Goal: Task Accomplishment & Management: Use online tool/utility

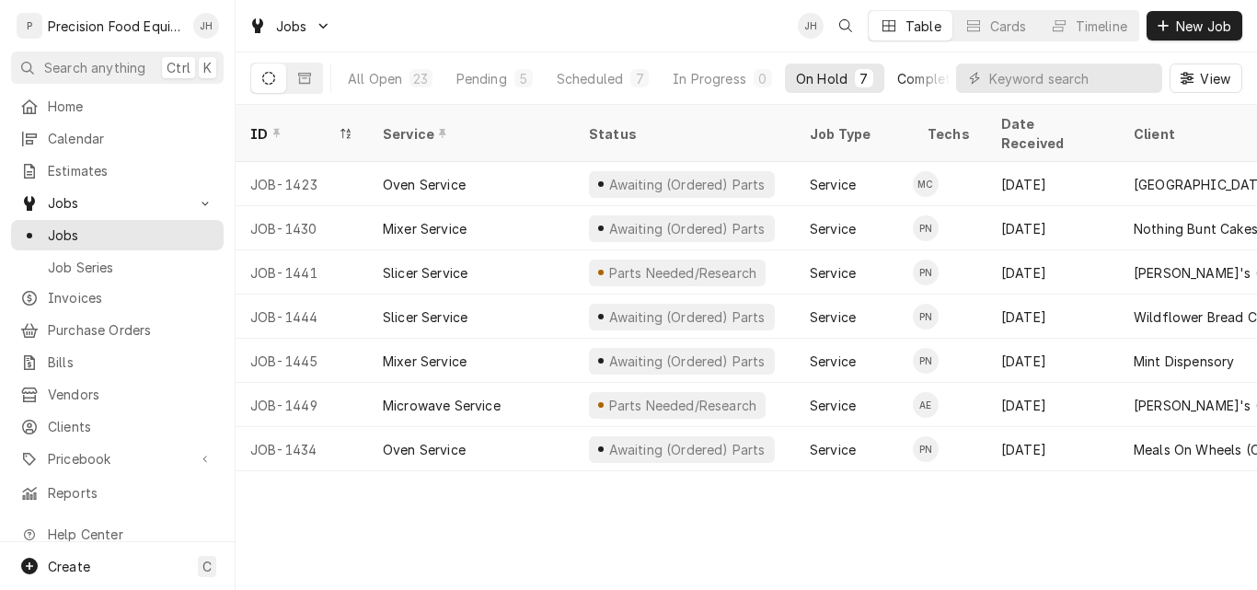
click at [932, 80] on div "Completed" at bounding box center [931, 78] width 69 height 19
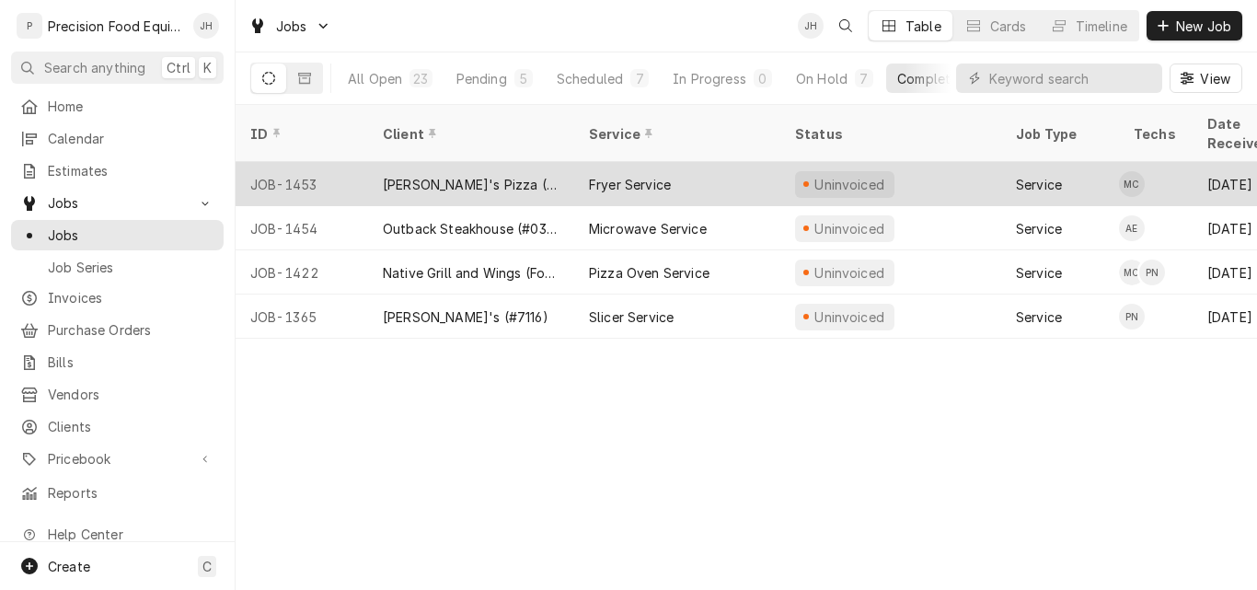
click at [684, 165] on div "Fryer Service" at bounding box center [677, 184] width 206 height 44
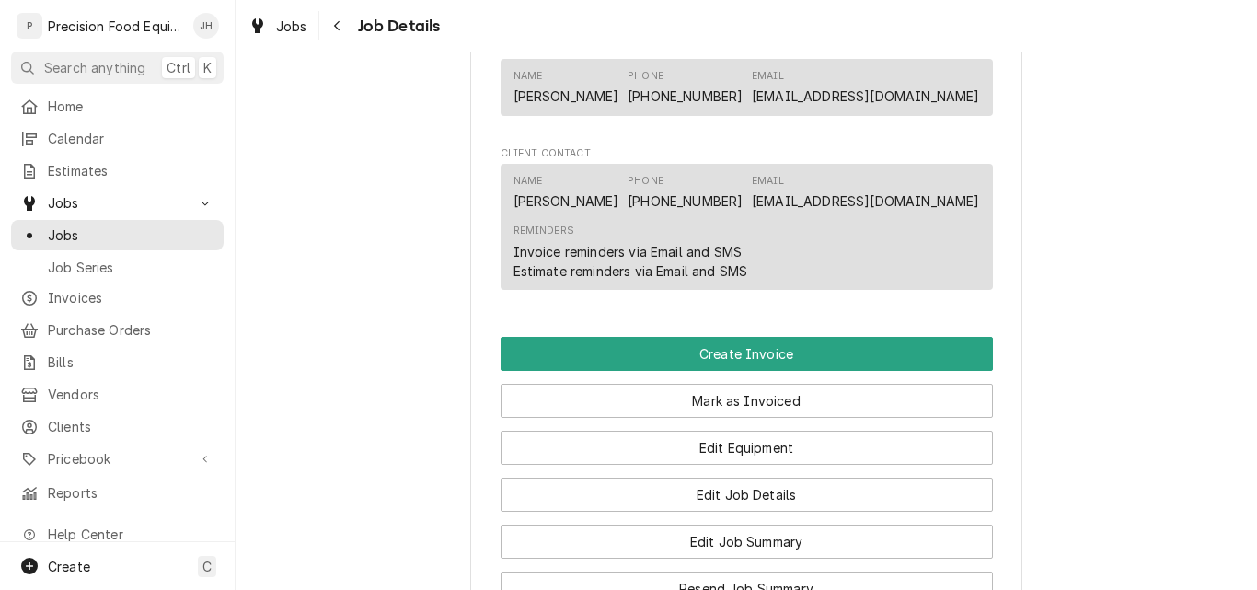
scroll to position [1196, 0]
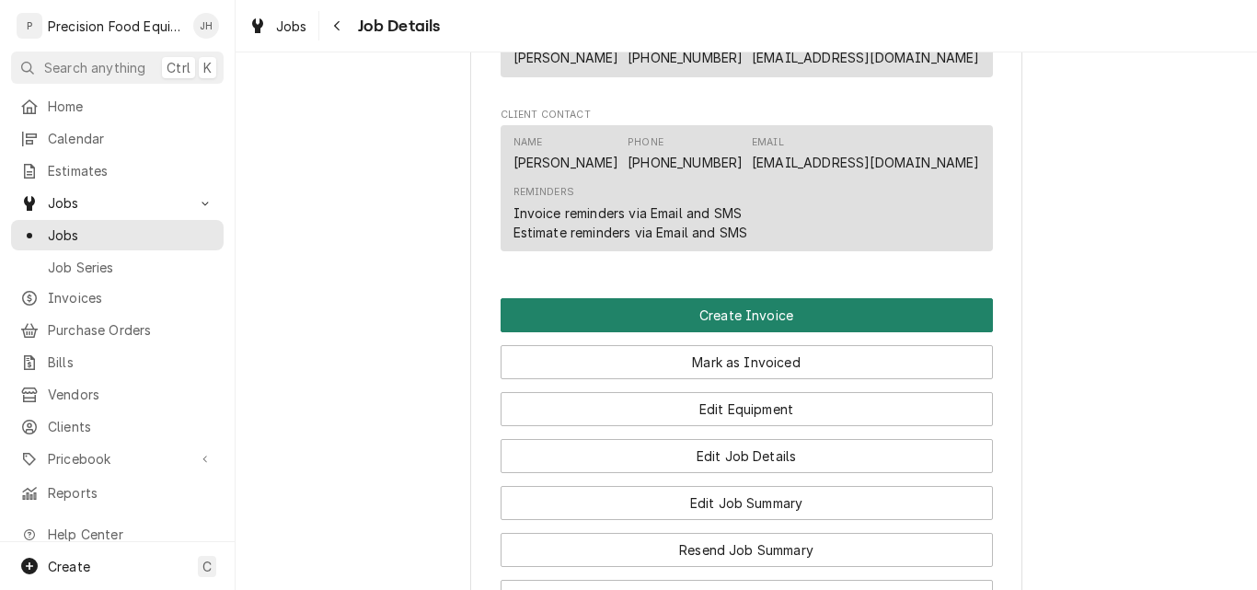
click at [746, 319] on button "Create Invoice" at bounding box center [747, 315] width 492 height 34
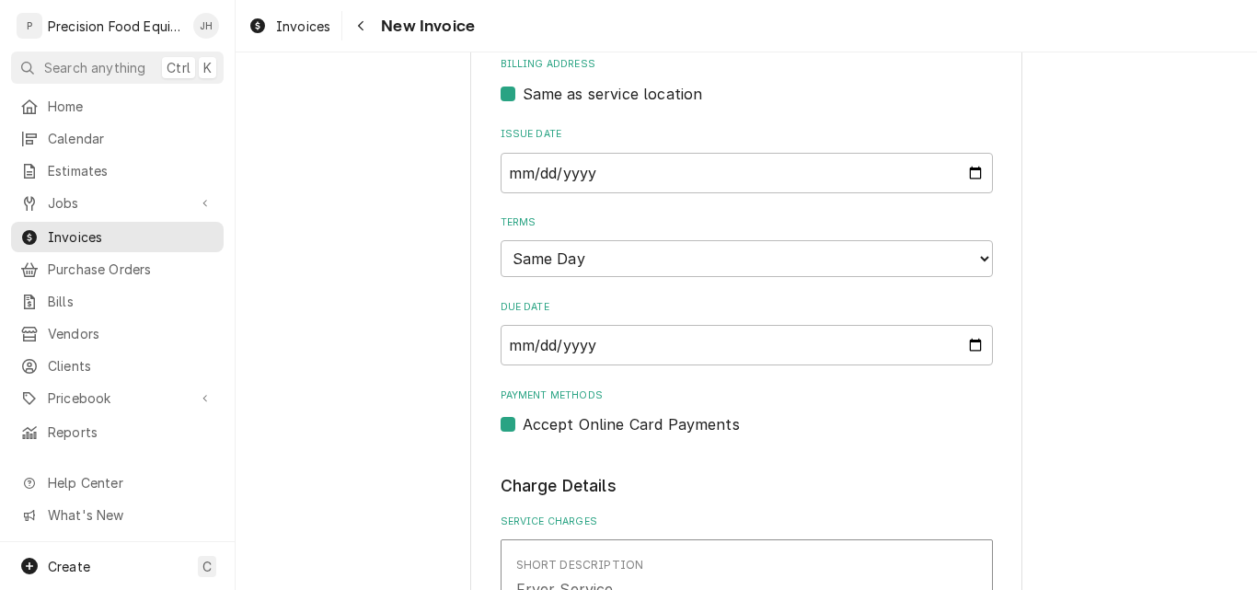
scroll to position [644, 0]
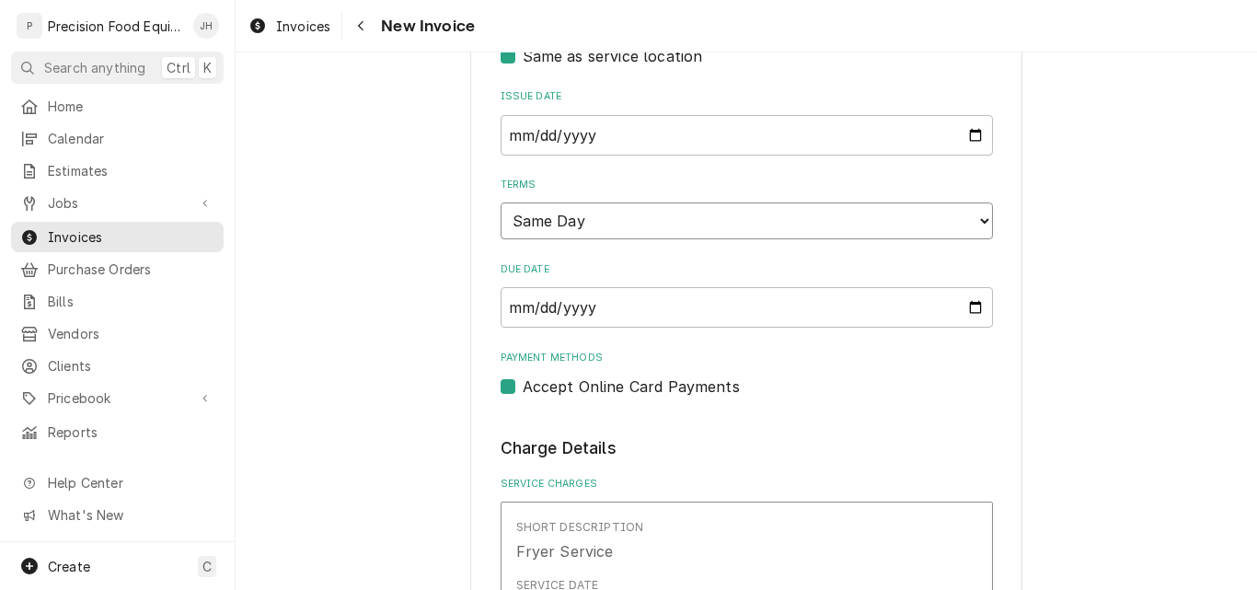
click at [671, 214] on select "Choose payment terms... Same Day Net 7 Net 14 Net 21 Net 30 Net 45 Net 60 Net 90" at bounding box center [747, 220] width 492 height 37
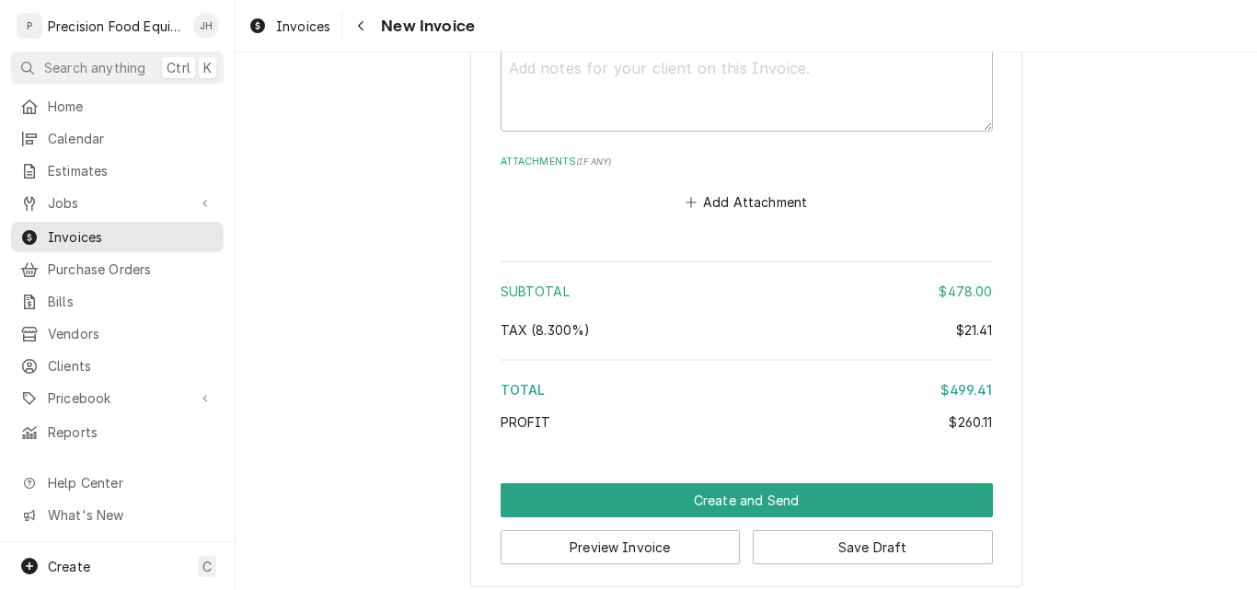
scroll to position [2703, 0]
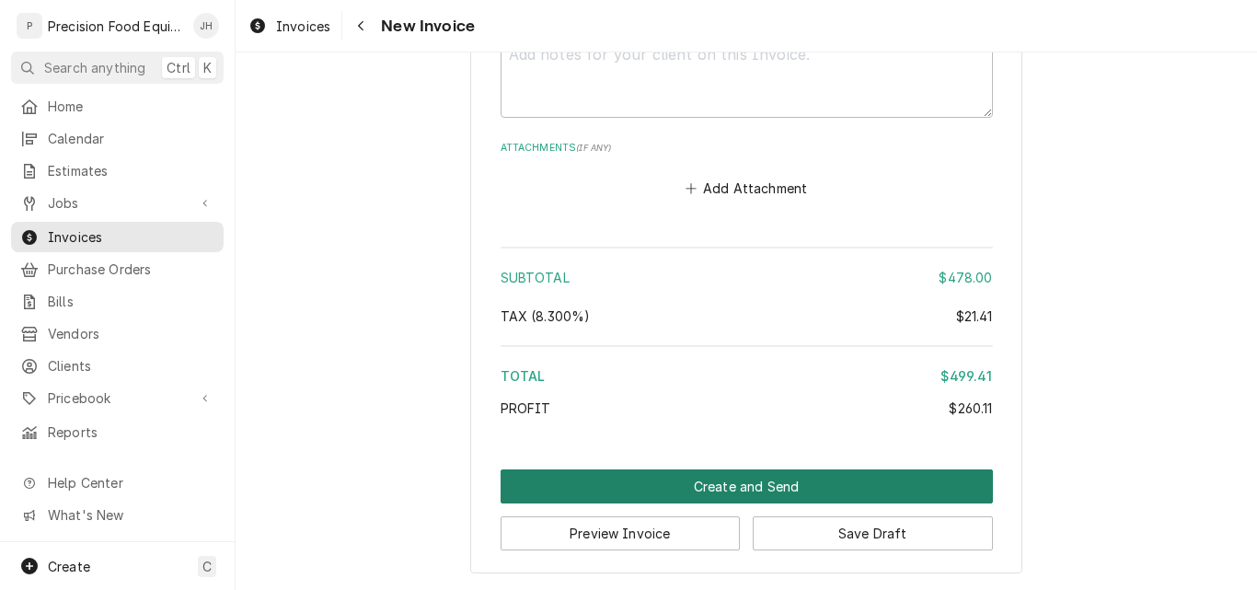
click at [724, 485] on button "Create and Send" at bounding box center [747, 486] width 492 height 34
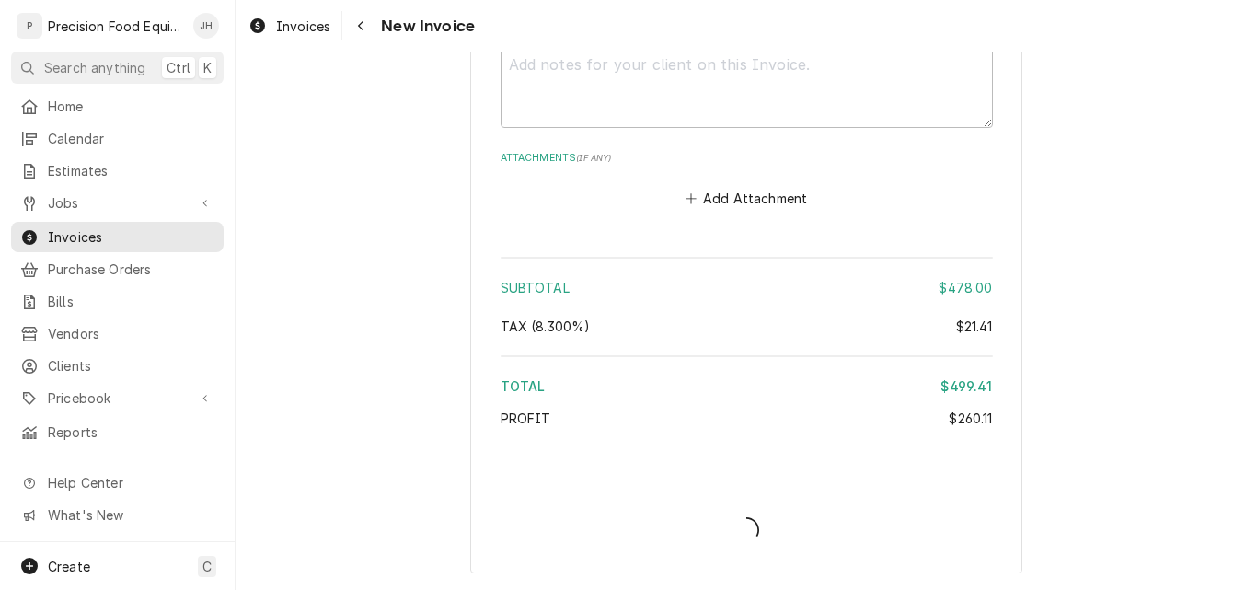
scroll to position [2693, 0]
type textarea "x"
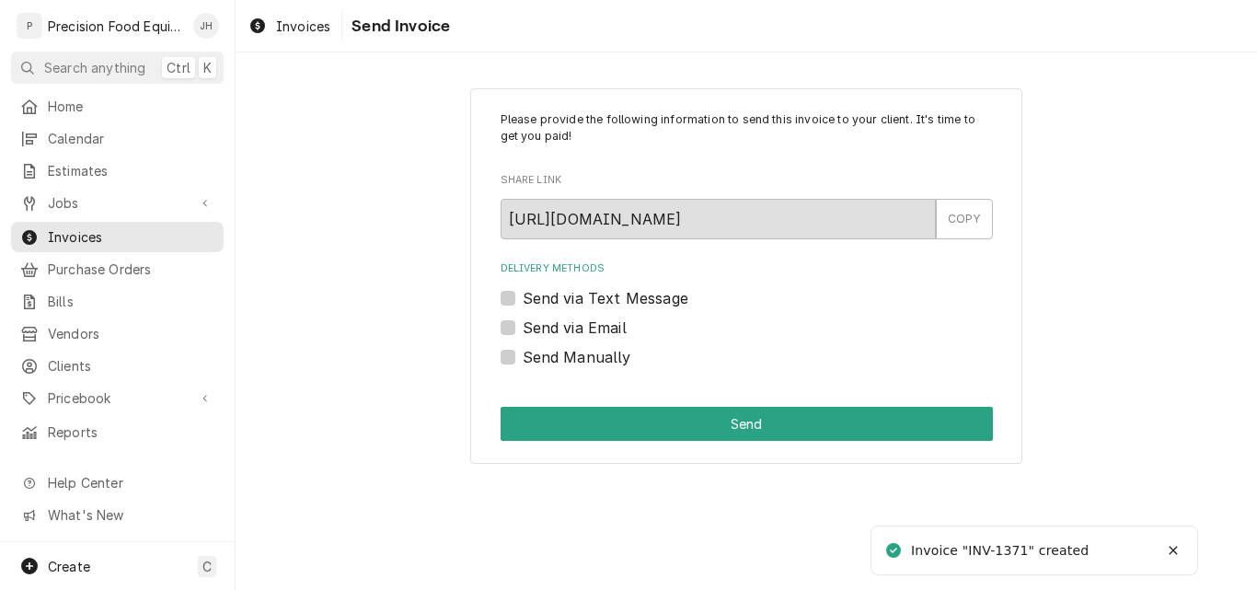
click at [596, 331] on label "Send via Email" at bounding box center [575, 328] width 104 height 22
click at [596, 331] on input "Send via Email" at bounding box center [769, 337] width 492 height 40
checkbox input "true"
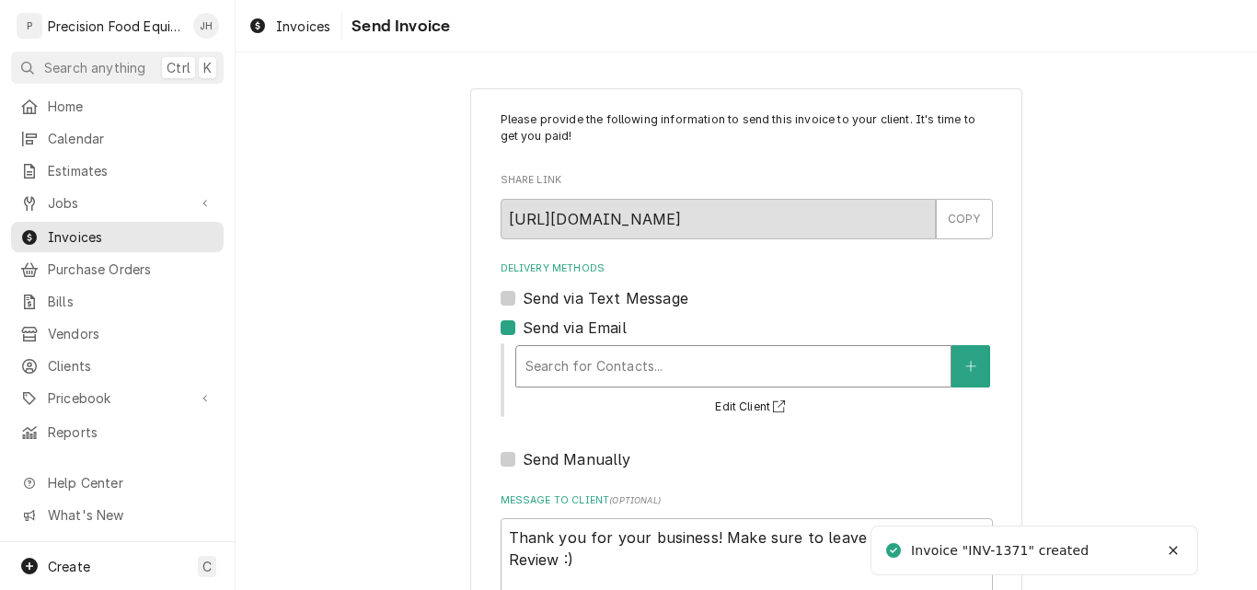
click at [579, 367] on div "Delivery Methods" at bounding box center [733, 366] width 416 height 33
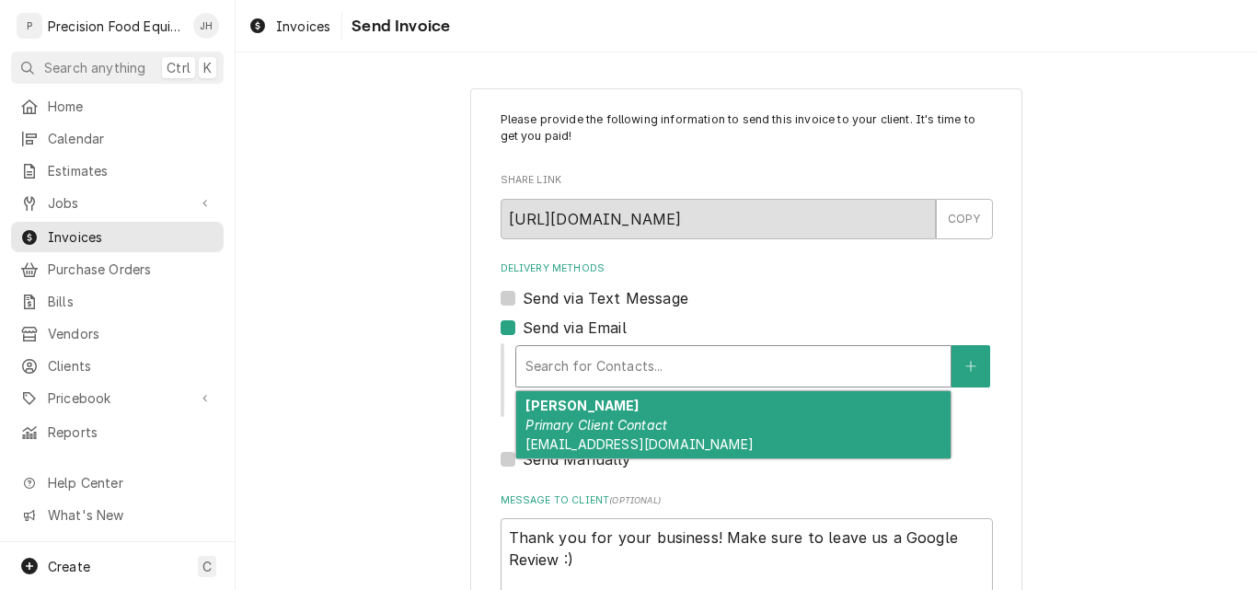
click at [720, 440] on div "Danny Primary Client Contact ahwatukee@nellospizza.com" at bounding box center [733, 424] width 434 height 67
type textarea "x"
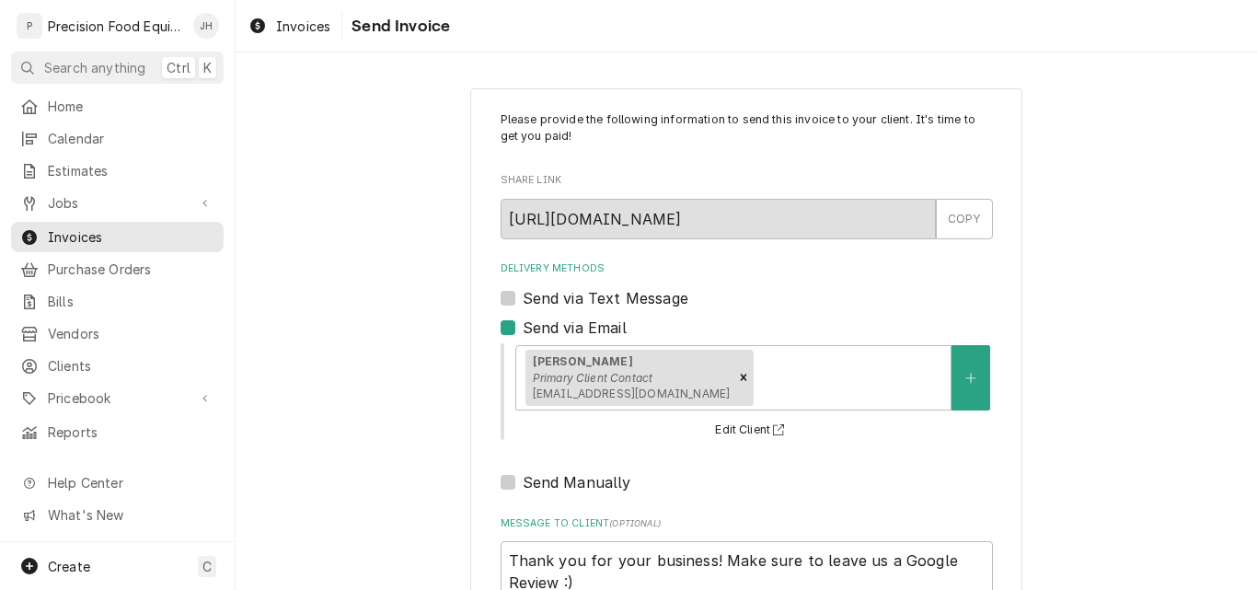
click at [595, 293] on label "Send via Text Message" at bounding box center [606, 298] width 166 height 22
click at [595, 293] on input "Send via Text Message" at bounding box center [769, 307] width 492 height 40
checkbox input "true"
type textarea "x"
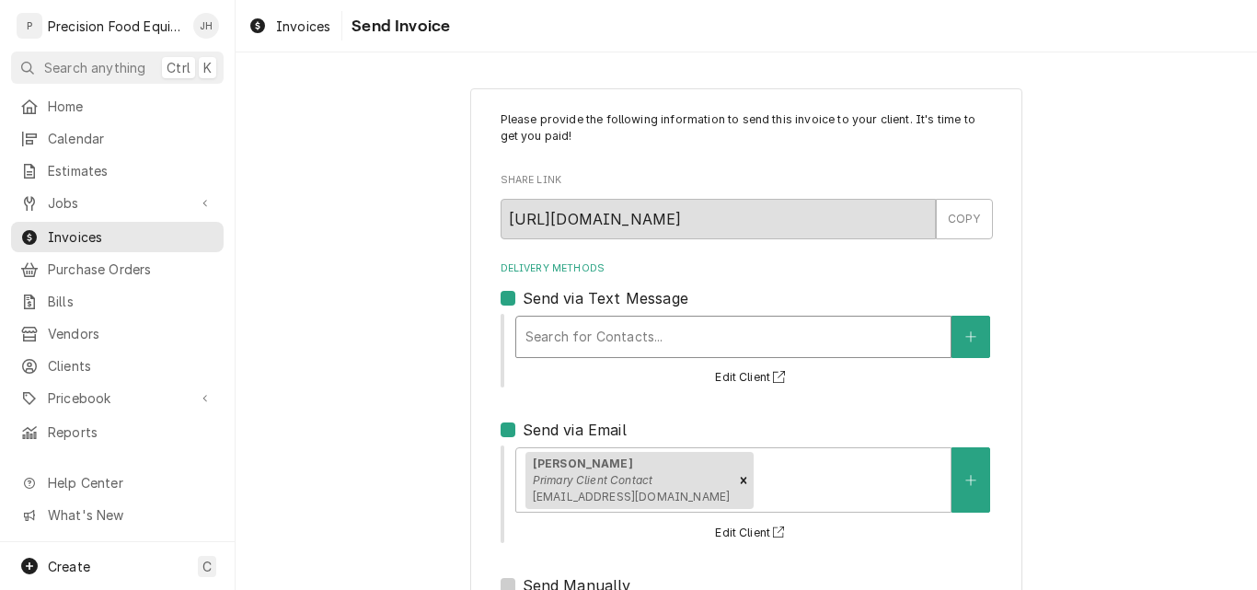
click at [595, 335] on div "Delivery Methods" at bounding box center [733, 336] width 416 height 33
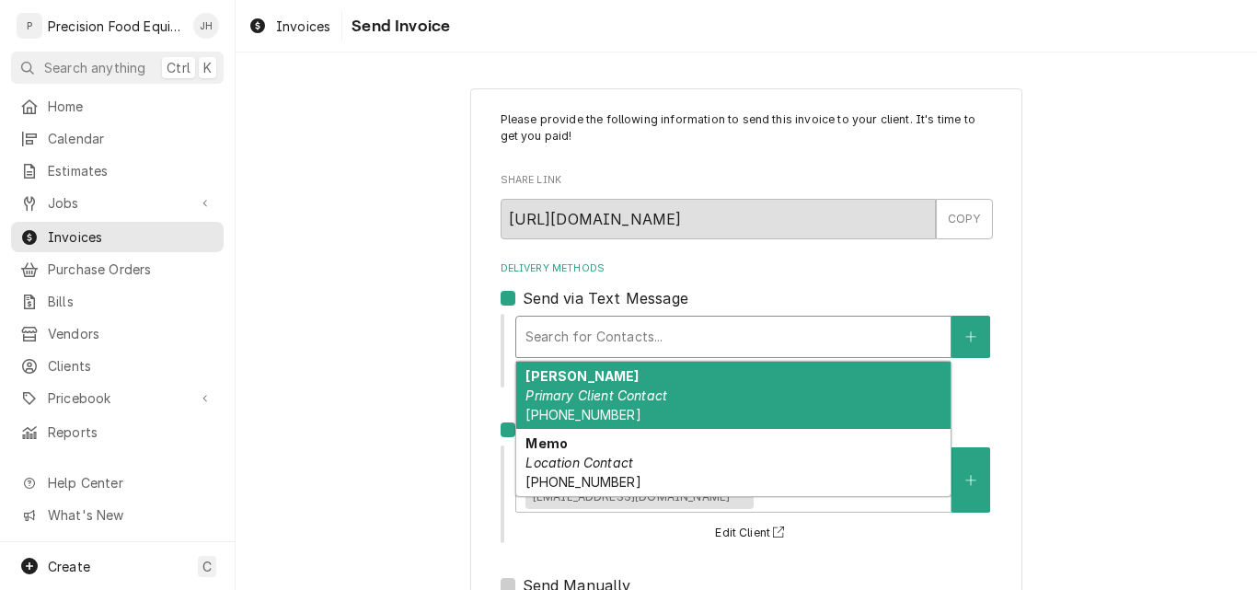
click at [645, 347] on div "Delivery Methods" at bounding box center [733, 336] width 416 height 33
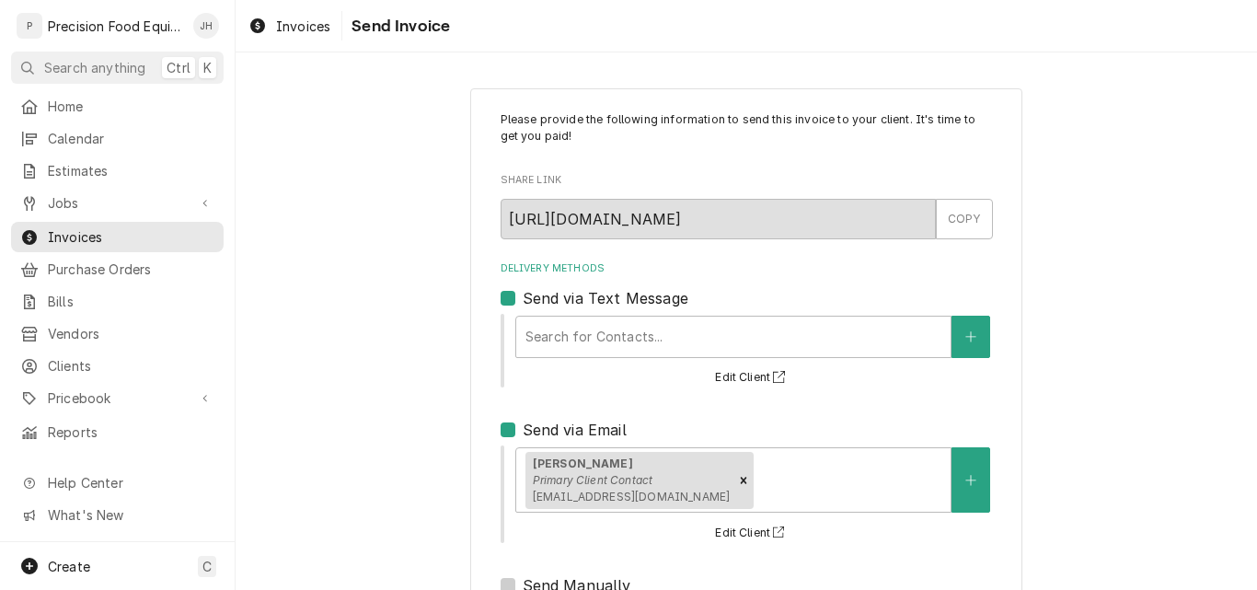
click at [523, 301] on label "Send via Text Message" at bounding box center [606, 298] width 166 height 22
click at [523, 301] on input "Send via Text Message" at bounding box center [769, 307] width 492 height 40
checkbox input "false"
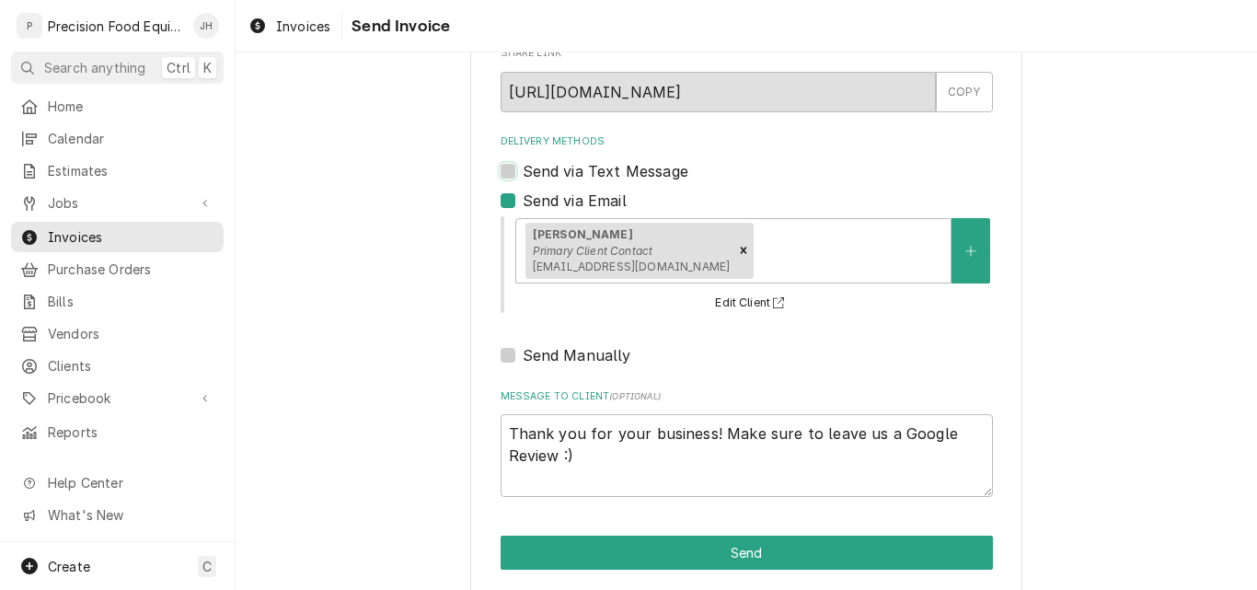
scroll to position [146, 0]
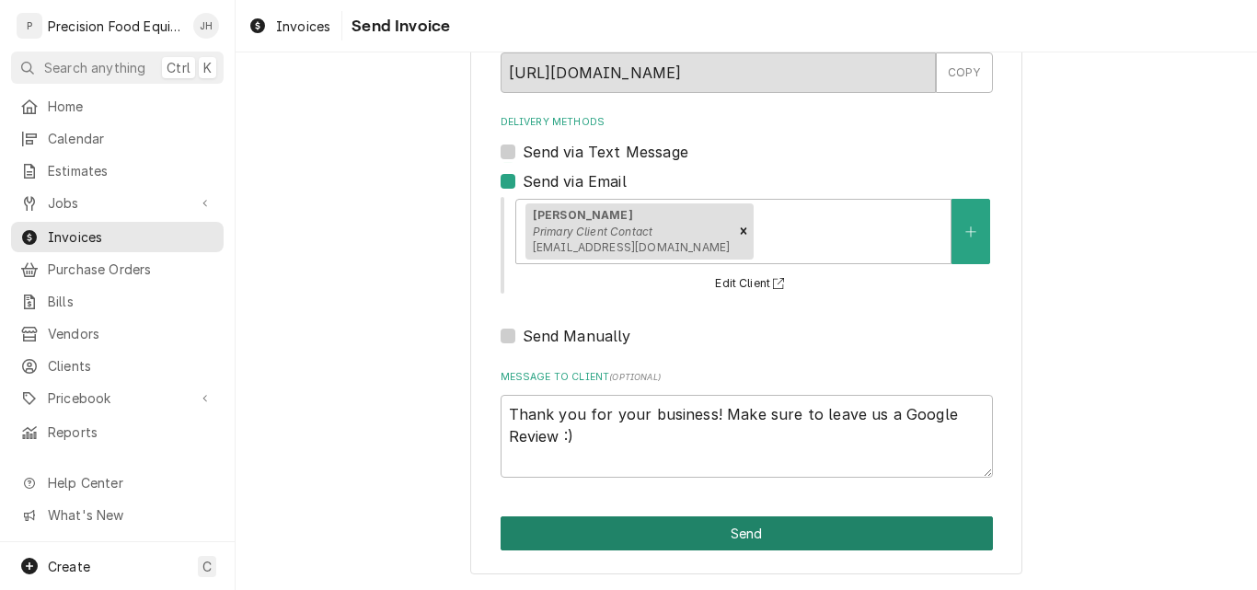
click at [705, 528] on button "Send" at bounding box center [747, 533] width 492 height 34
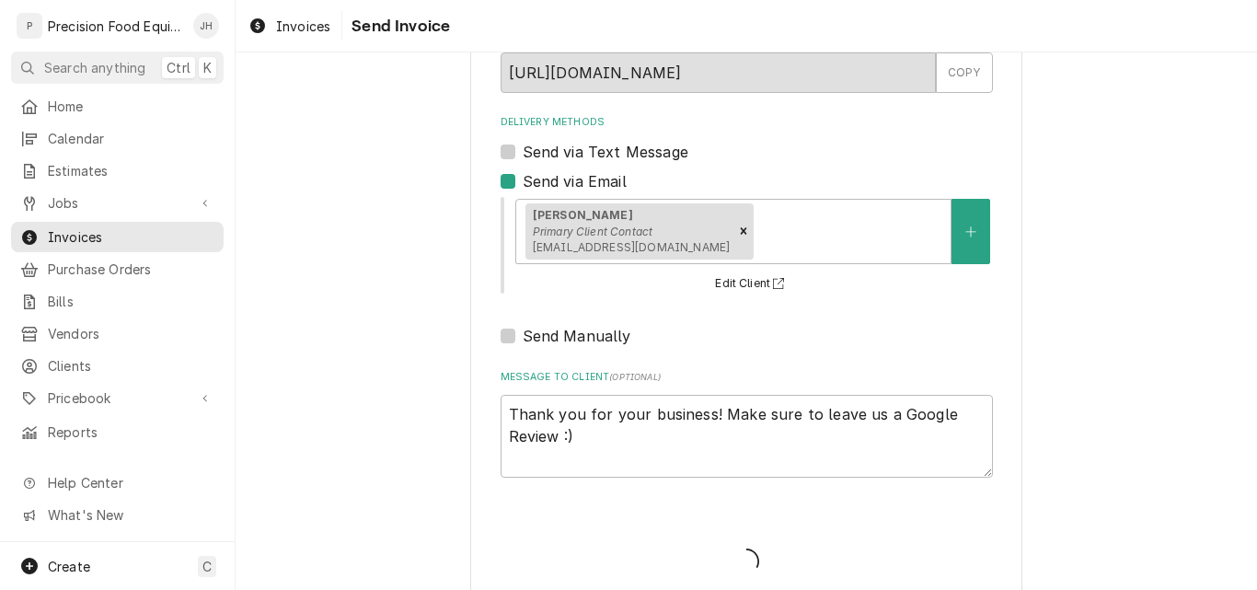
type textarea "x"
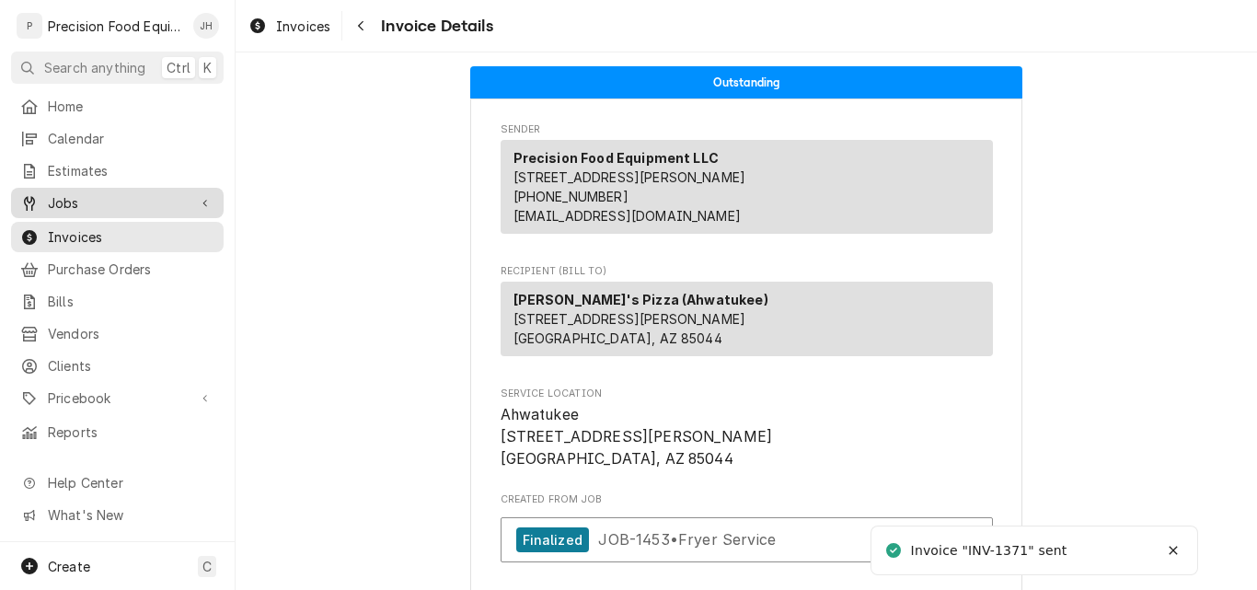
click at [86, 199] on span "Jobs" at bounding box center [117, 202] width 139 height 19
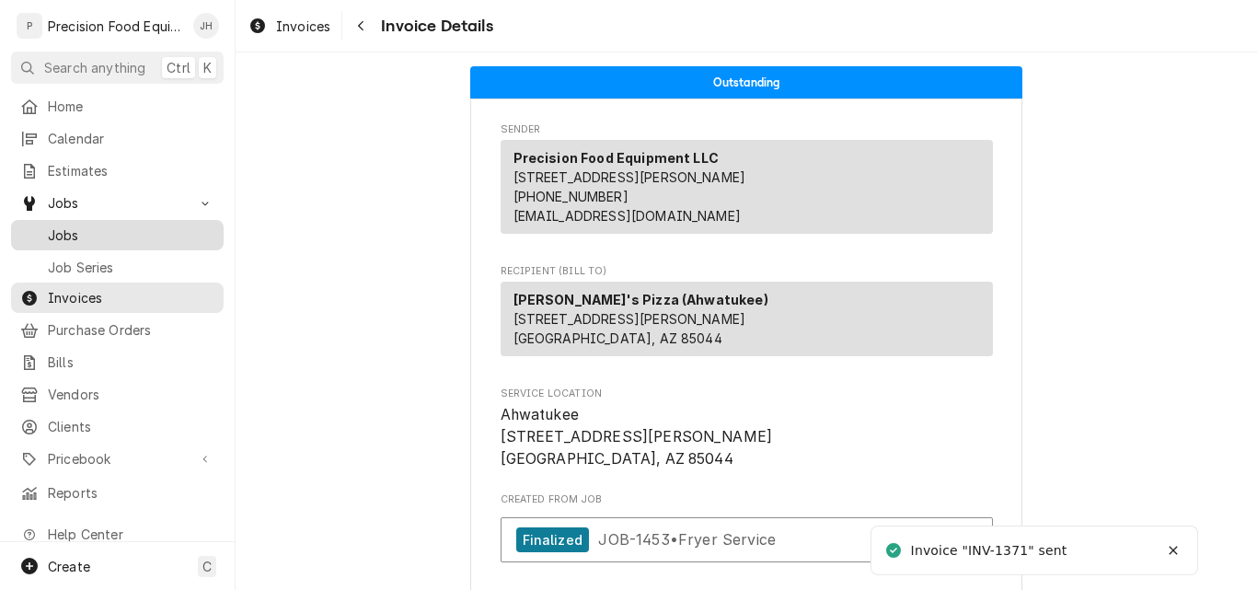
click at [90, 236] on span "Jobs" at bounding box center [131, 234] width 167 height 19
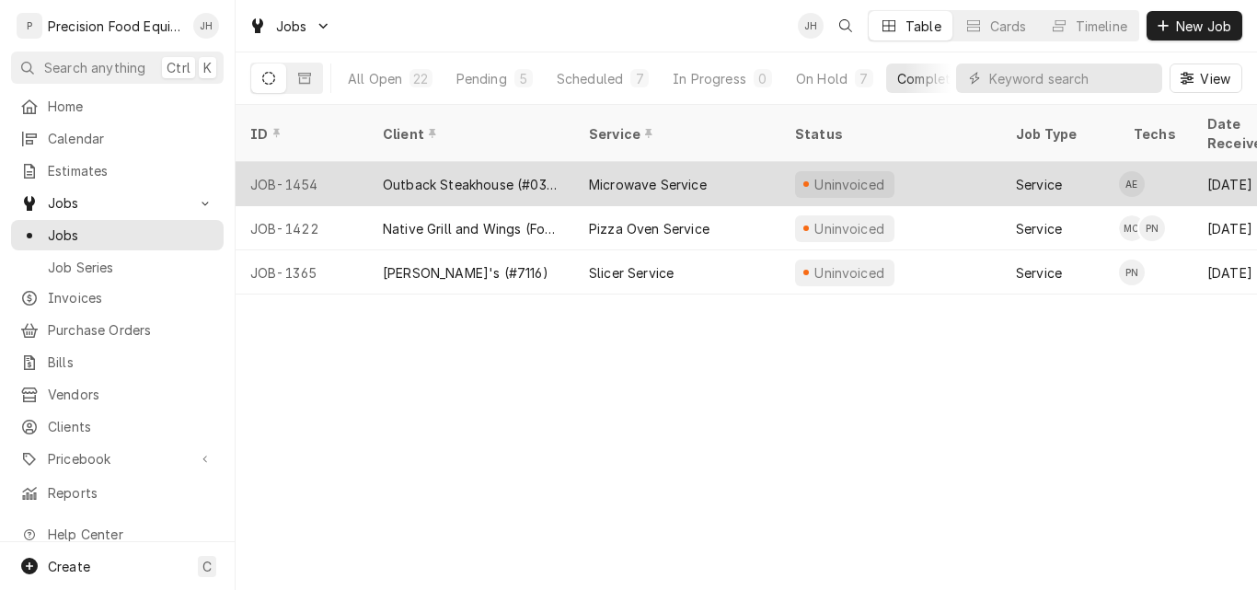
click at [560, 163] on div "Outback Steakhouse (#0311)" at bounding box center [471, 184] width 206 height 44
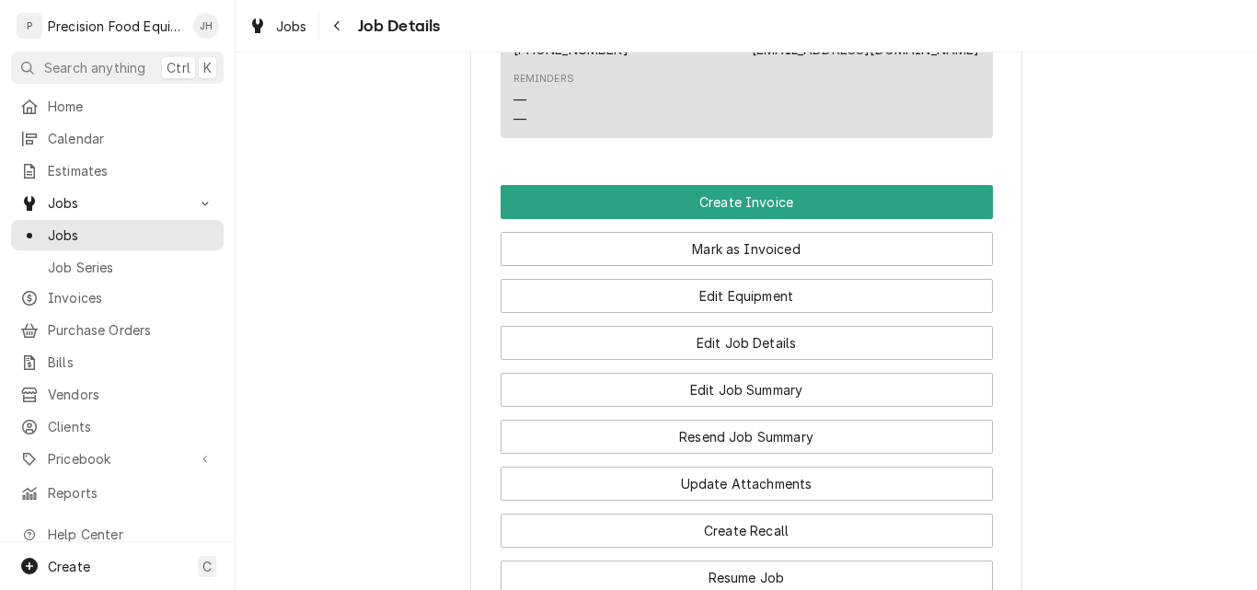
scroll to position [1288, 0]
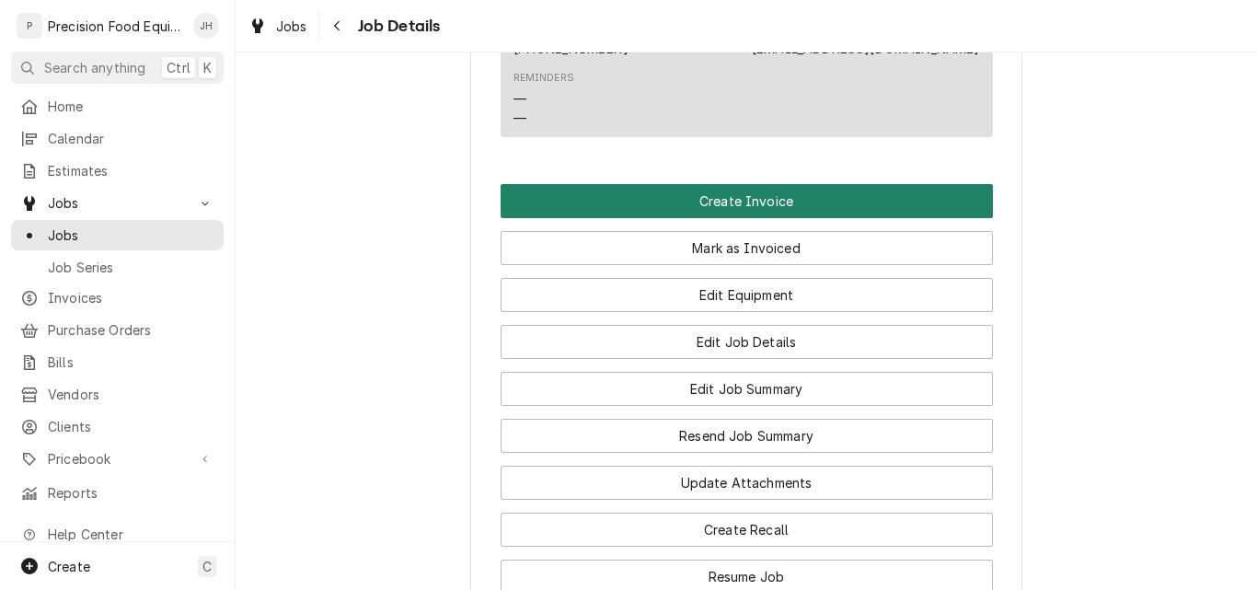
click at [706, 198] on button "Create Invoice" at bounding box center [747, 201] width 492 height 34
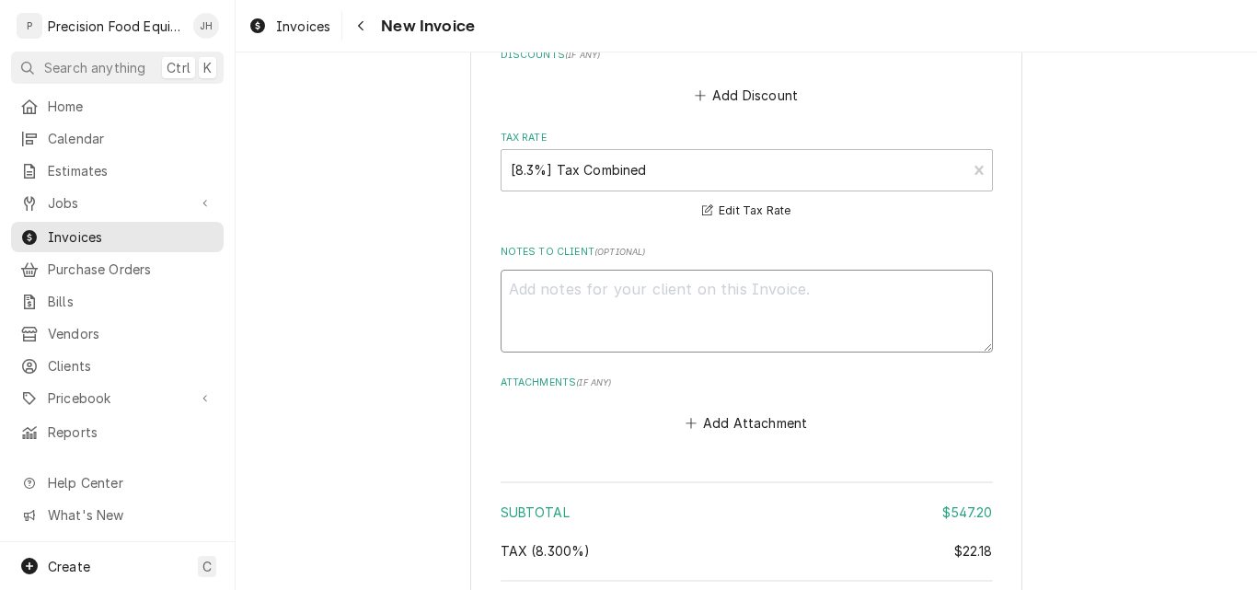
scroll to position [2484, 0]
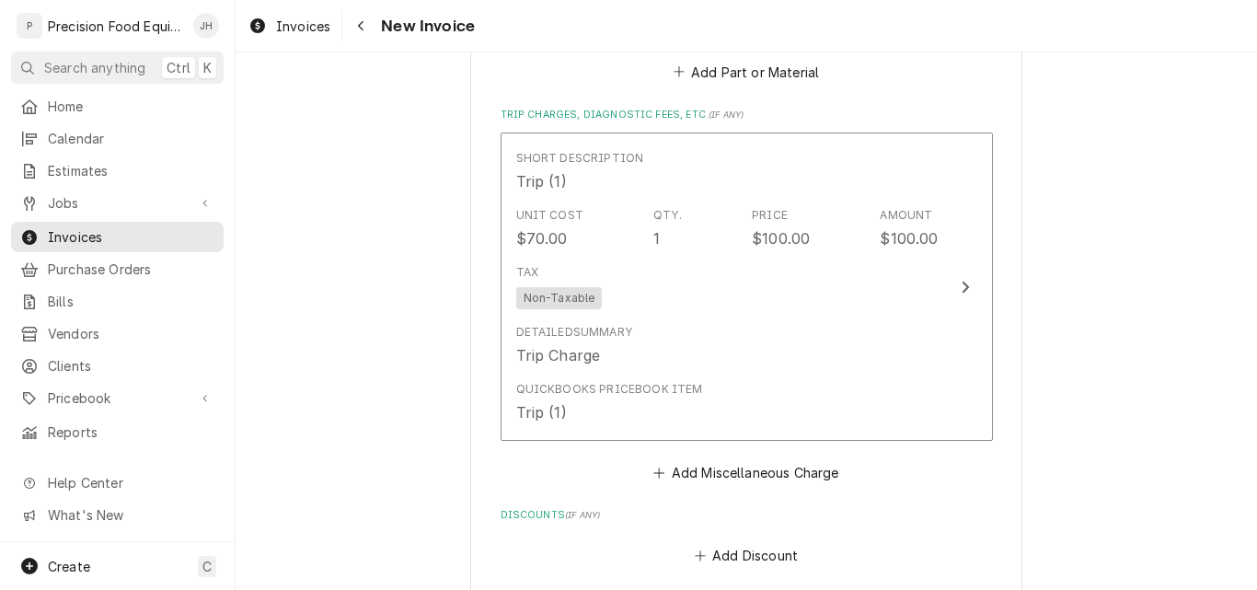
drag, startPoint x: 731, startPoint y: 351, endPoint x: 1118, endPoint y: 355, distance: 387.4
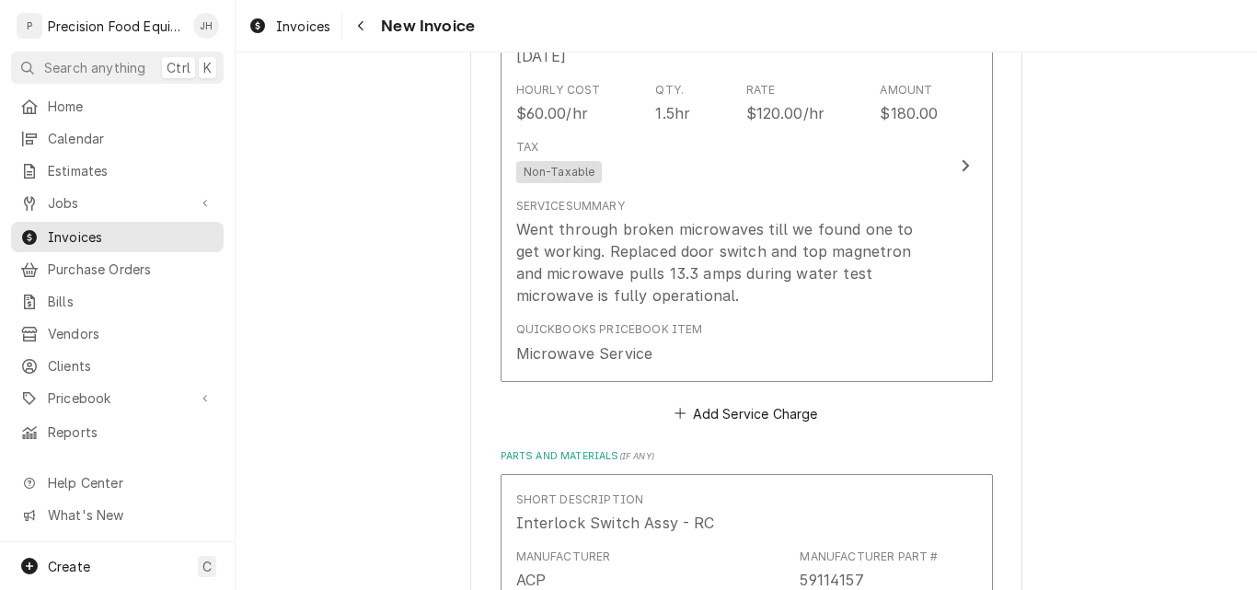
scroll to position [1012, 0]
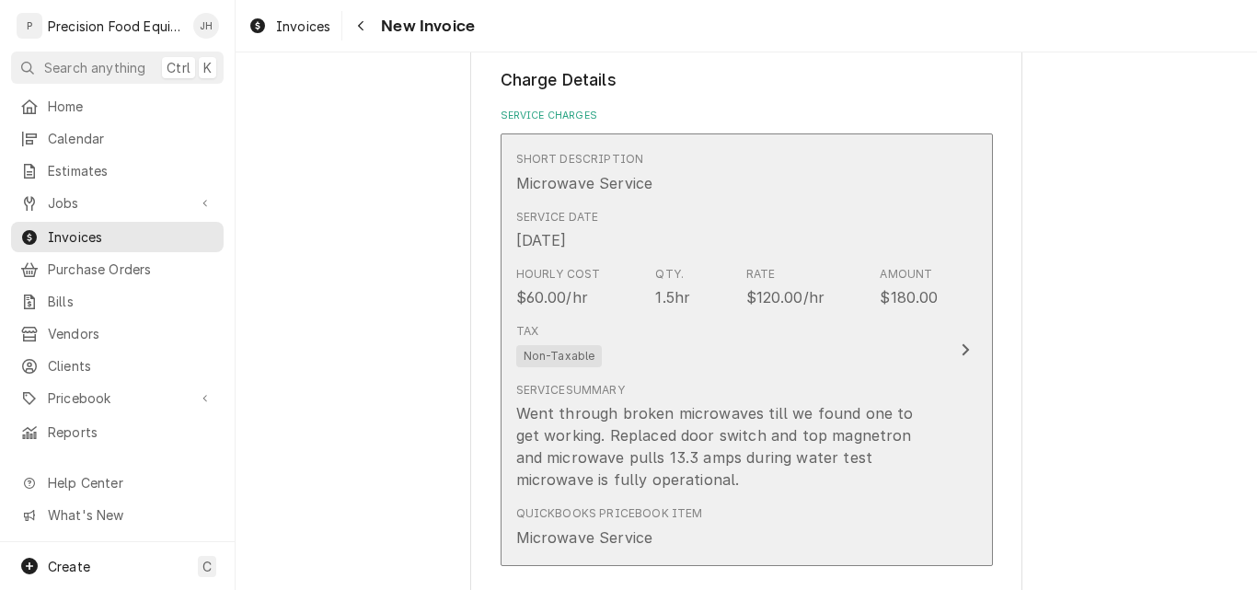
click at [803, 352] on div "Tax Non-Taxable" at bounding box center [727, 345] width 422 height 59
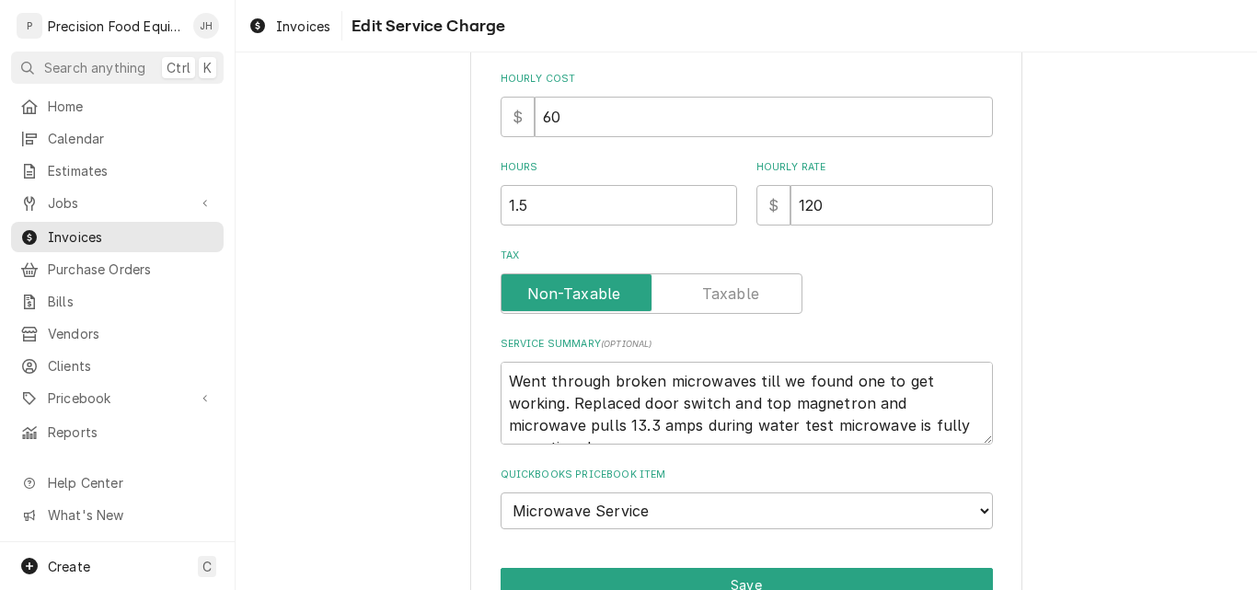
scroll to position [536, 0]
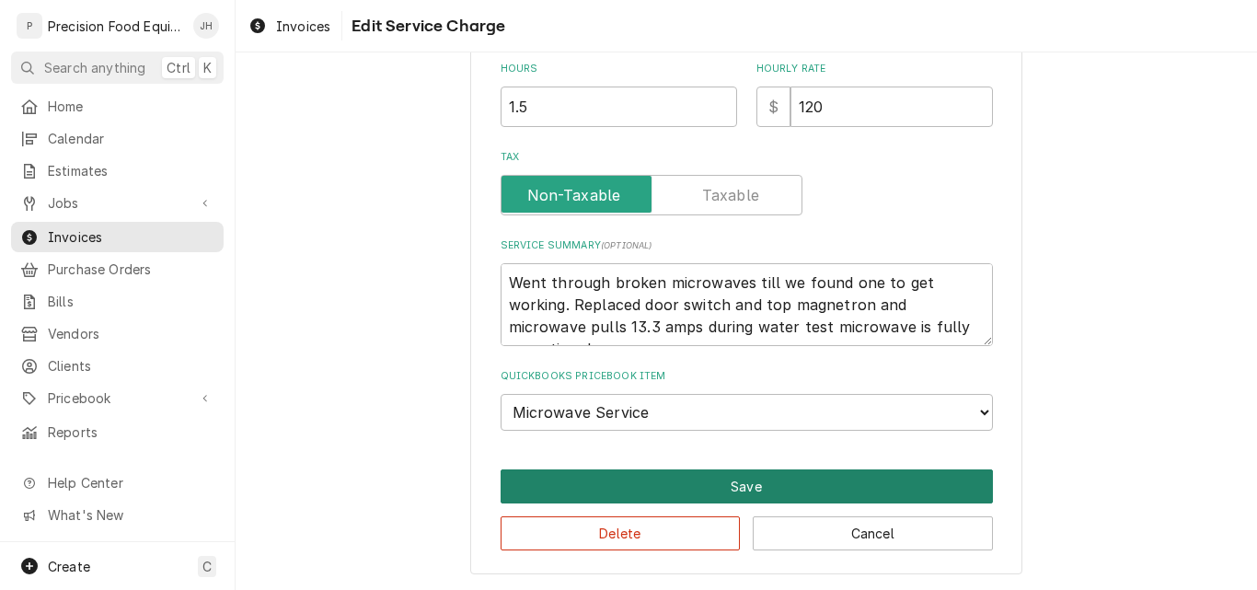
click at [728, 478] on button "Save" at bounding box center [747, 486] width 492 height 34
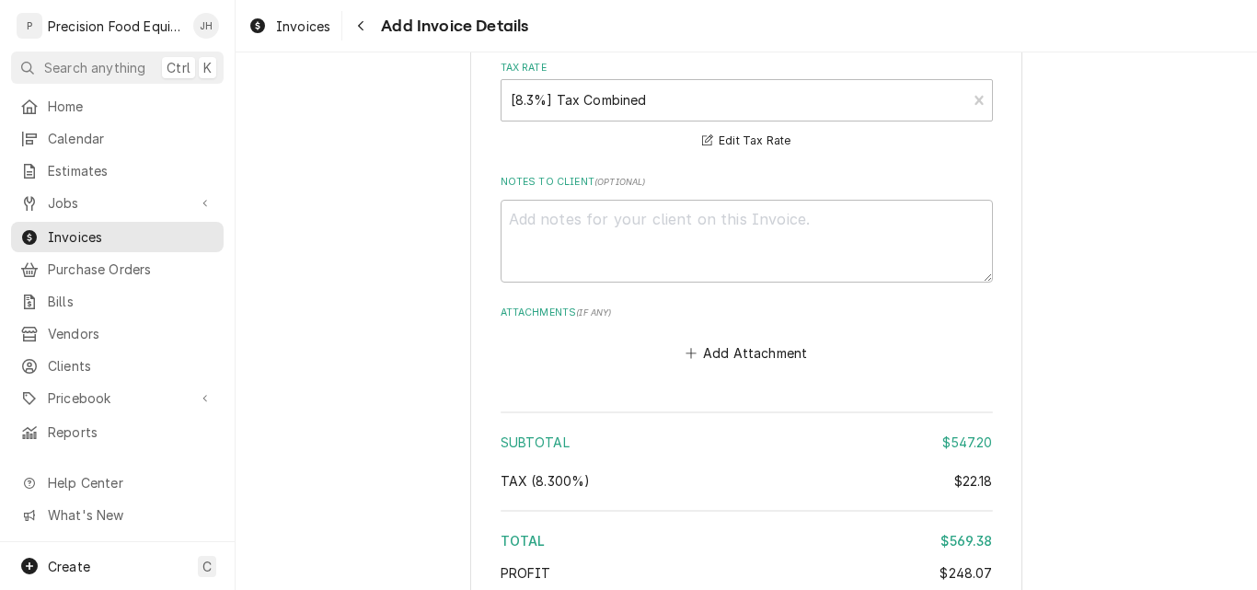
scroll to position [3179, 0]
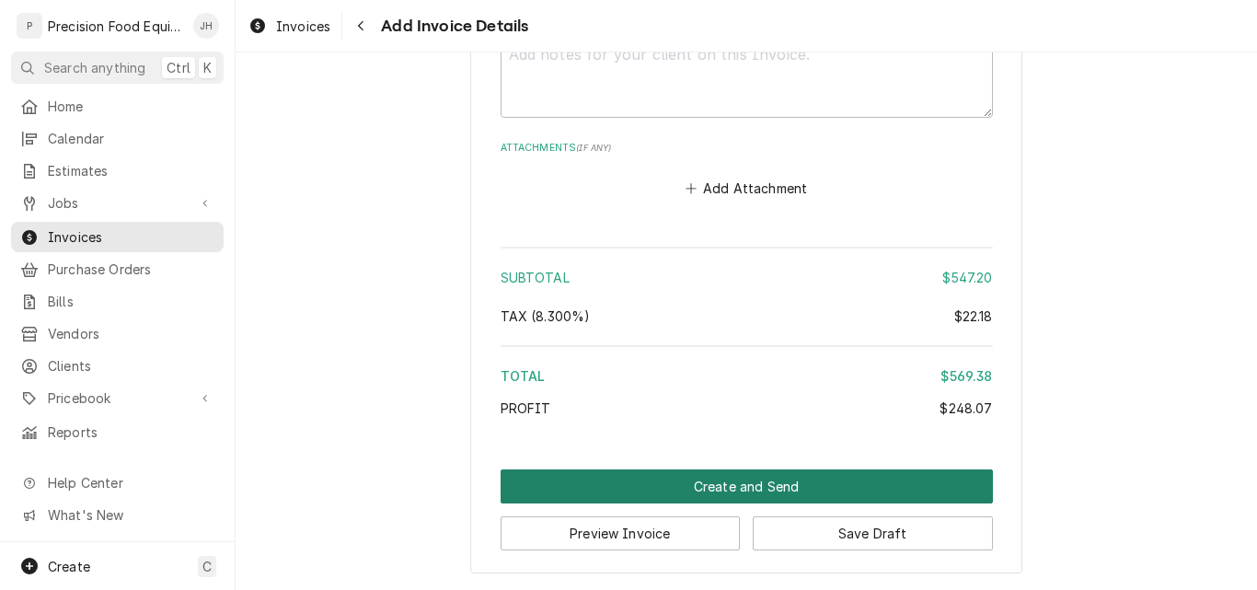
click at [722, 487] on button "Create and Send" at bounding box center [747, 486] width 492 height 34
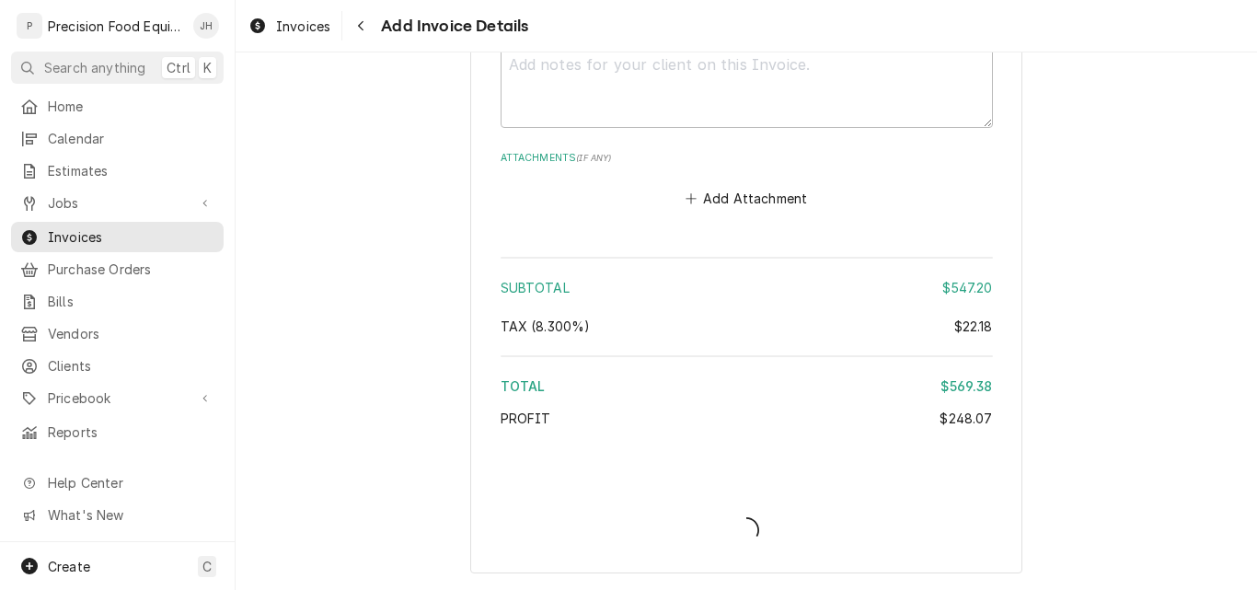
scroll to position [3169, 0]
type textarea "x"
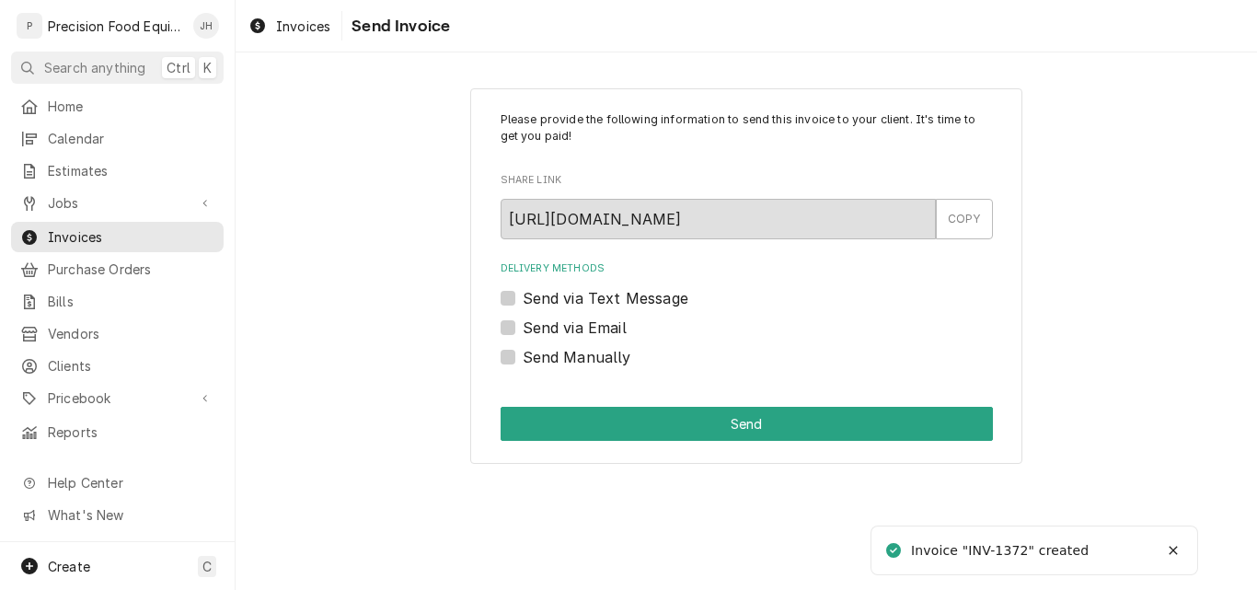
click at [601, 331] on label "Send via Email" at bounding box center [575, 328] width 104 height 22
click at [601, 331] on input "Send via Email" at bounding box center [769, 337] width 492 height 40
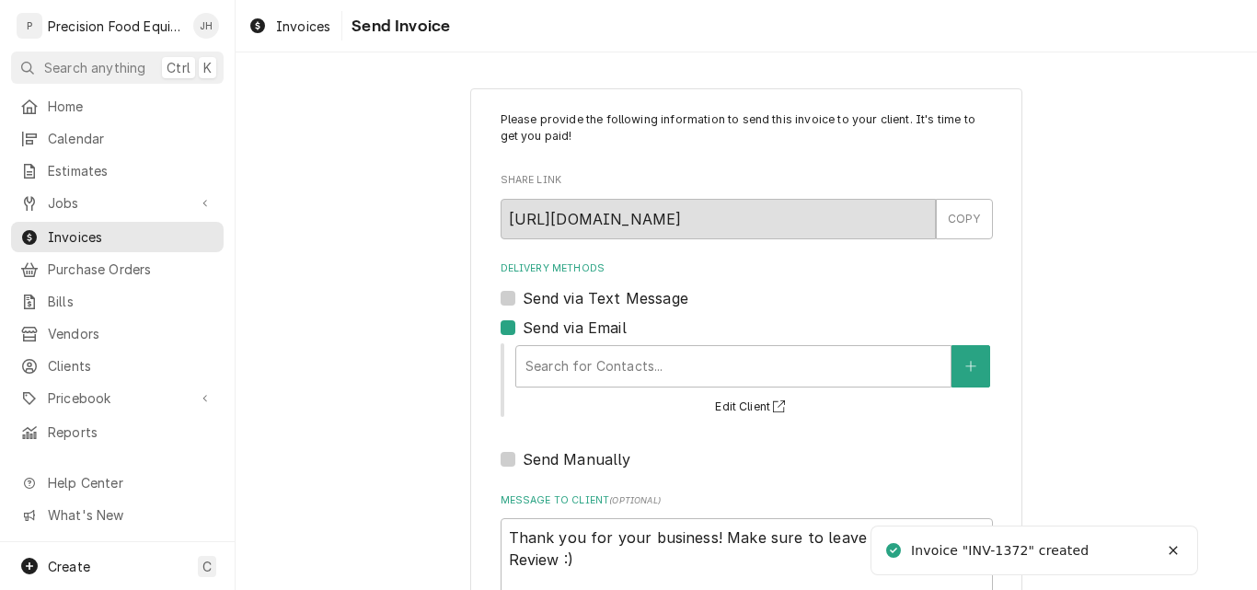
click at [601, 331] on label "Send via Email" at bounding box center [575, 328] width 104 height 22
click at [601, 331] on input "Send via Email" at bounding box center [769, 337] width 492 height 40
checkbox input "false"
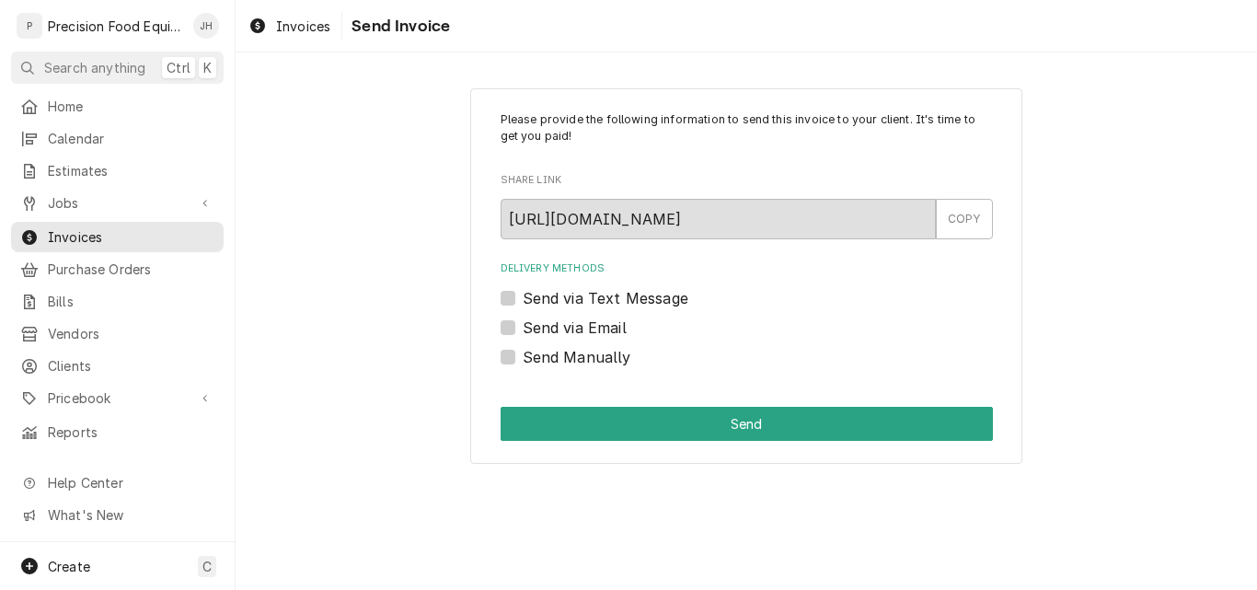
click at [583, 360] on label "Send Manually" at bounding box center [577, 357] width 109 height 22
click at [583, 360] on input "Send Manually" at bounding box center [769, 366] width 492 height 40
checkbox input "true"
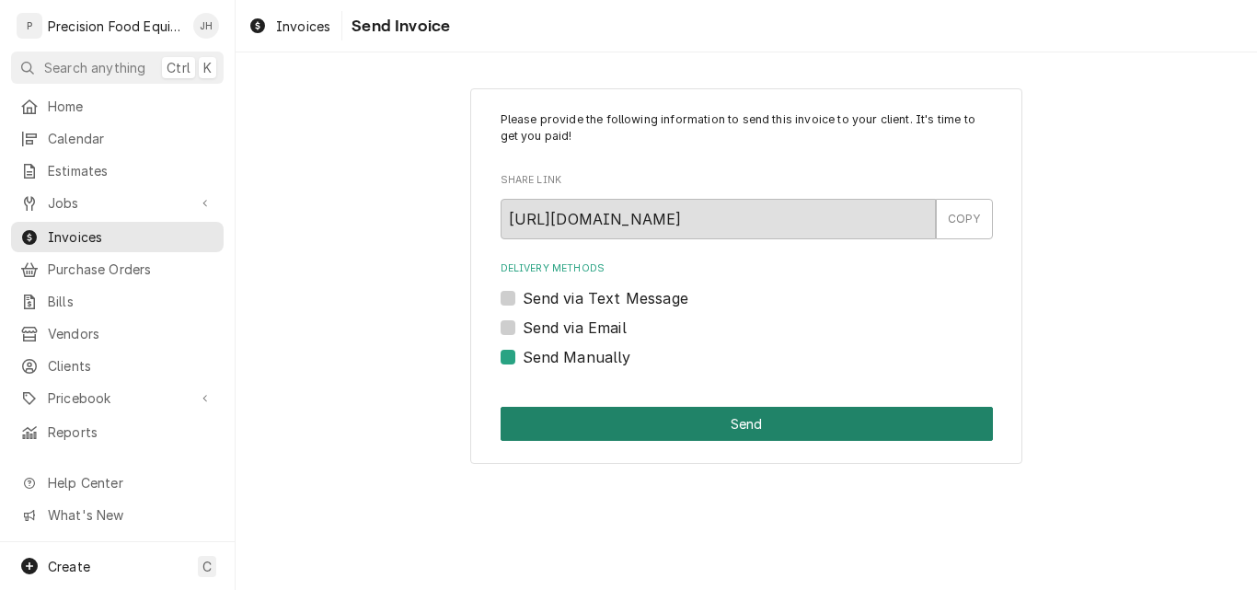
click at [573, 424] on button "Send" at bounding box center [747, 424] width 492 height 34
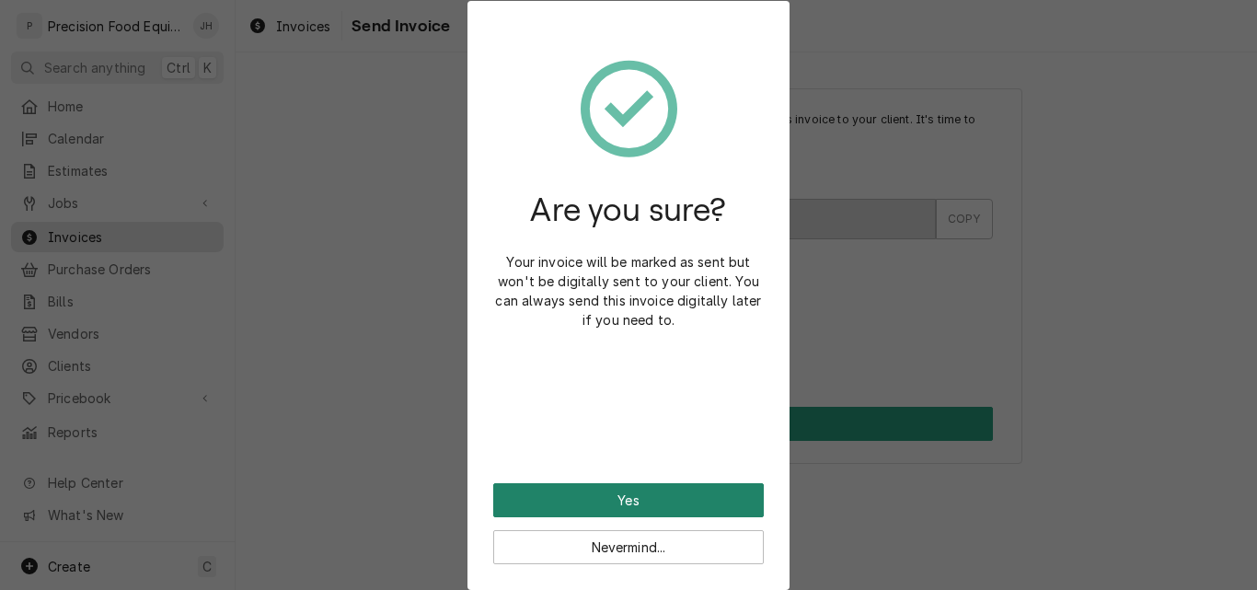
click at [581, 501] on button "Yes" at bounding box center [628, 500] width 271 height 34
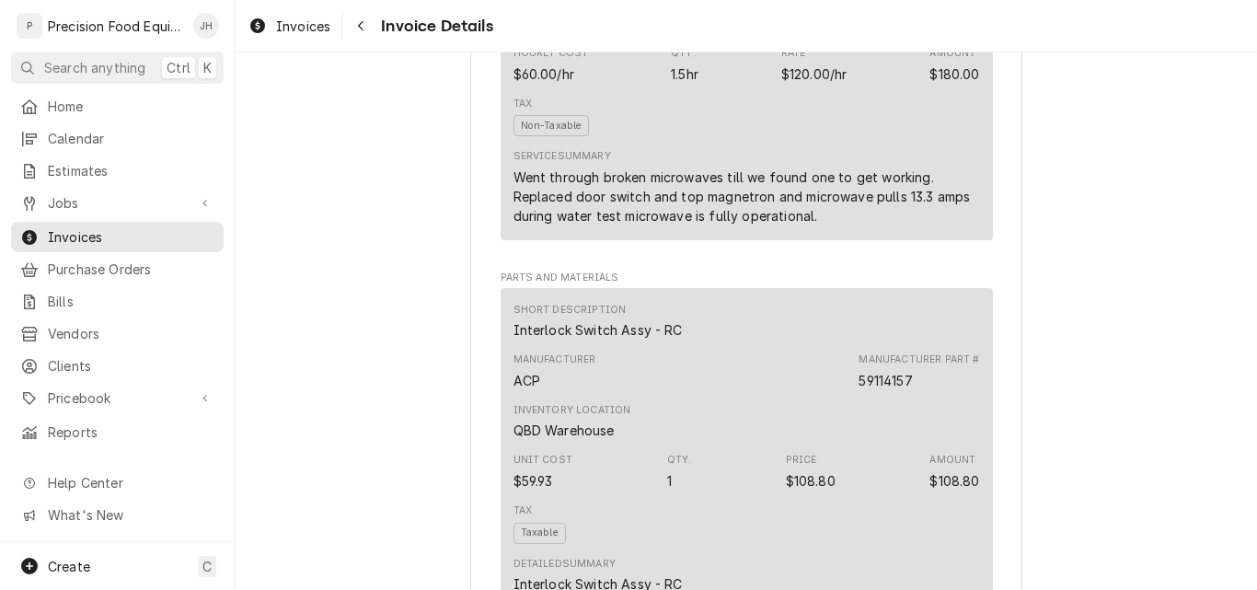
scroll to position [1196, 0]
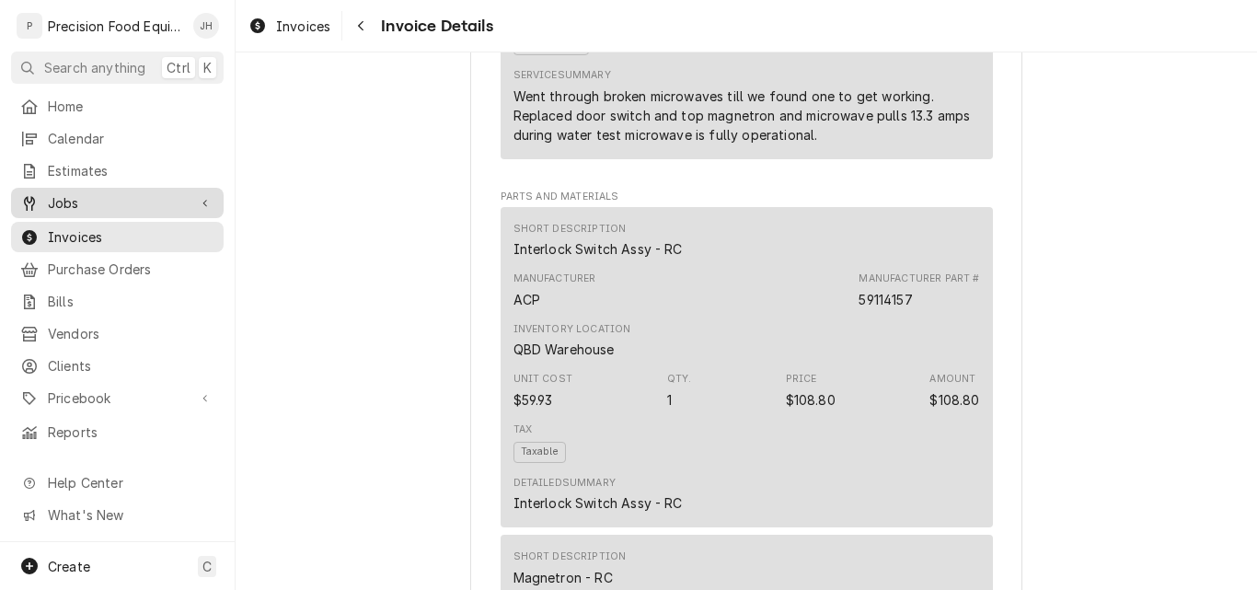
click at [90, 197] on span "Jobs" at bounding box center [117, 202] width 139 height 19
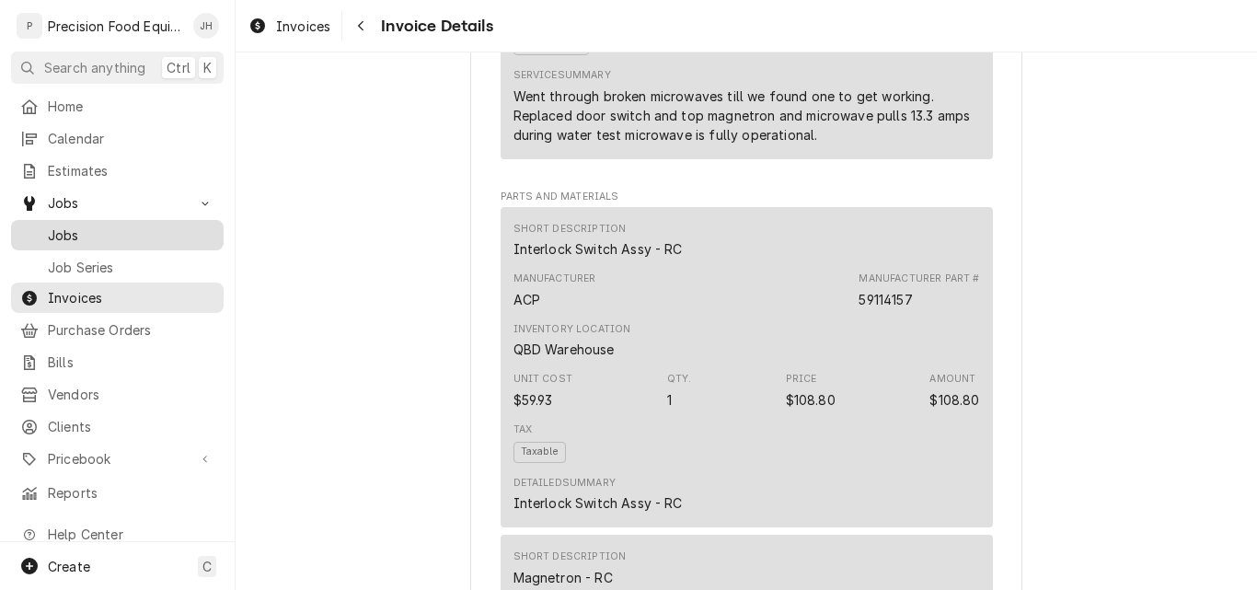
click at [89, 224] on div "Jobs" at bounding box center [117, 235] width 205 height 23
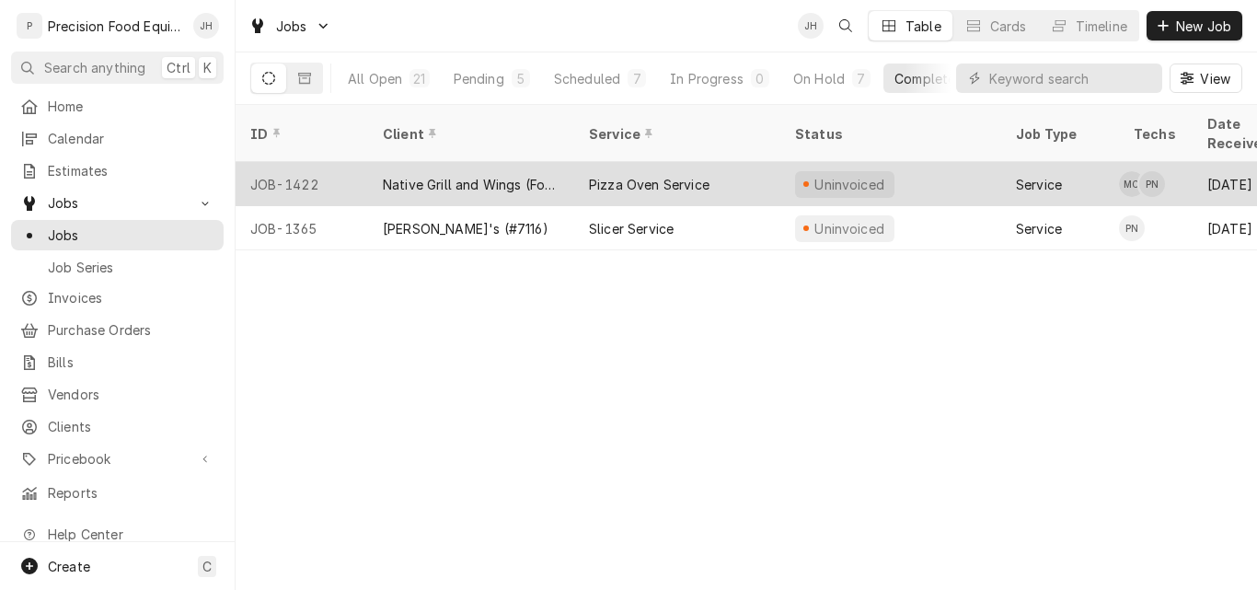
click at [479, 175] on div "Native Grill and Wings (Foothills)" at bounding box center [471, 184] width 177 height 19
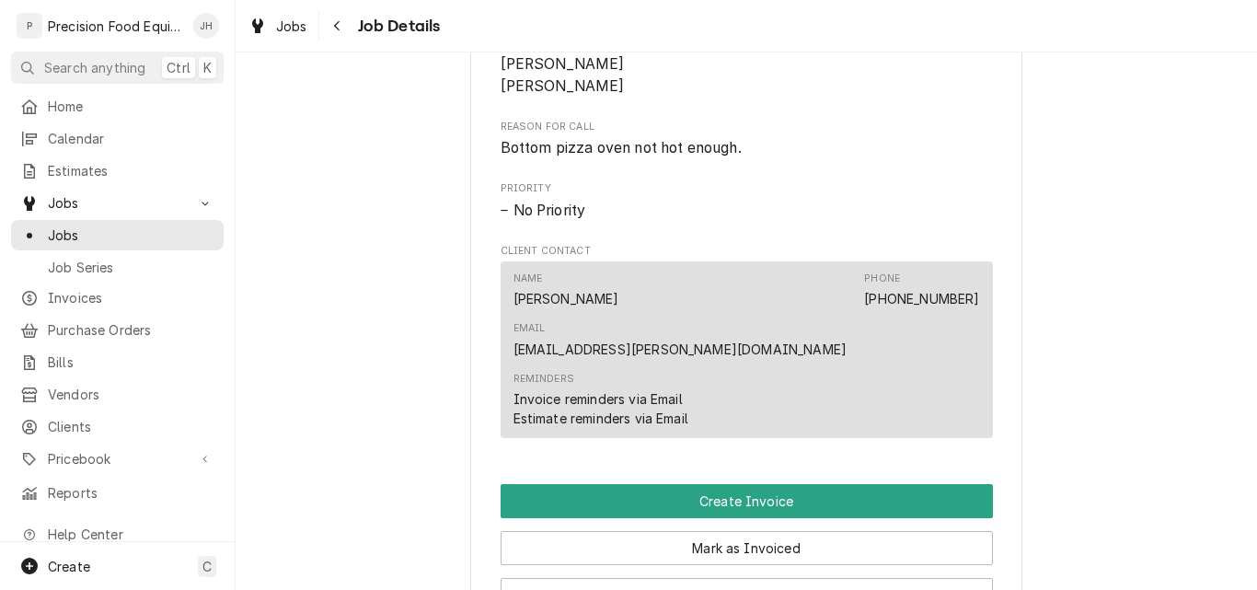
scroll to position [1012, 0]
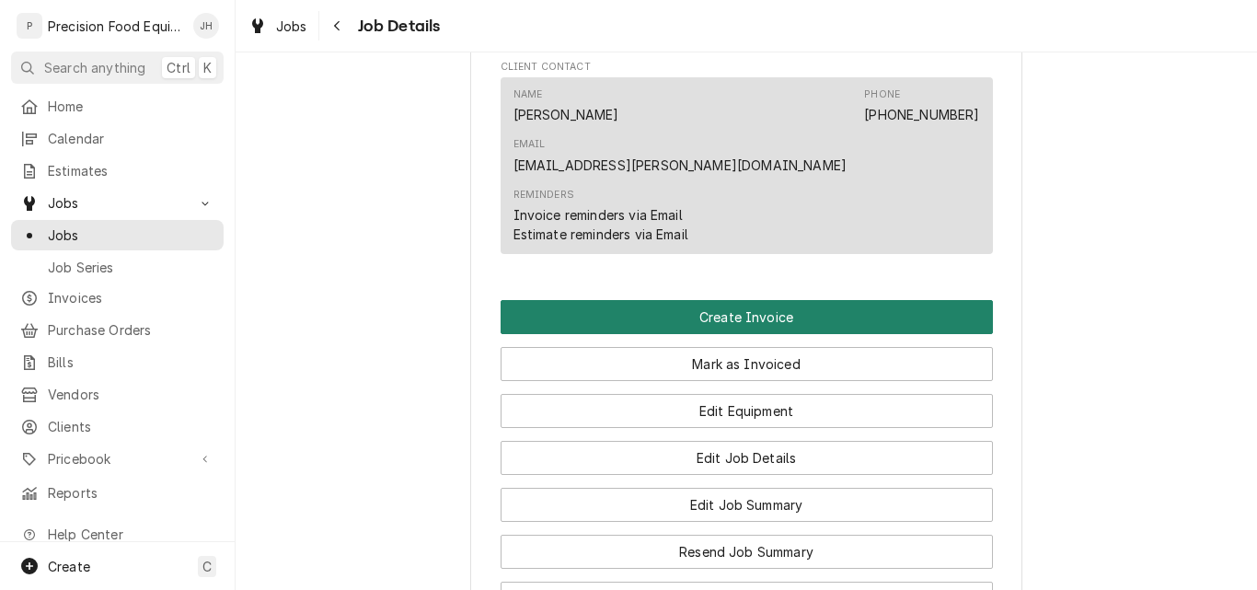
click at [755, 300] on button "Create Invoice" at bounding box center [747, 317] width 492 height 34
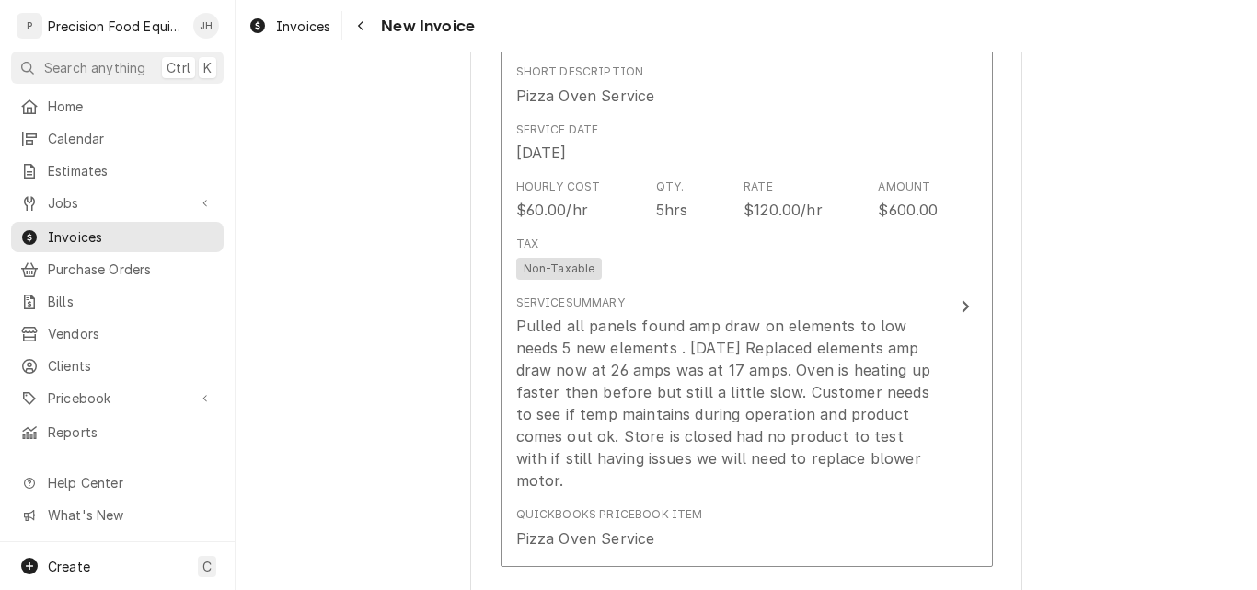
scroll to position [1196, 0]
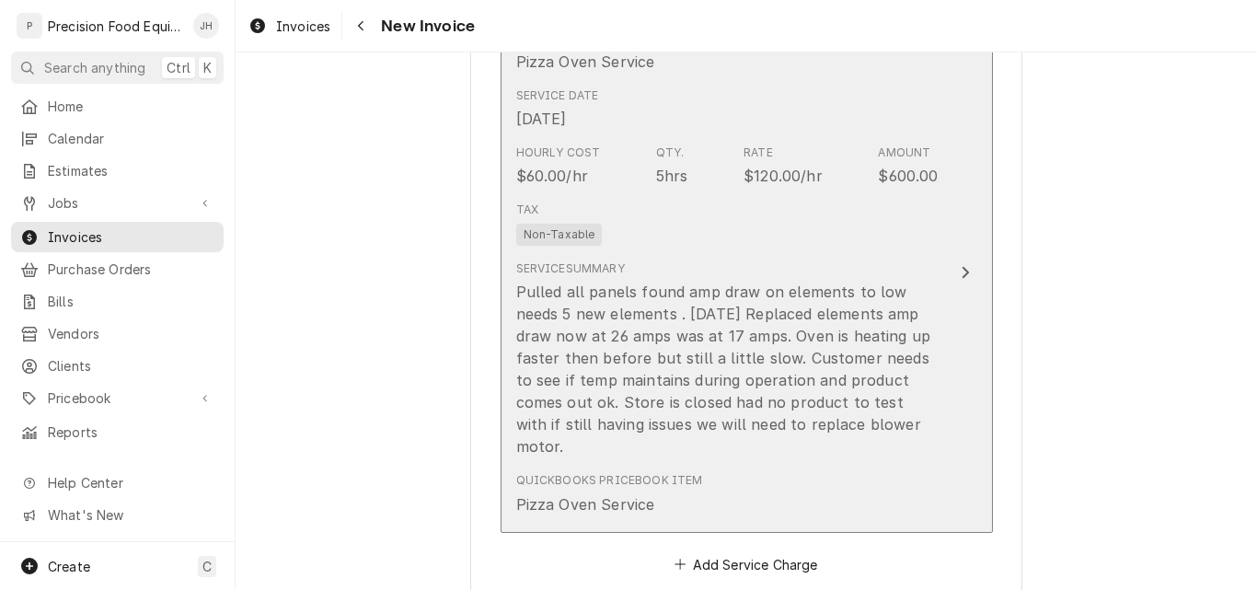
click at [920, 260] on div "Service Summary Pulled all panels found amp draw on elements to low needs 5 new…" at bounding box center [727, 358] width 422 height 197
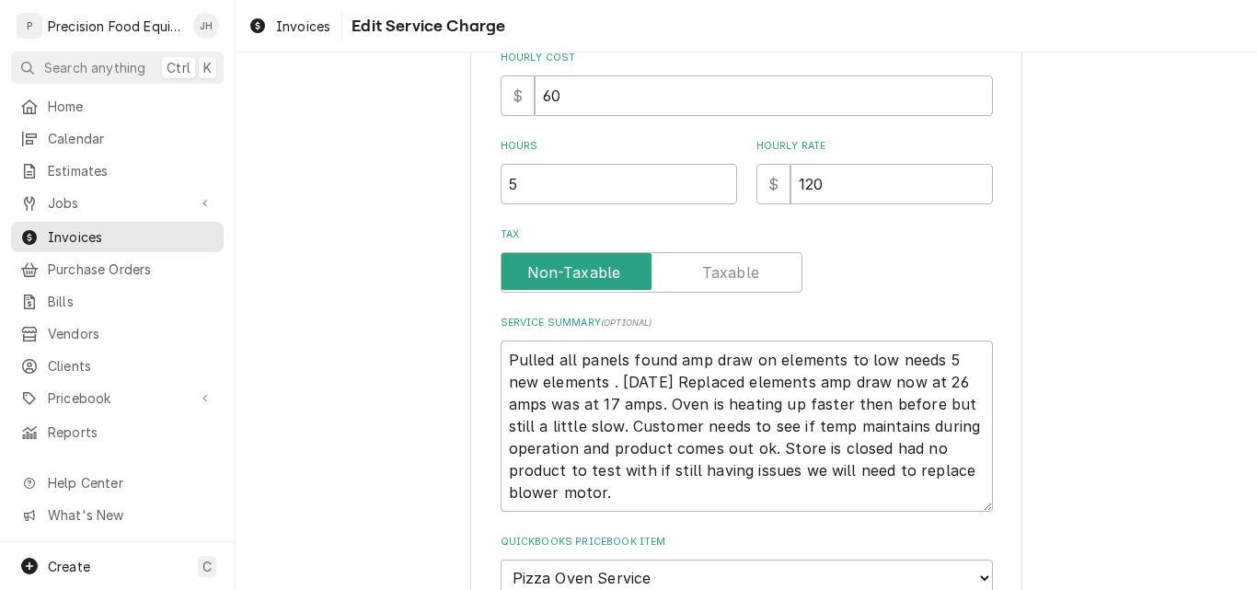
scroll to position [460, 0]
click at [505, 362] on textarea "Pulled all panels found amp draw on elements to low needs 5 new elements . [DAT…" at bounding box center [747, 424] width 492 height 171
type textarea "x"
type textarea "0Pulled all panels found amp draw on elements to low needs 5 new elements . [DA…"
type textarea "x"
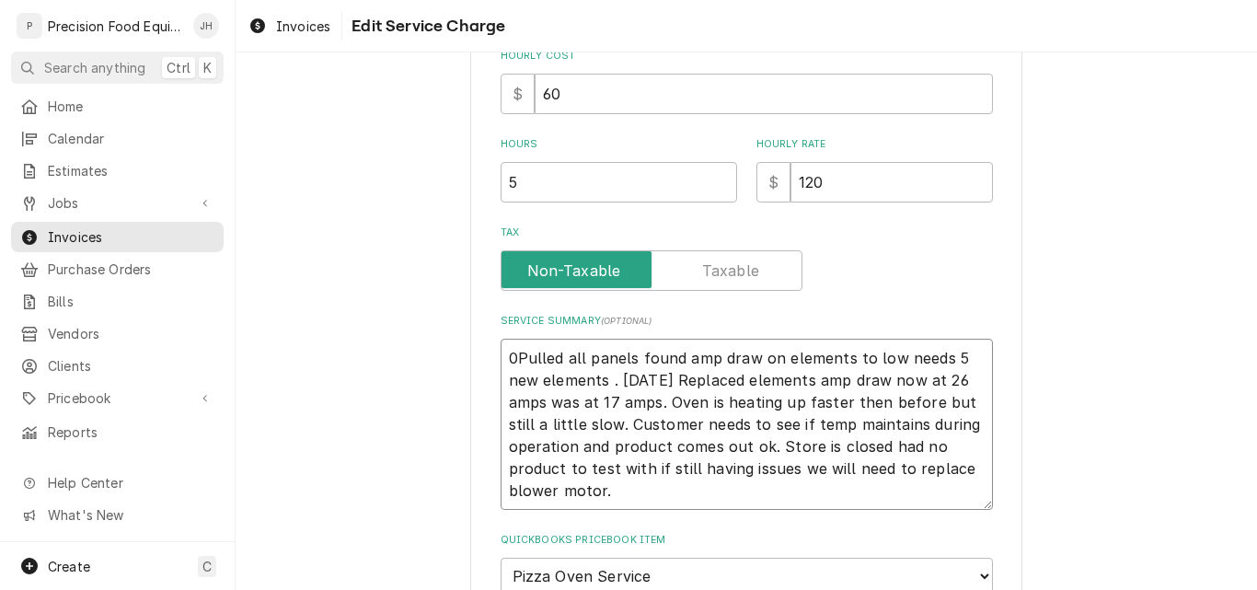
type textarea "09Pulled all panels found amp draw on elements to low needs 5 new elements . [D…"
type textarea "x"
type textarea "09/Pulled all panels found amp draw on elements to low needs 5 new elements . […"
type textarea "x"
type textarea "09/0Pulled all panels found amp draw on elements to low needs 5 new elements . …"
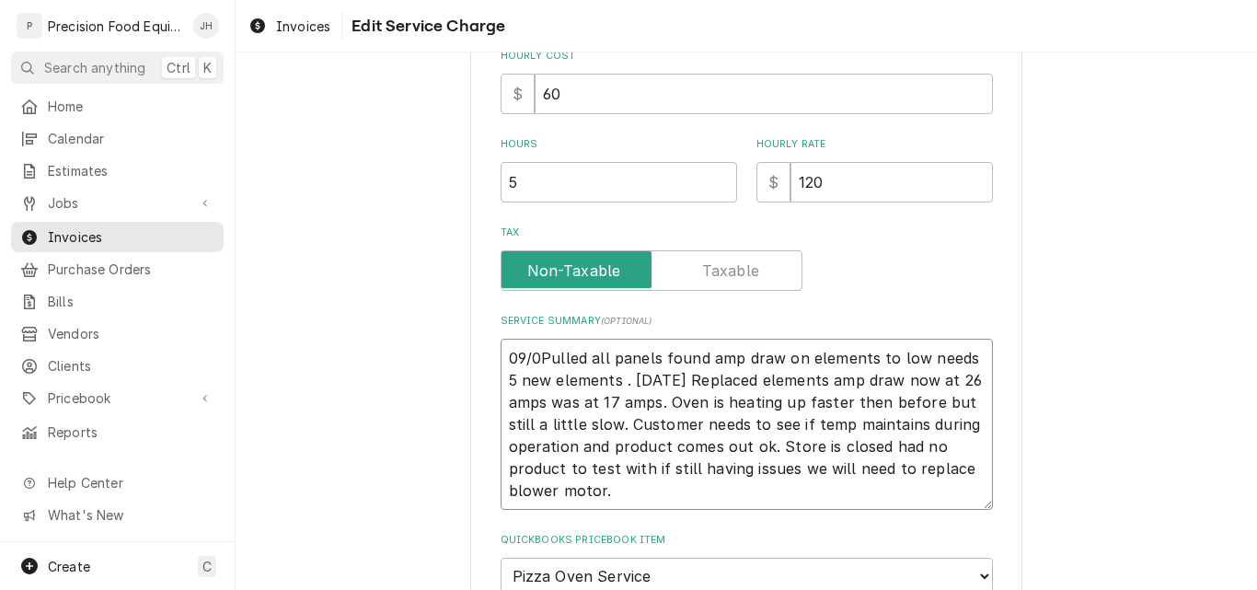
type textarea "x"
type textarea "09/02Pulled all panels found amp draw on elements to low needs 5 new elements .…"
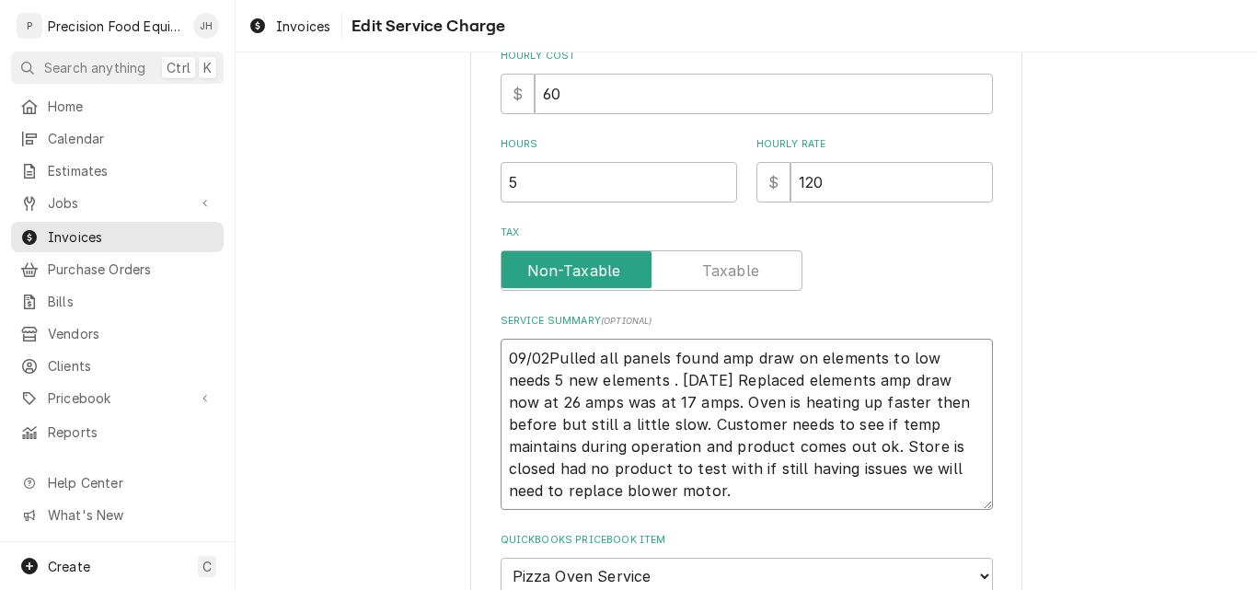
type textarea "x"
type textarea "09/02/Pulled all panels found amp draw on elements to low needs 5 new elements …"
type textarea "x"
type textarea "09/02/2Pulled all panels found amp draw on elements to low needs 5 new elements…"
type textarea "x"
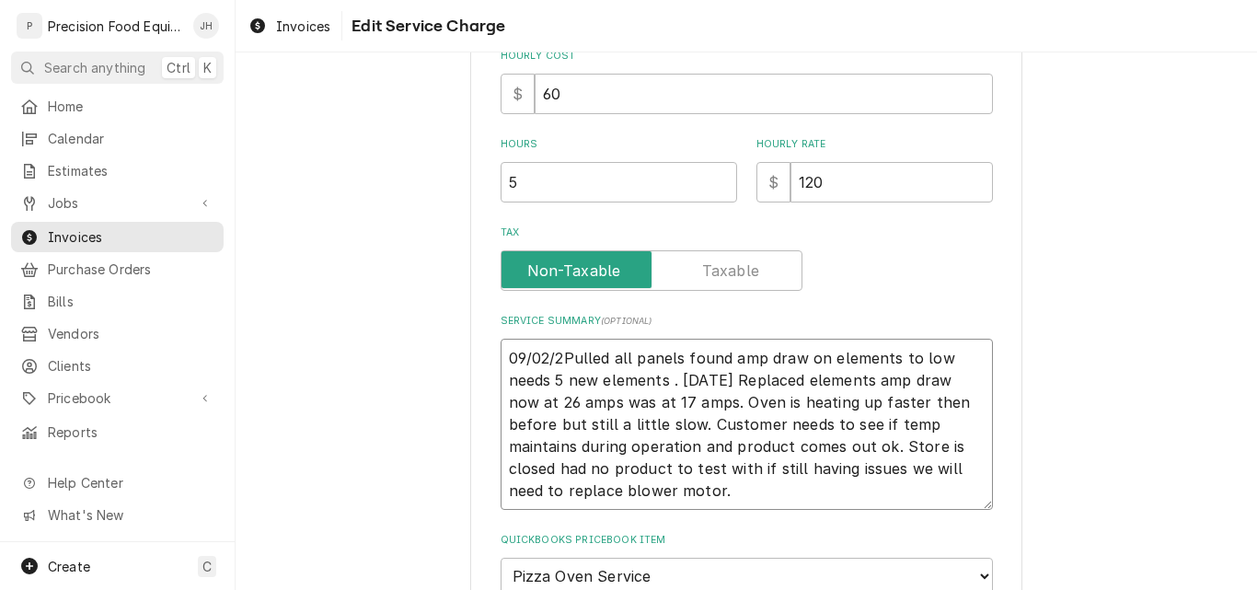
type textarea "09/02/25Pulled all panels found amp draw on elements to low needs 5 new element…"
type textarea "x"
type textarea "09/02/25 Pulled all panels found amp draw on elements to low needs 5 new elemen…"
type textarea "x"
type textarea "09/02/25 -Pulled all panels found amp draw on elements to low needs 5 new eleme…"
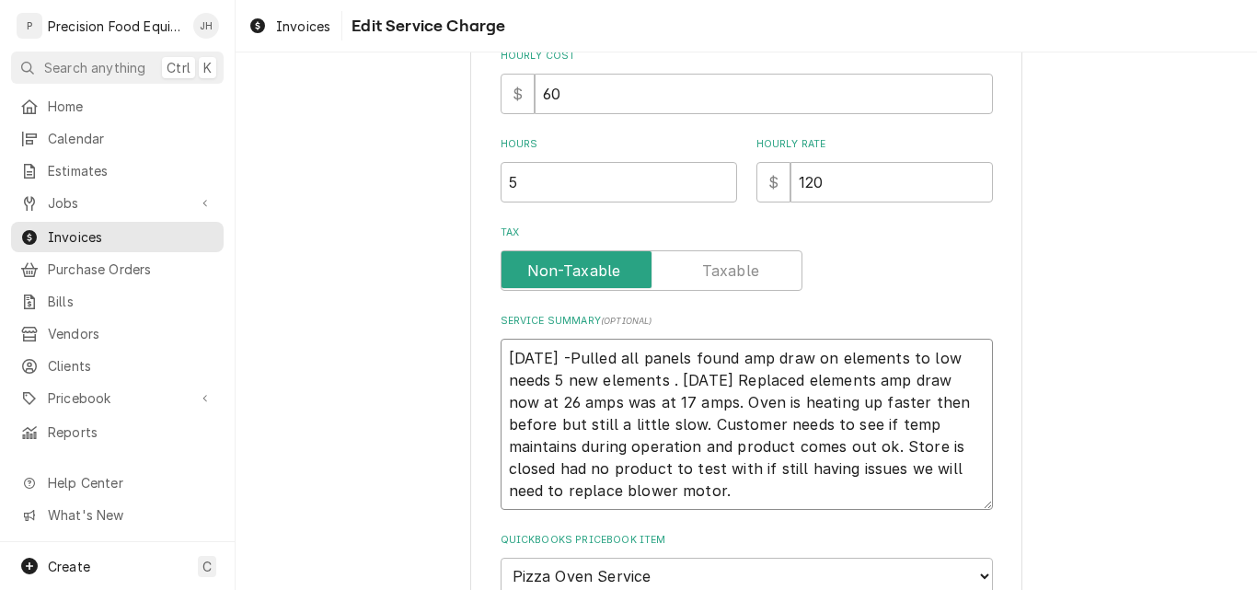
type textarea "x"
type textarea "09/02/25 - Pulled all panels found amp draw on elements to low needs 5 new elem…"
type textarea "x"
type textarea "09/02/25 - Pulled all panels found amp draw on elements to low needs 5 new elem…"
type textarea "x"
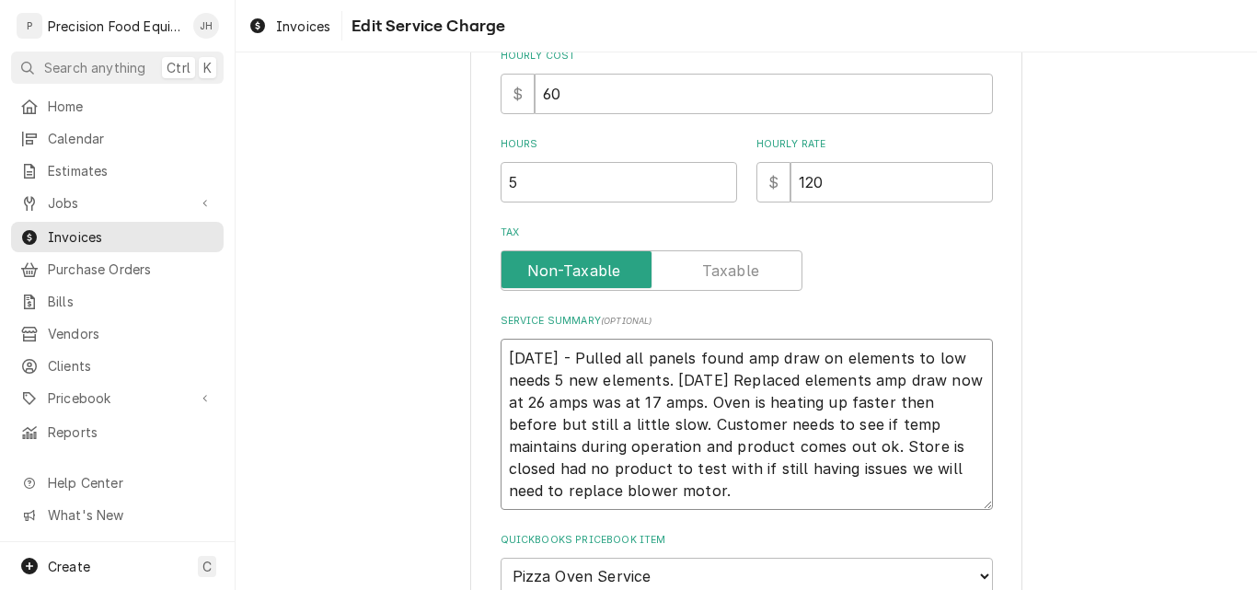
type textarea "09/02/25 - Pulled all panels found amp draw on elements to low needs 5 new elem…"
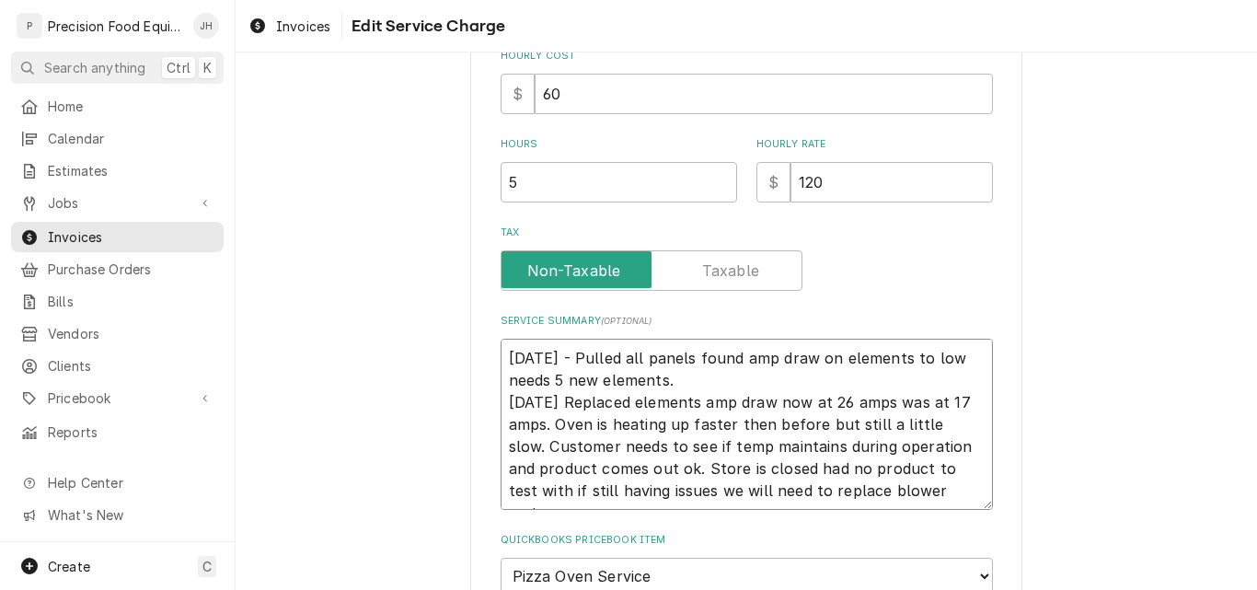
type textarea "x"
type textarea "09/02/25 - Pulled all panels found amp draw on elements to low needs 5 new elem…"
type textarea "x"
type textarea "09/02/25 - Pulled all panels found amp draw on elements to low needs 5 new elem…"
type textarea "x"
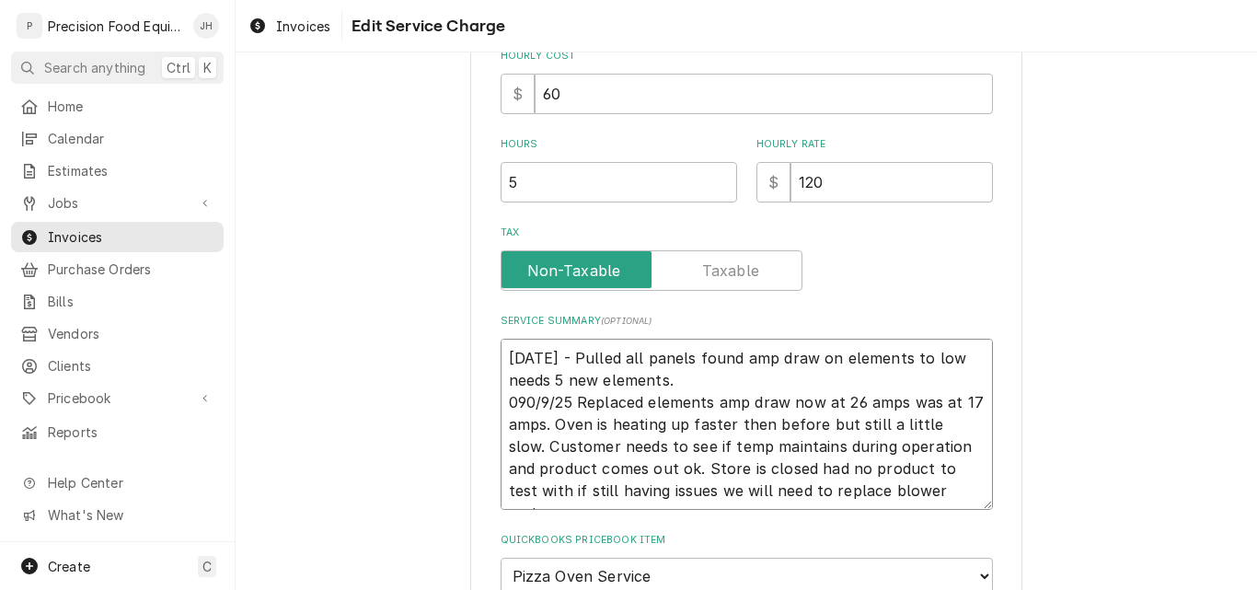
type textarea "09/02/25 - Pulled all panels found amp draw on elements to low needs 5 new elem…"
type textarea "x"
type textarea "09/02/25 - Pulled all panels found amp draw on elements to low needs 5 new elem…"
type textarea "x"
type textarea "09/02/25 - Pulled all panels found amp draw on elements to low needs 5 new elem…"
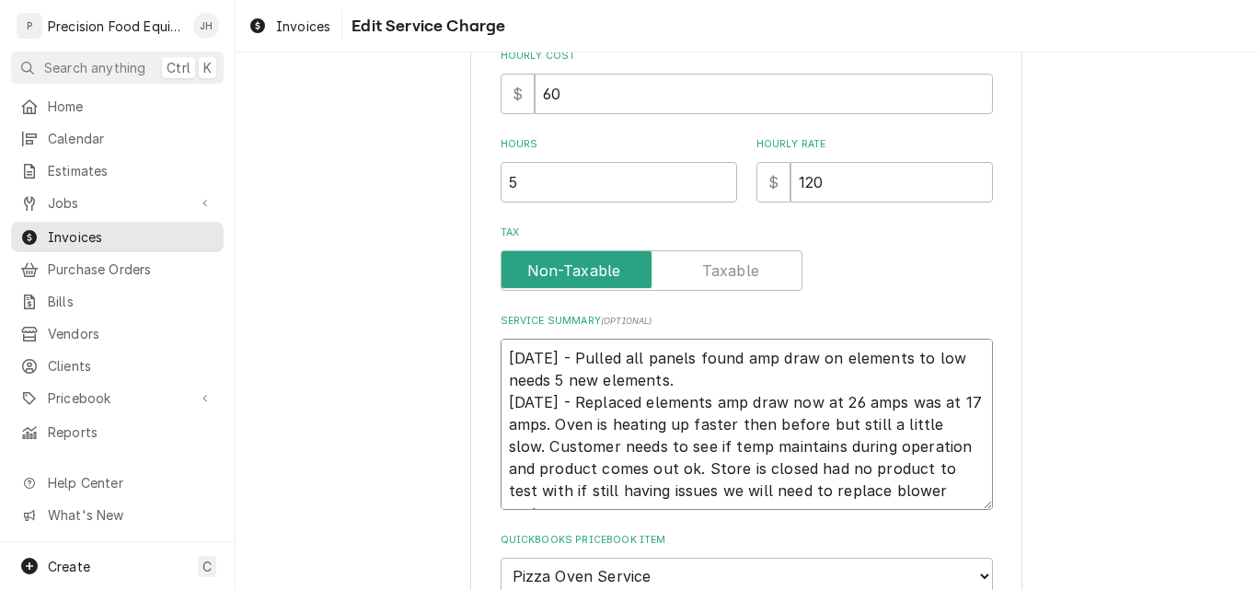
type textarea "x"
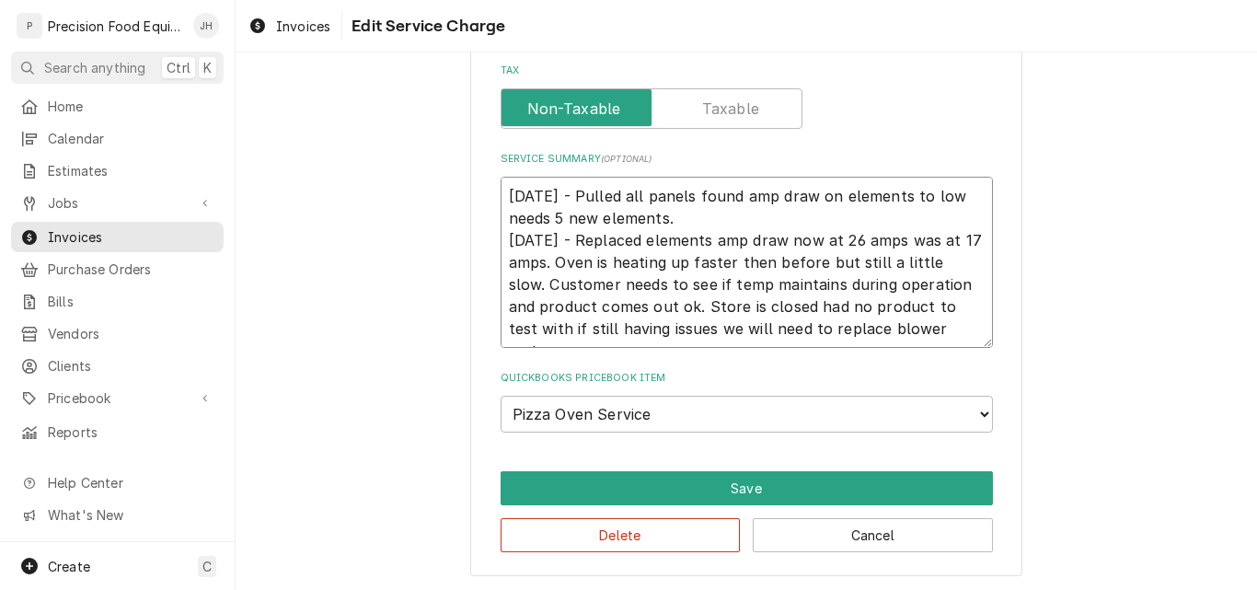
scroll to position [624, 0]
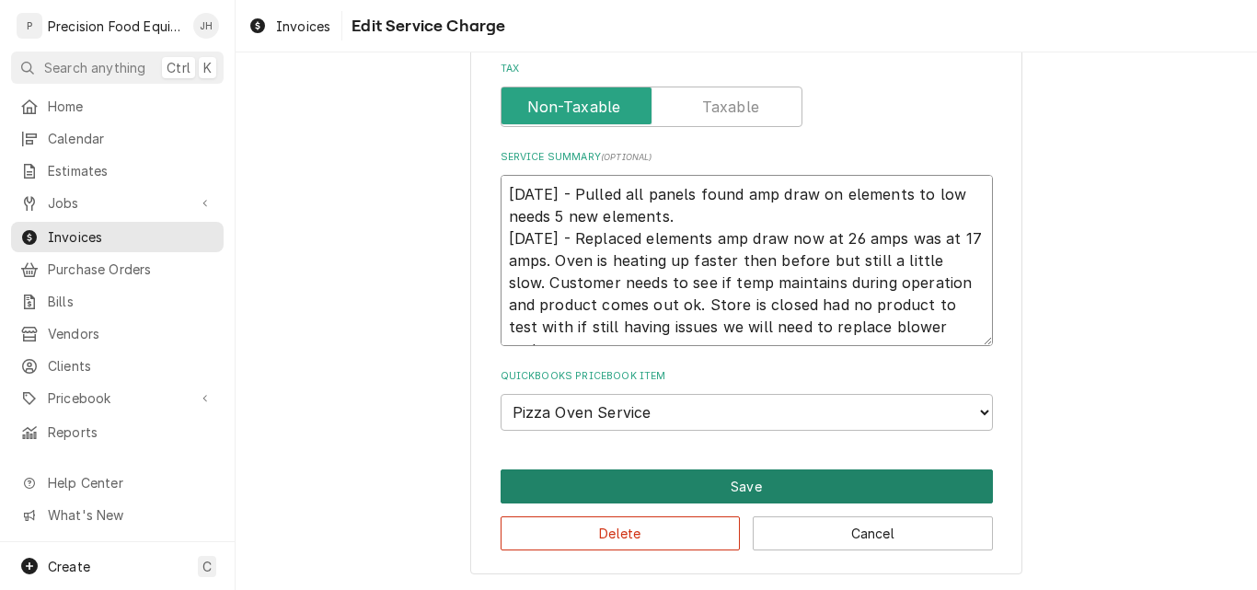
type textarea "09/02/25 - Pulled all panels found amp draw on elements to low needs 5 new elem…"
click at [753, 486] on button "Save" at bounding box center [747, 486] width 492 height 34
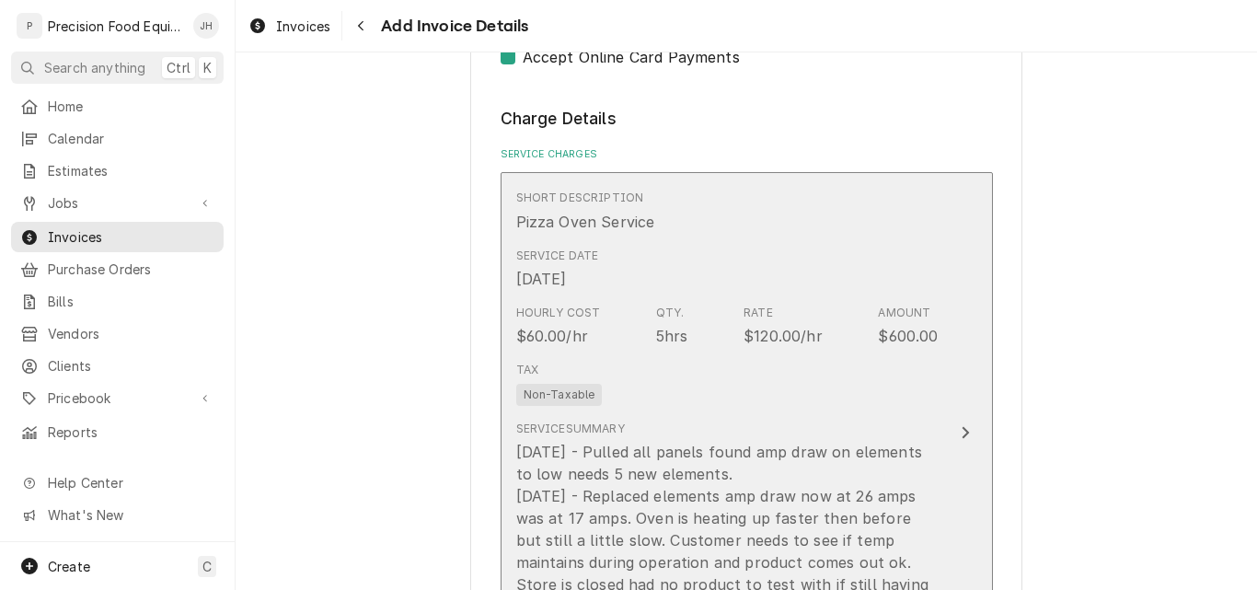
scroll to position [1283, 0]
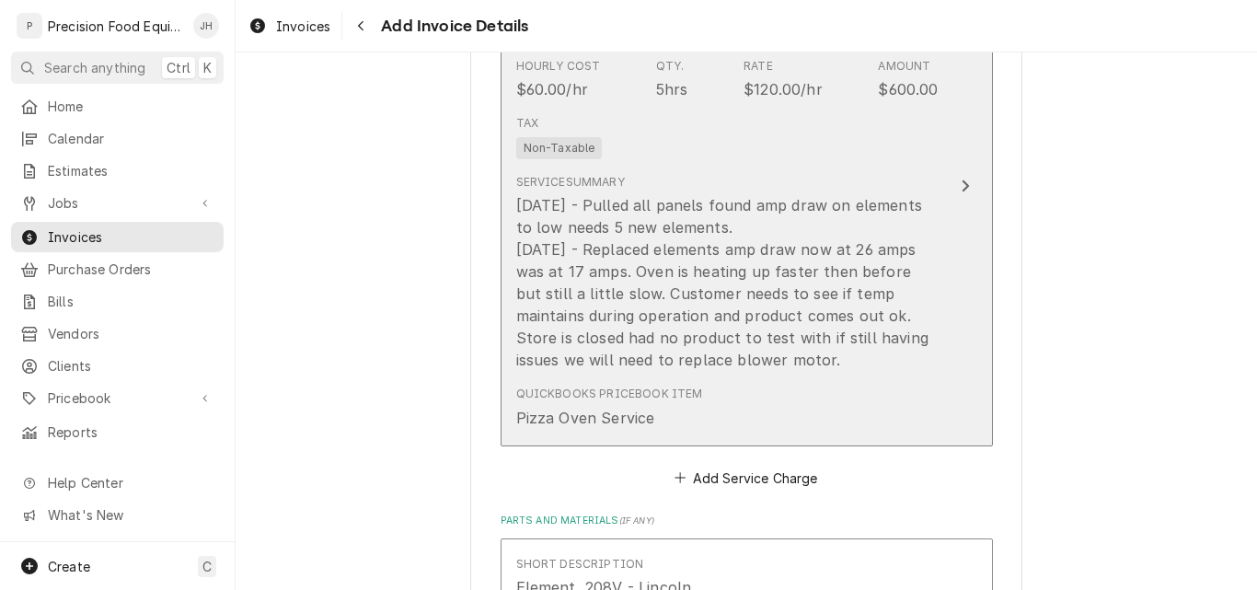
click at [583, 203] on div "09/02/25 - Pulled all panels found amp draw on elements to low needs 5 new elem…" at bounding box center [727, 282] width 422 height 177
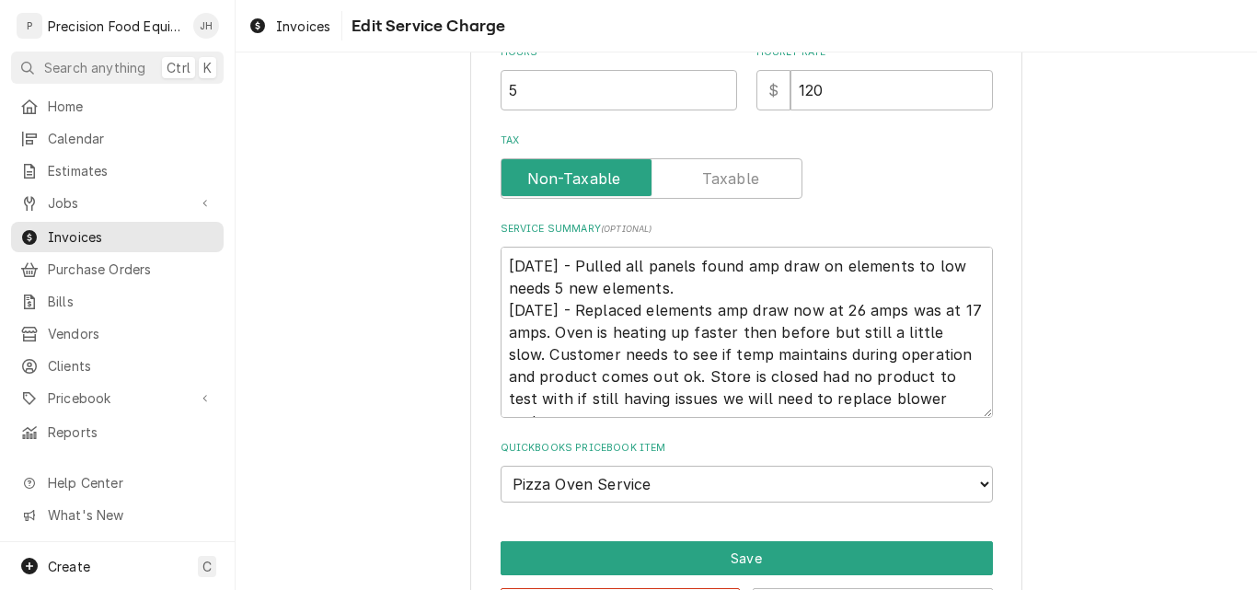
scroll to position [624, 0]
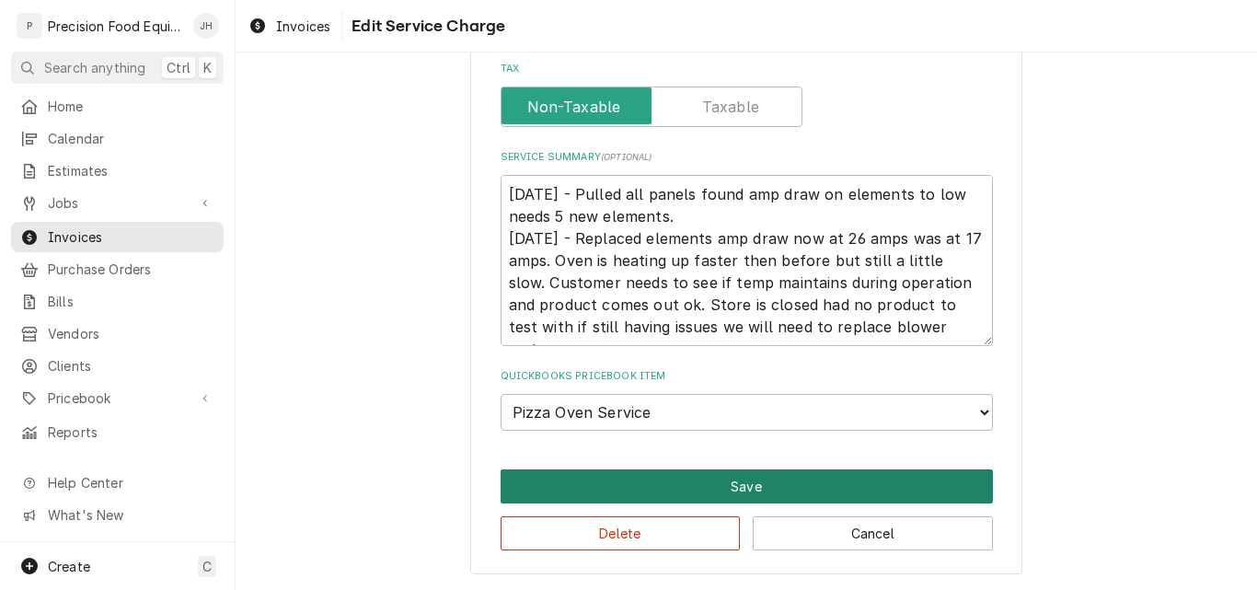
click at [789, 483] on button "Save" at bounding box center [747, 486] width 492 height 34
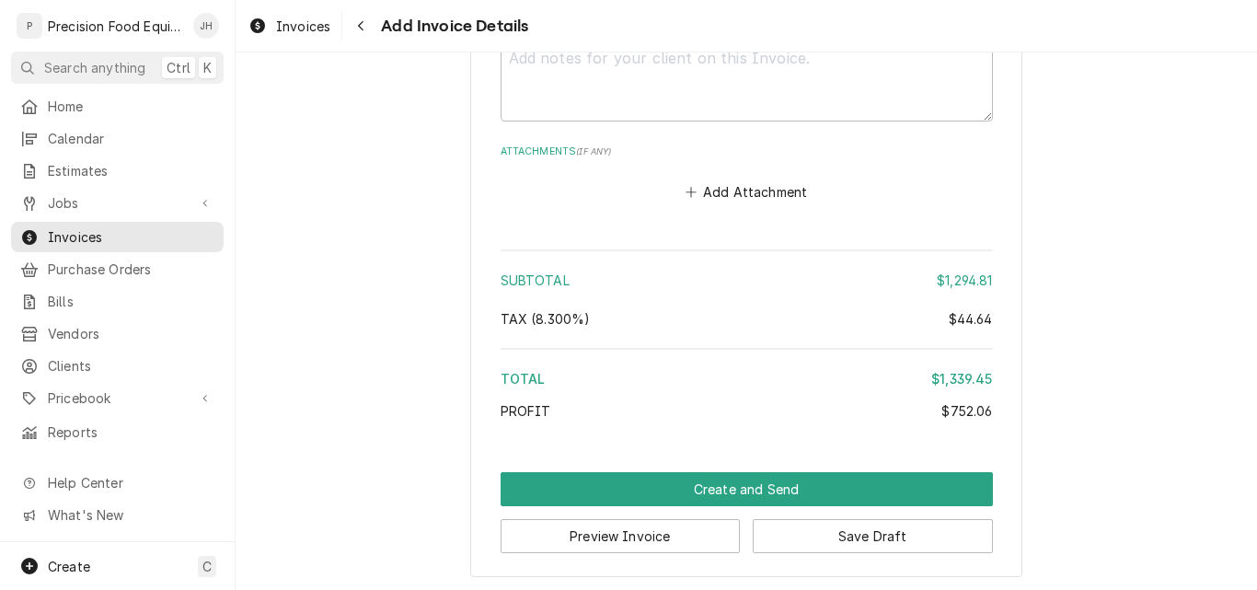
scroll to position [3215, 0]
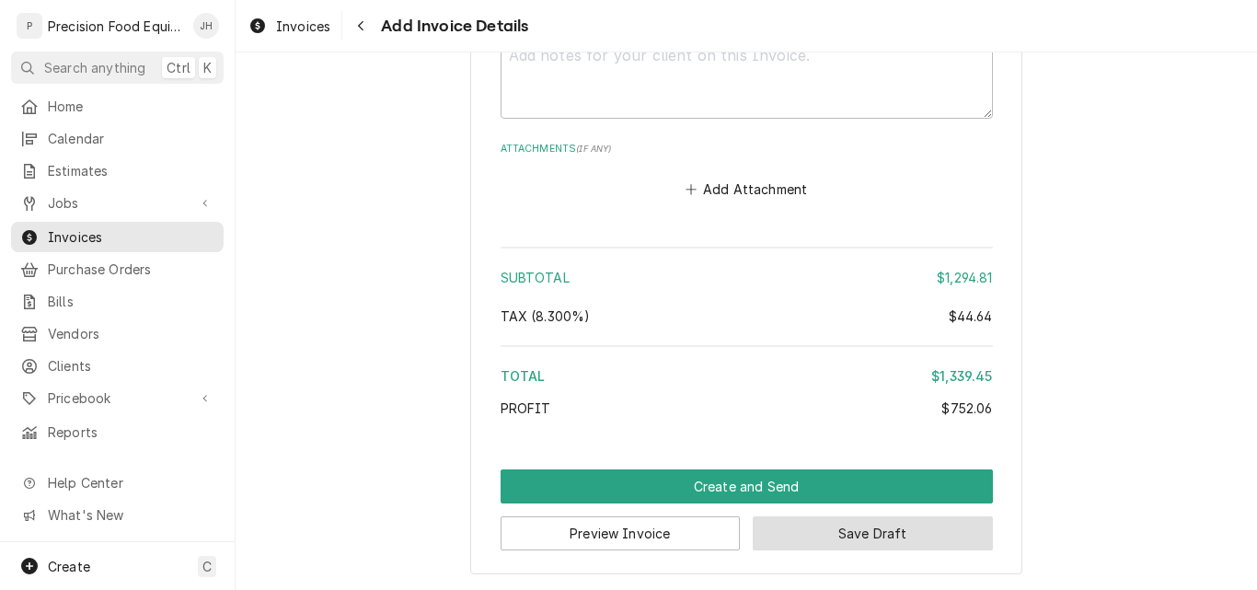
click at [888, 541] on button "Save Draft" at bounding box center [873, 533] width 240 height 34
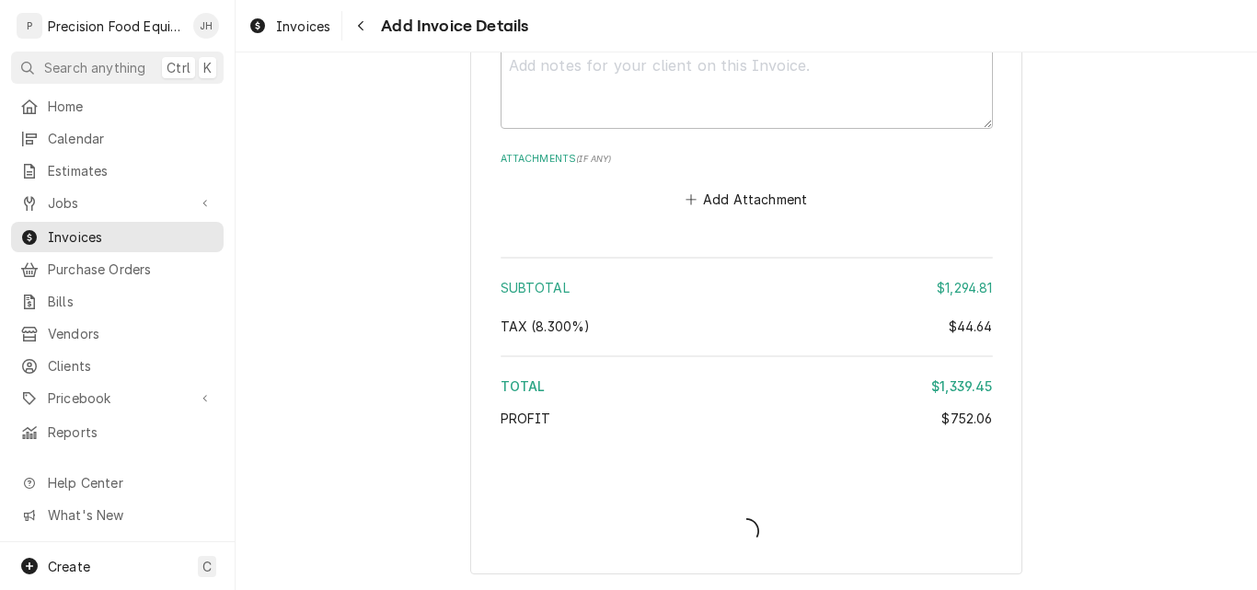
scroll to position [3205, 0]
type textarea "x"
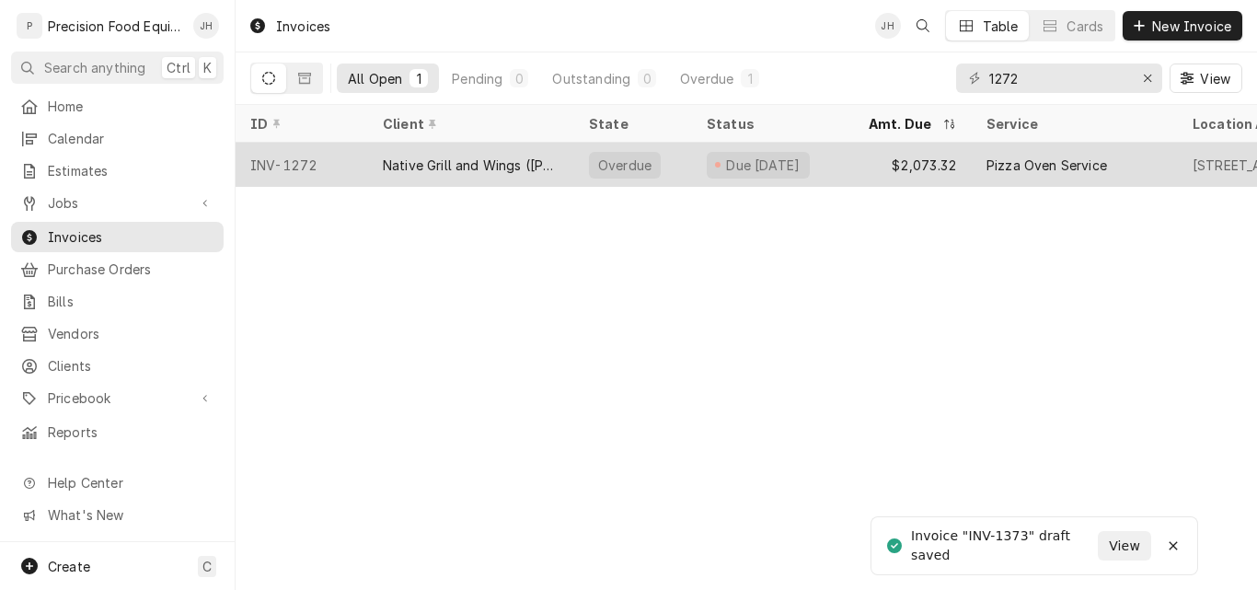
click at [482, 164] on div "Native Grill and Wings ([PERSON_NAME])" at bounding box center [471, 165] width 177 height 19
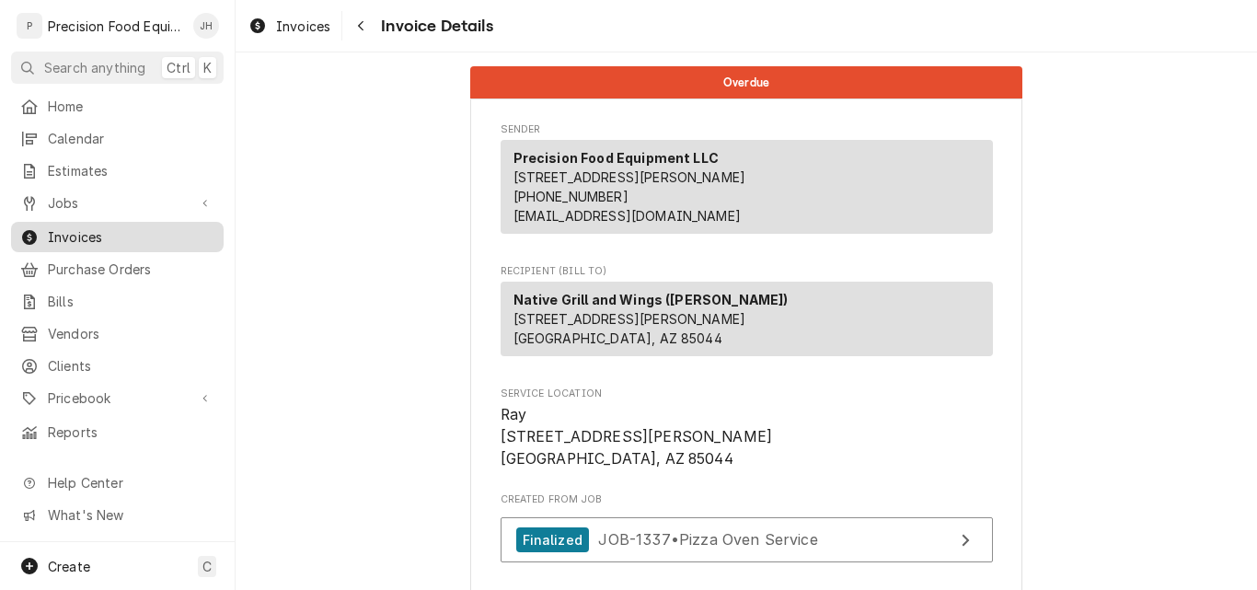
click at [72, 227] on span "Invoices" at bounding box center [131, 236] width 167 height 19
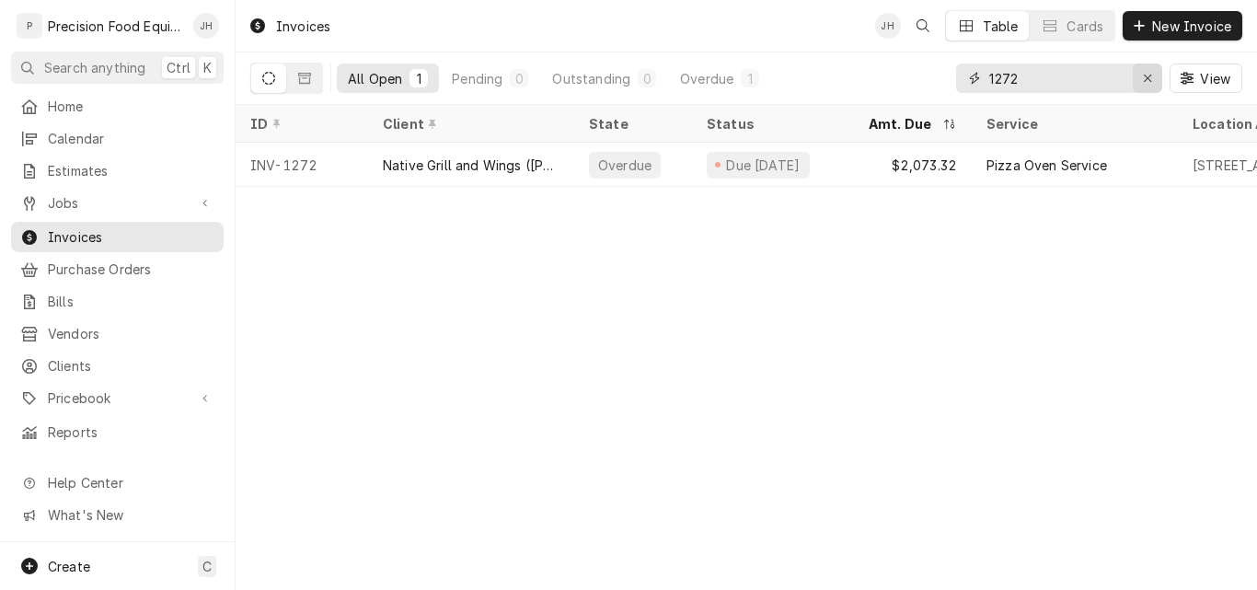
click at [1145, 81] on icon "Erase input" at bounding box center [1148, 78] width 10 height 13
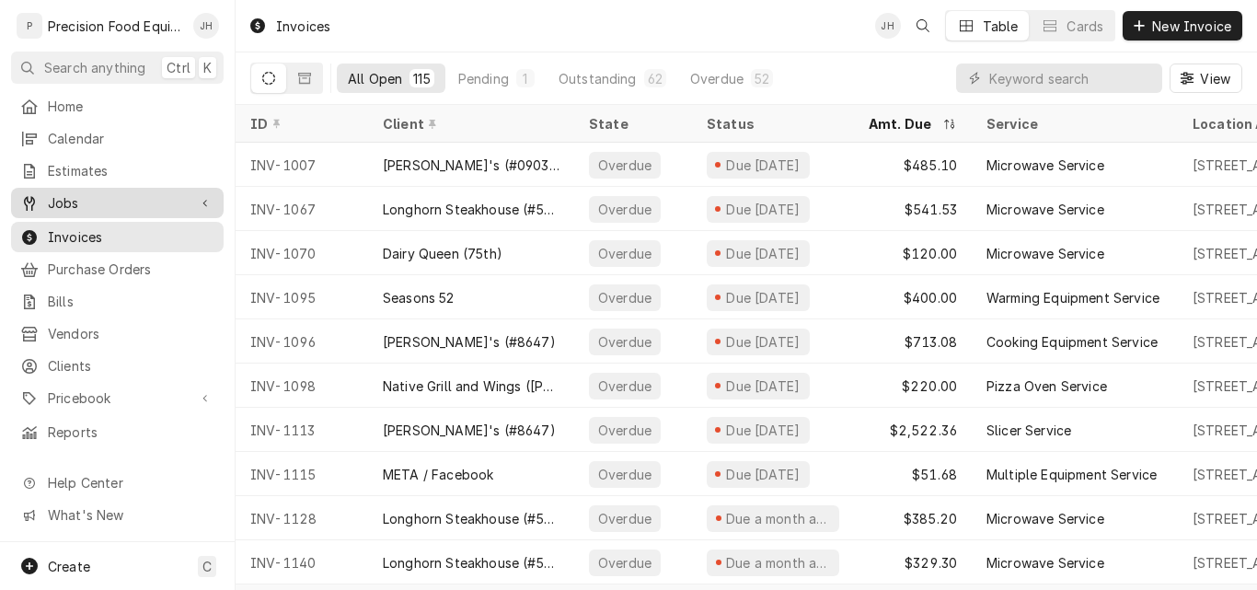
click at [75, 204] on span "Jobs" at bounding box center [117, 202] width 139 height 19
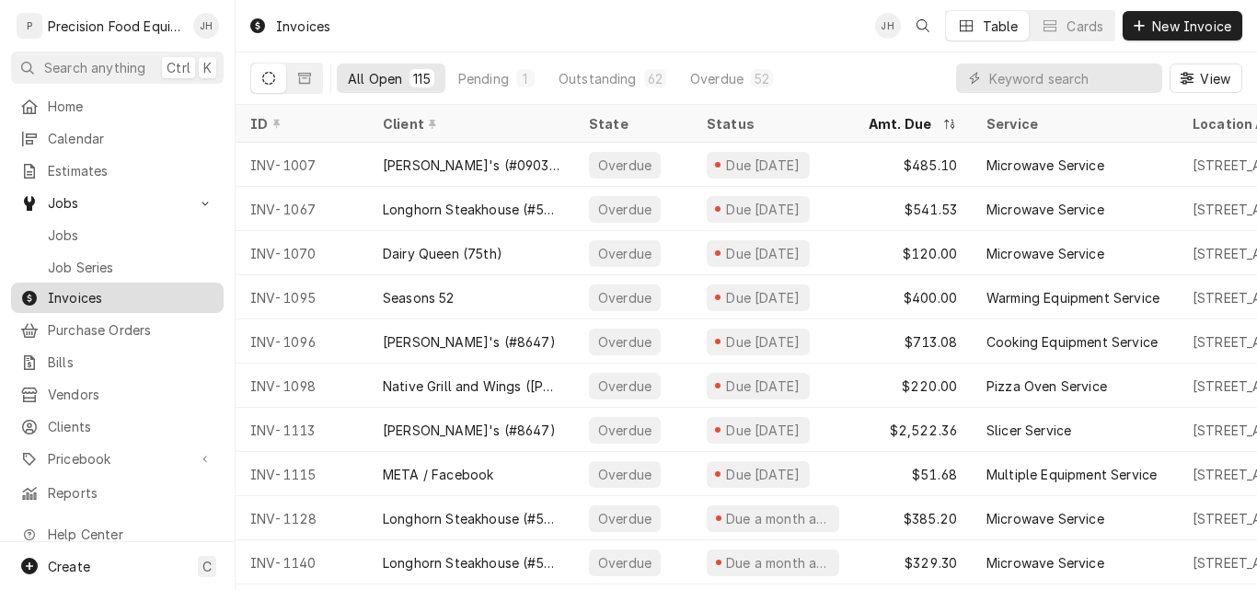
click at [80, 288] on span "Invoices" at bounding box center [131, 297] width 167 height 19
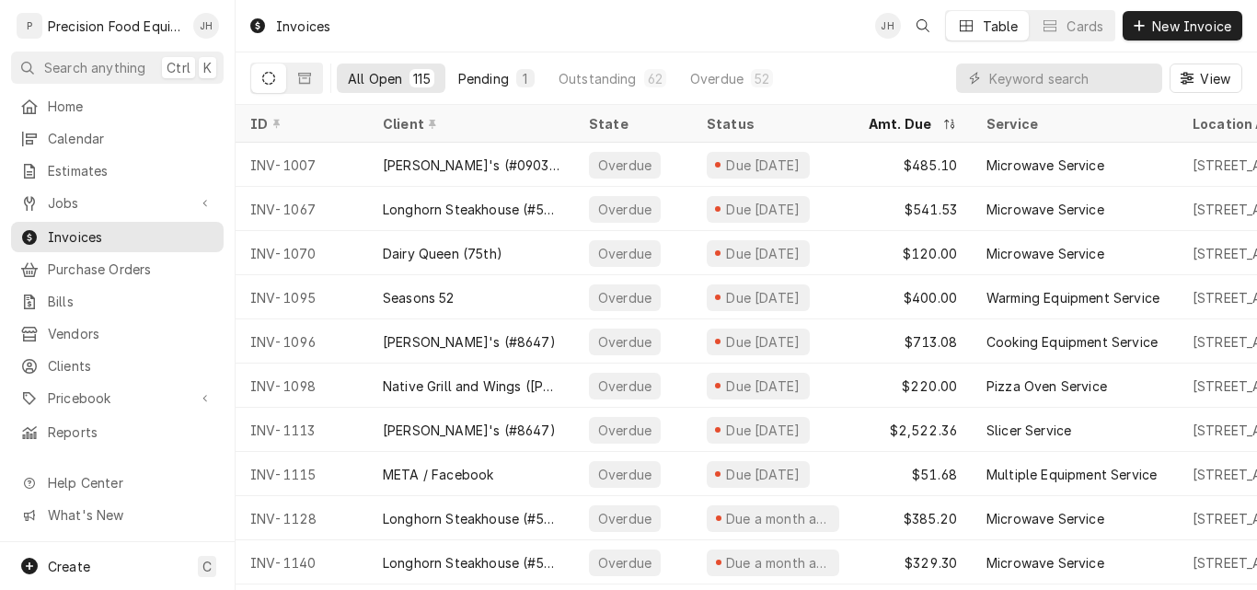
click at [485, 77] on div "Pending" at bounding box center [483, 78] width 51 height 19
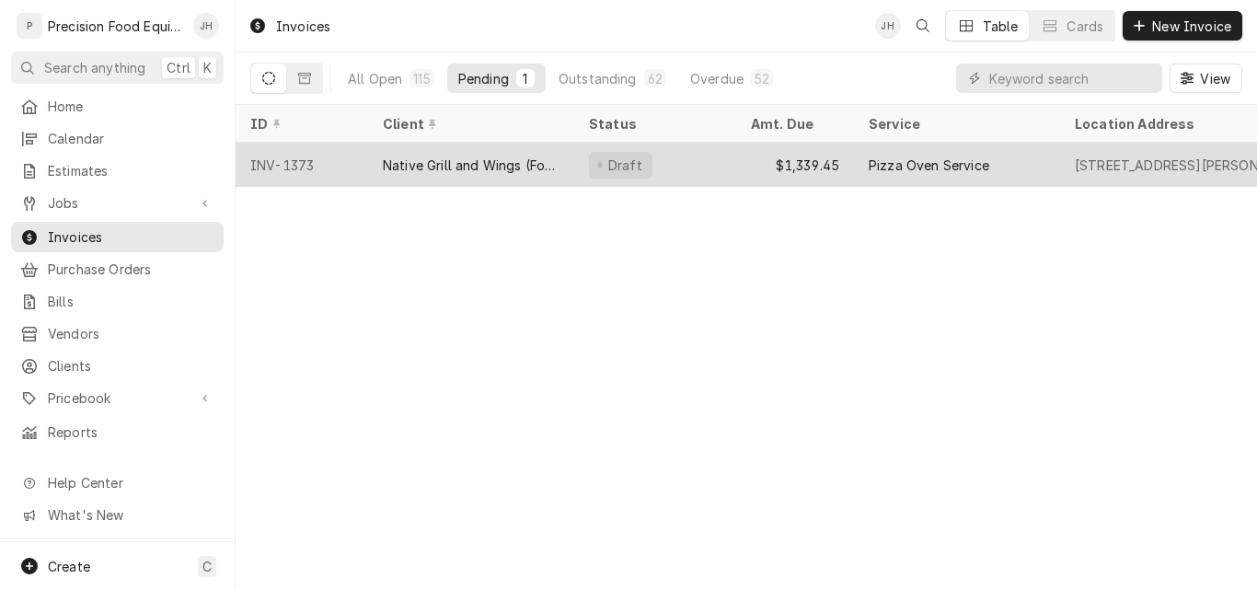
click at [524, 166] on div "Native Grill and Wings (Foothills)" at bounding box center [471, 165] width 177 height 19
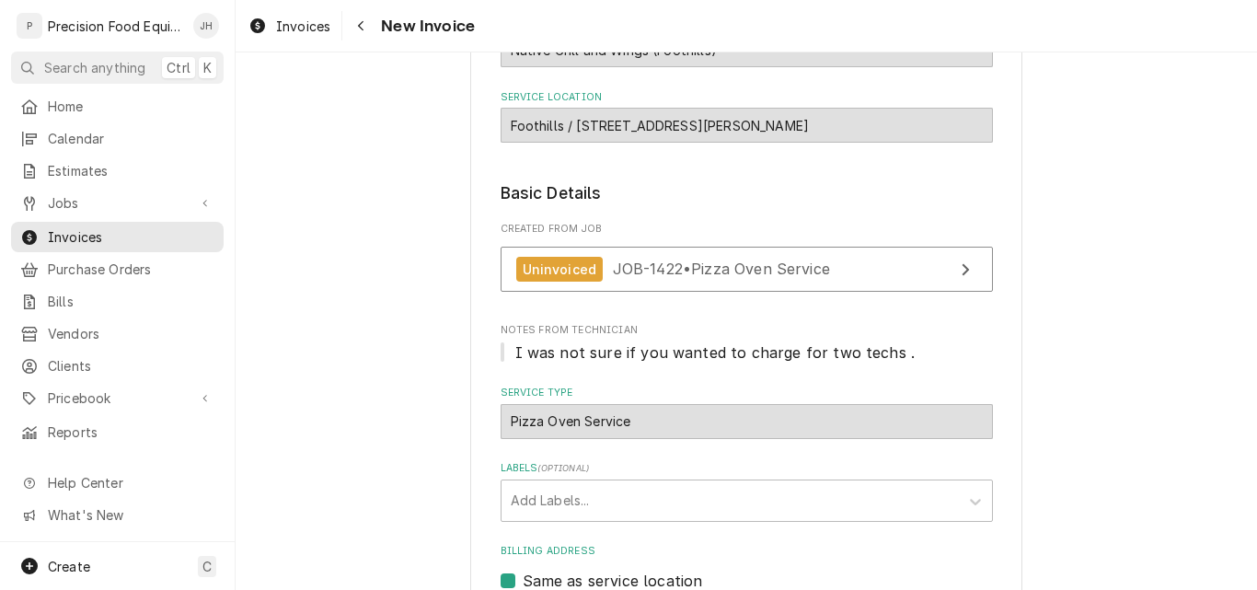
scroll to position [184, 0]
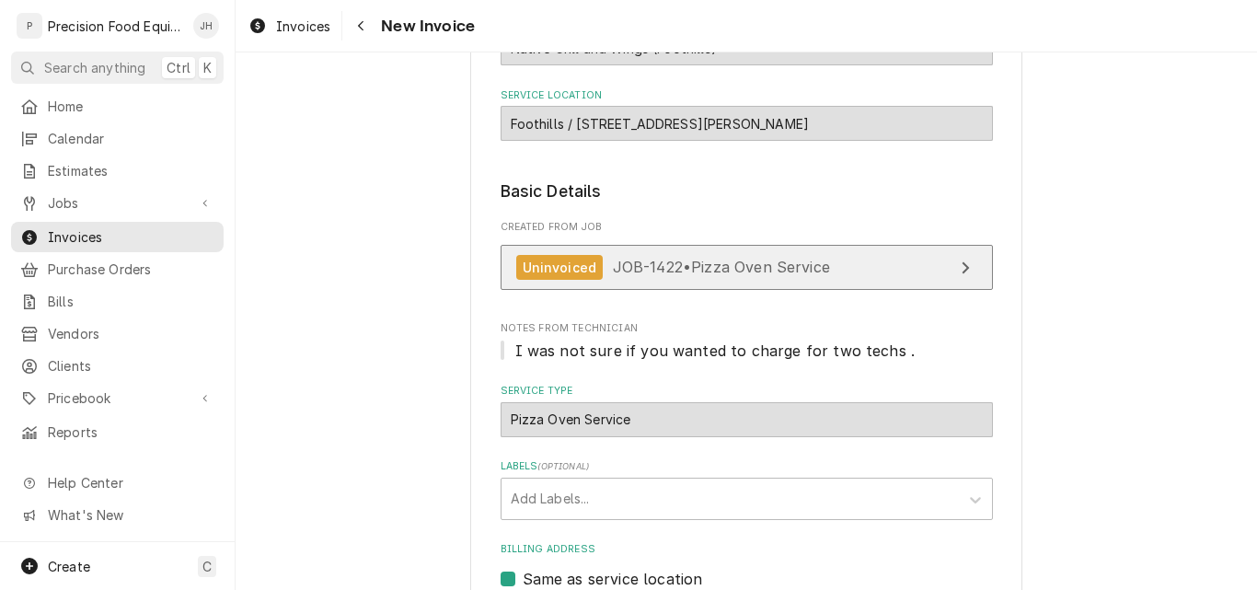
click at [777, 265] on span "JOB-1422 • Pizza Oven Service" at bounding box center [721, 267] width 217 height 18
type textarea "x"
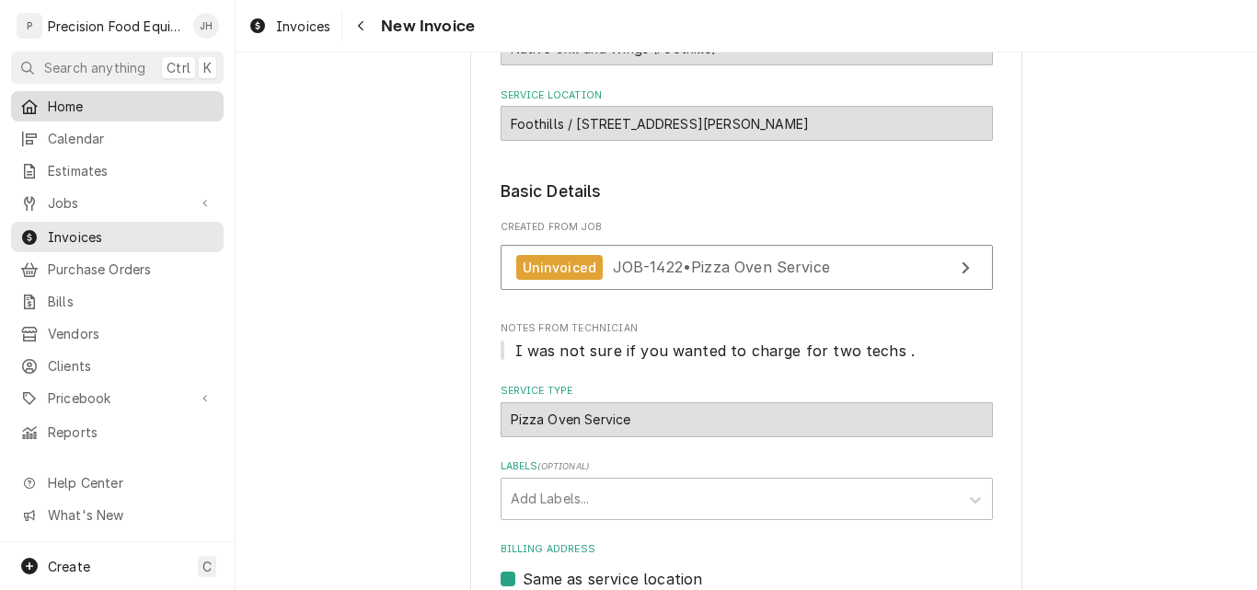
click at [58, 97] on span "Home" at bounding box center [131, 106] width 167 height 19
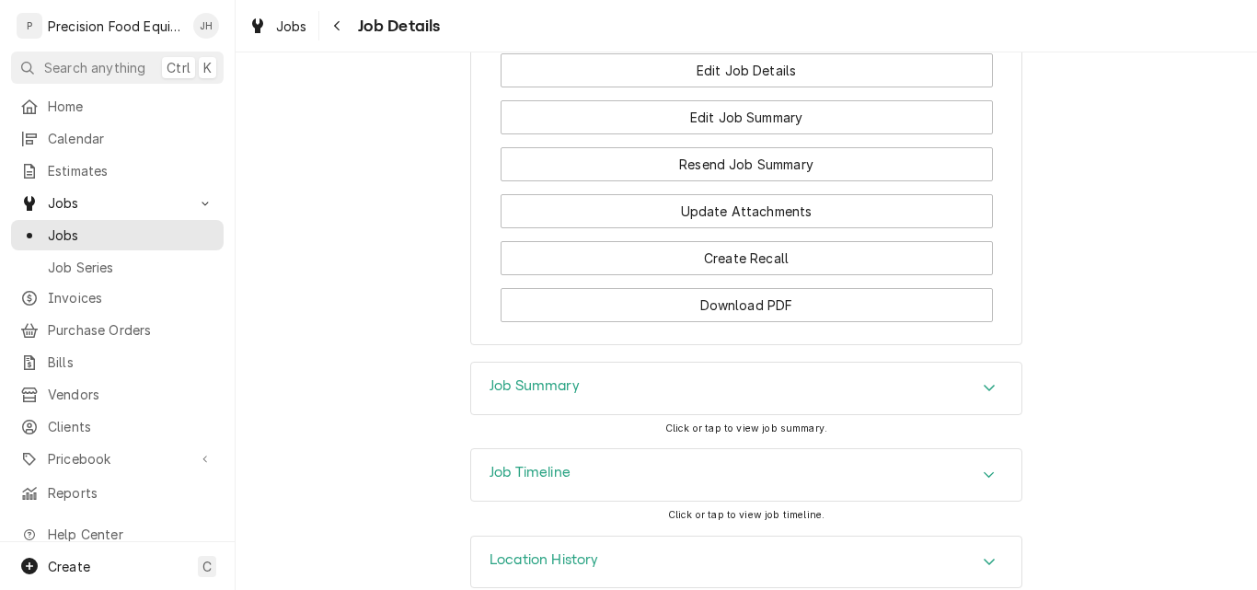
scroll to position [1458, 0]
click at [674, 462] on div "Job Timeline" at bounding box center [746, 471] width 550 height 52
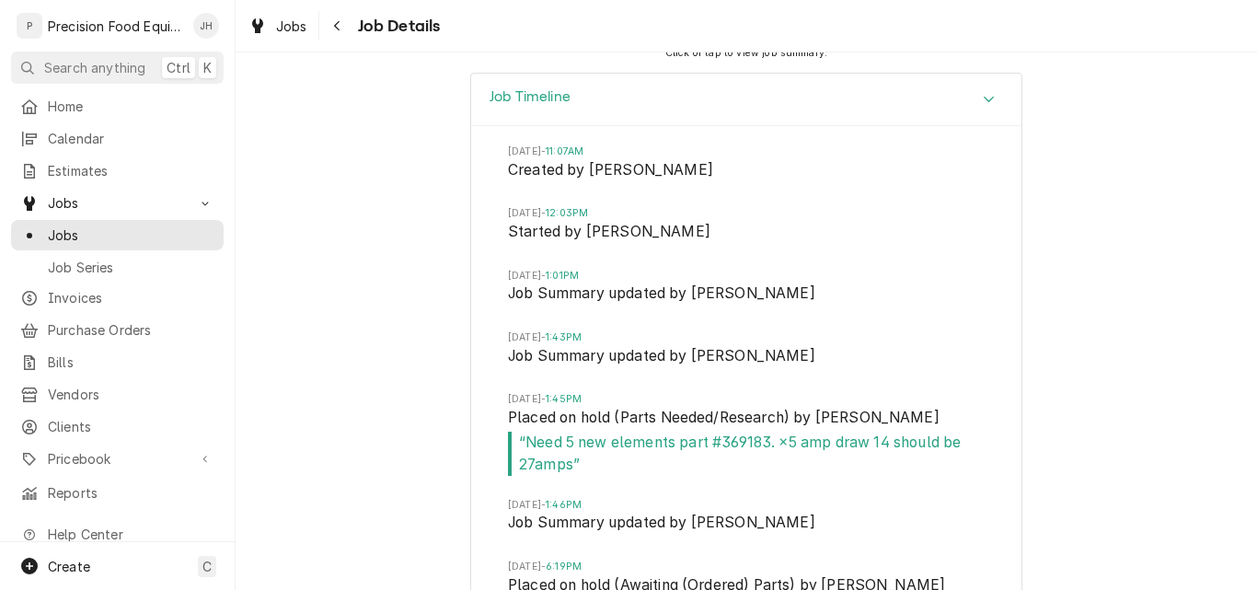
scroll to position [1827, 0]
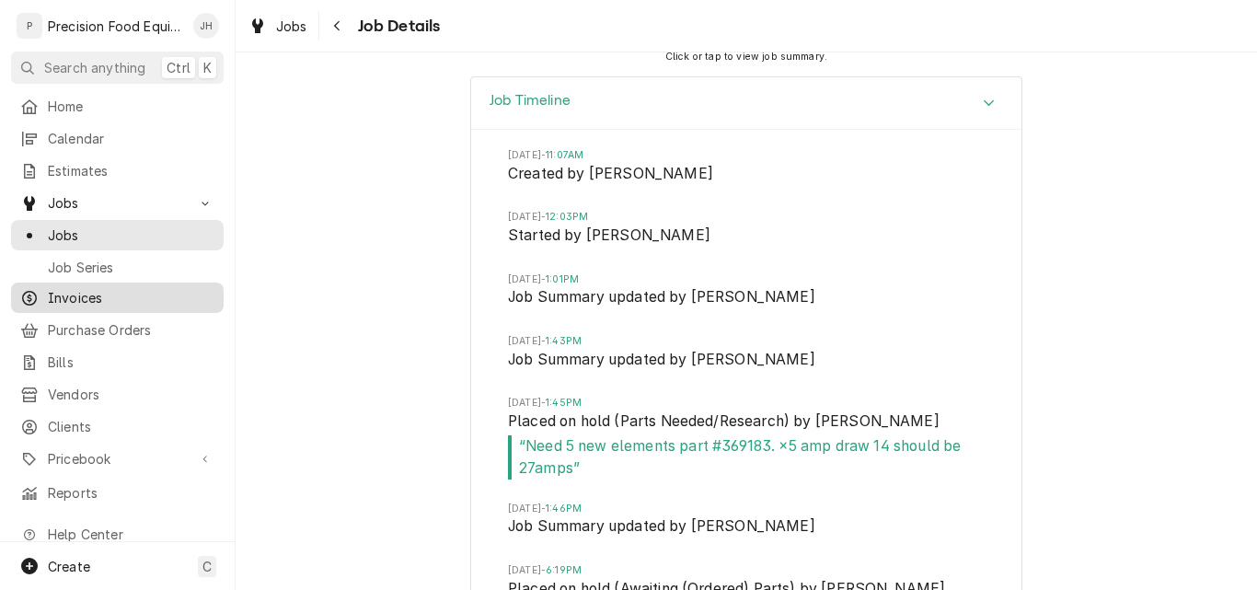
click at [81, 288] on span "Invoices" at bounding box center [131, 297] width 167 height 19
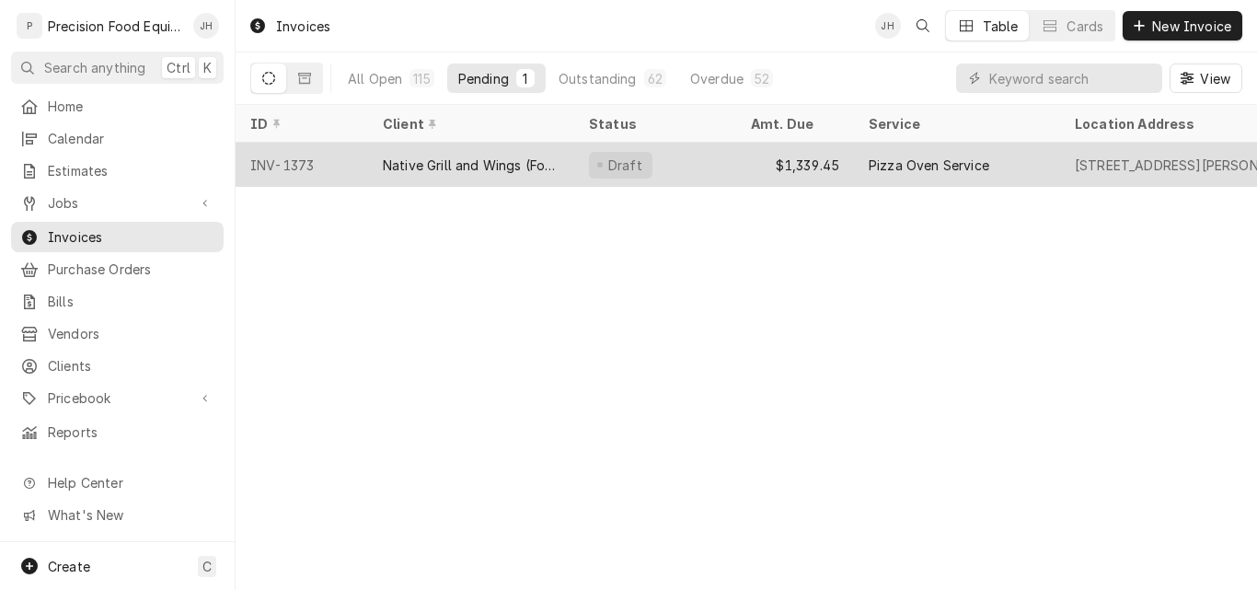
click at [483, 148] on div "Native Grill and Wings (Foothills)" at bounding box center [471, 165] width 206 height 44
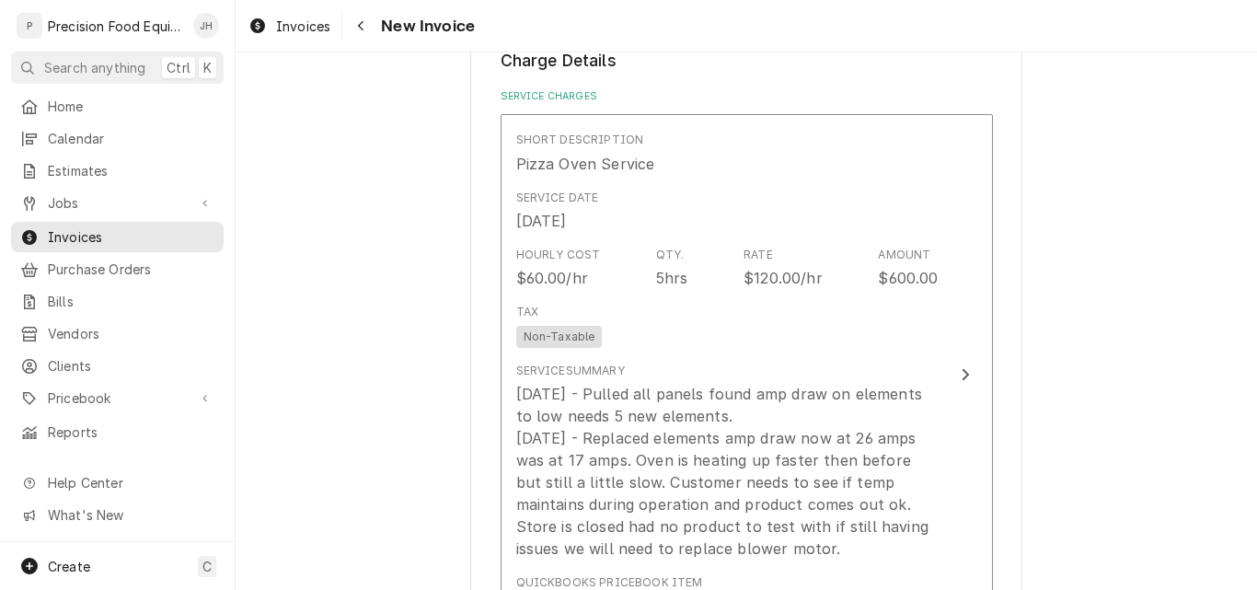
scroll to position [1104, 0]
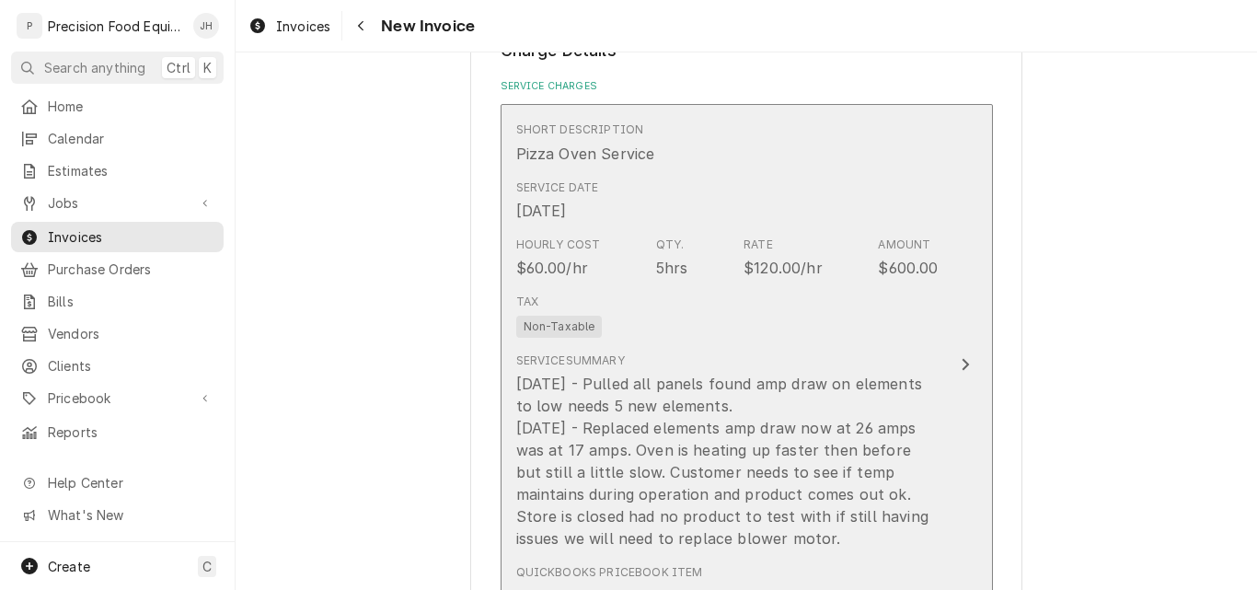
click at [600, 384] on div "[DATE] - Pulled all panels found amp draw on elements to low needs 5 new elemen…" at bounding box center [727, 461] width 422 height 177
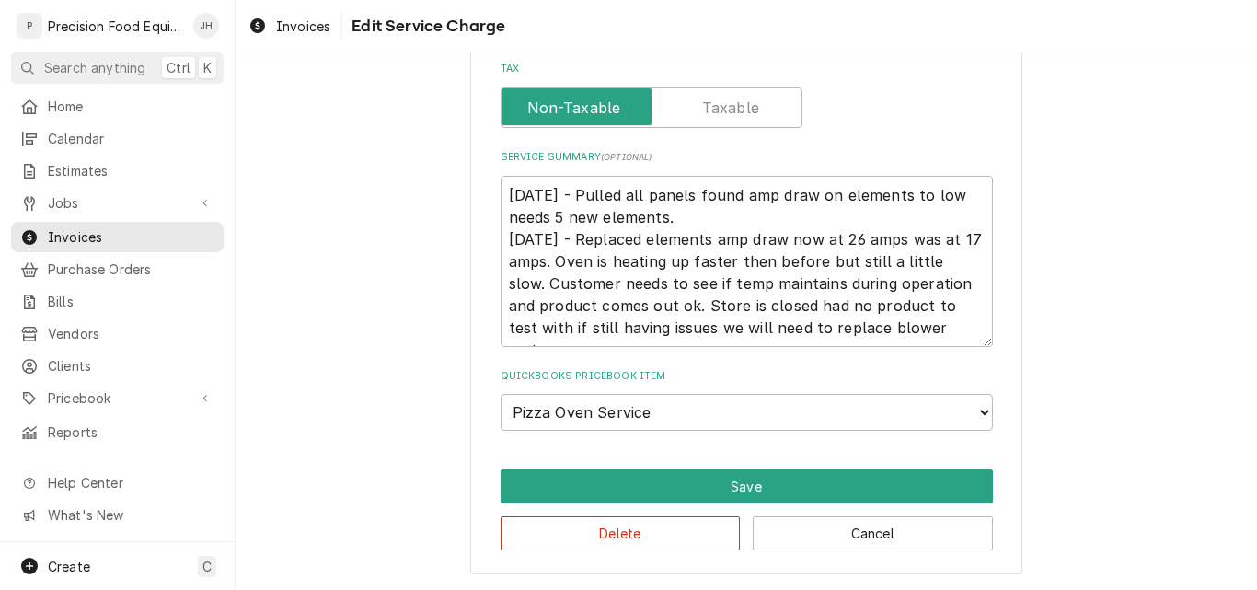
scroll to position [478, 0]
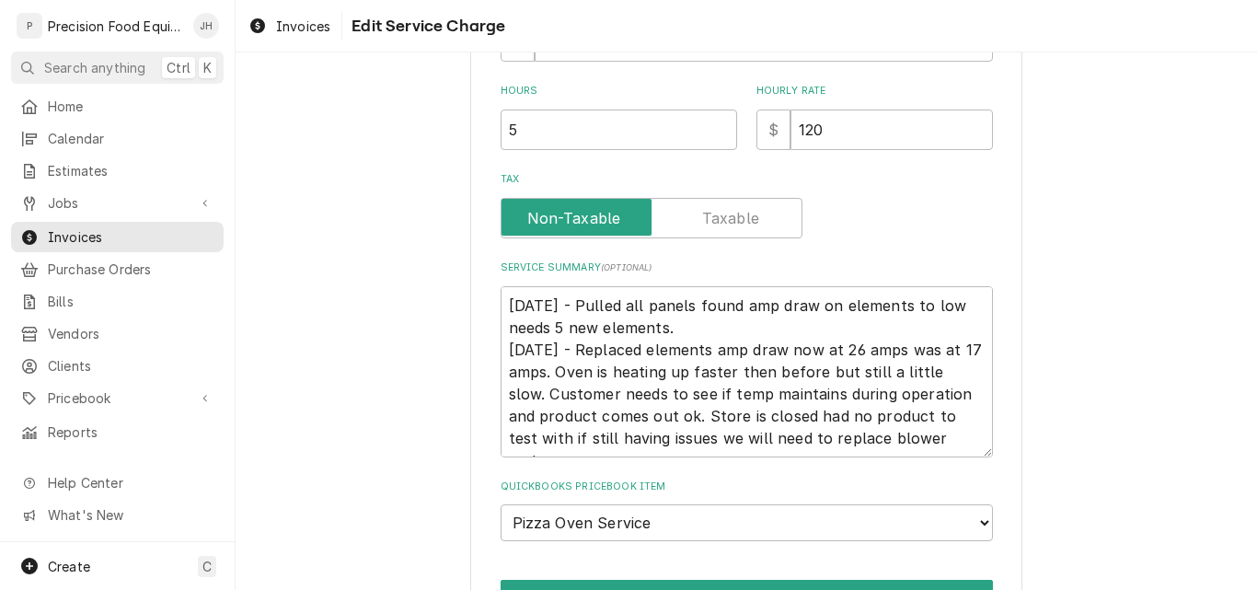
type textarea "x"
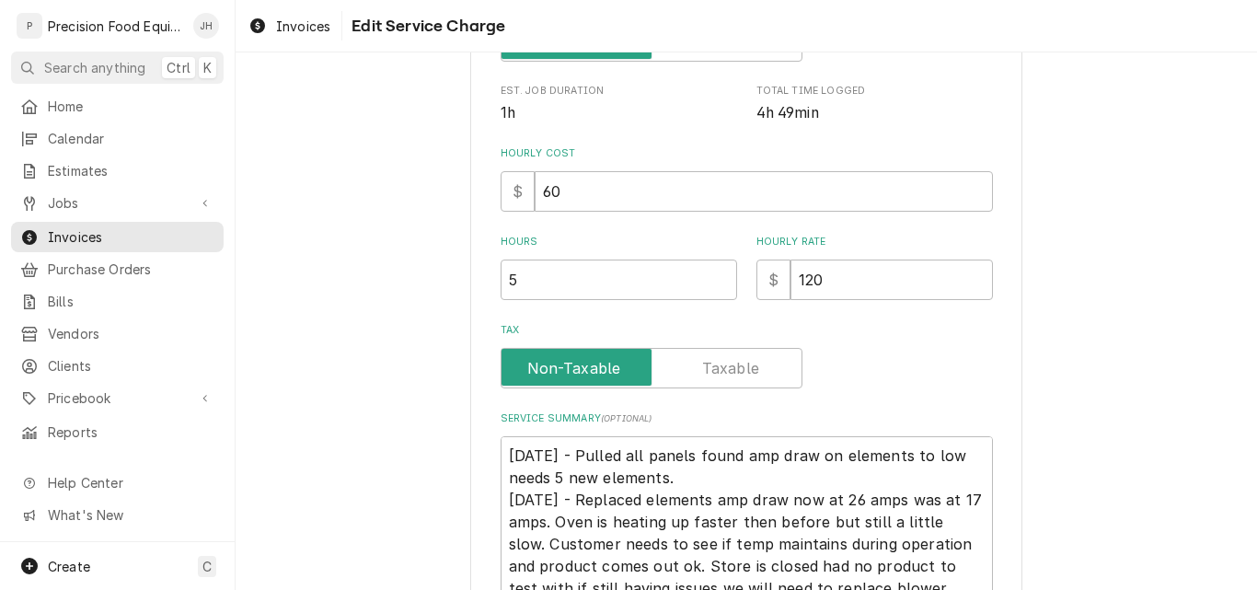
scroll to position [368, 0]
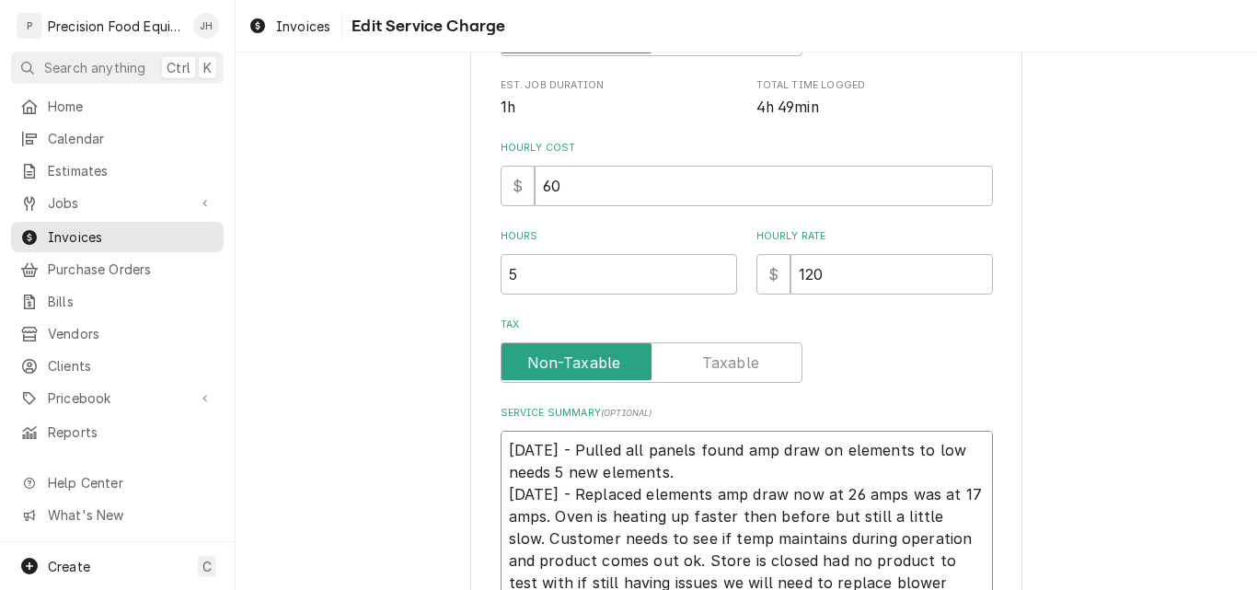
click at [582, 451] on textarea "[DATE] - Pulled all panels found amp draw on elements to low needs 5 new elemen…" at bounding box center [747, 516] width 492 height 171
type textarea "[DATE] - 1Pulled all panels found amp draw on elements to low needs 5 new eleme…"
type textarea "x"
type textarea "09/02/25 - 1.Pulled all panels found amp draw on elements to low needs 5 new el…"
type textarea "x"
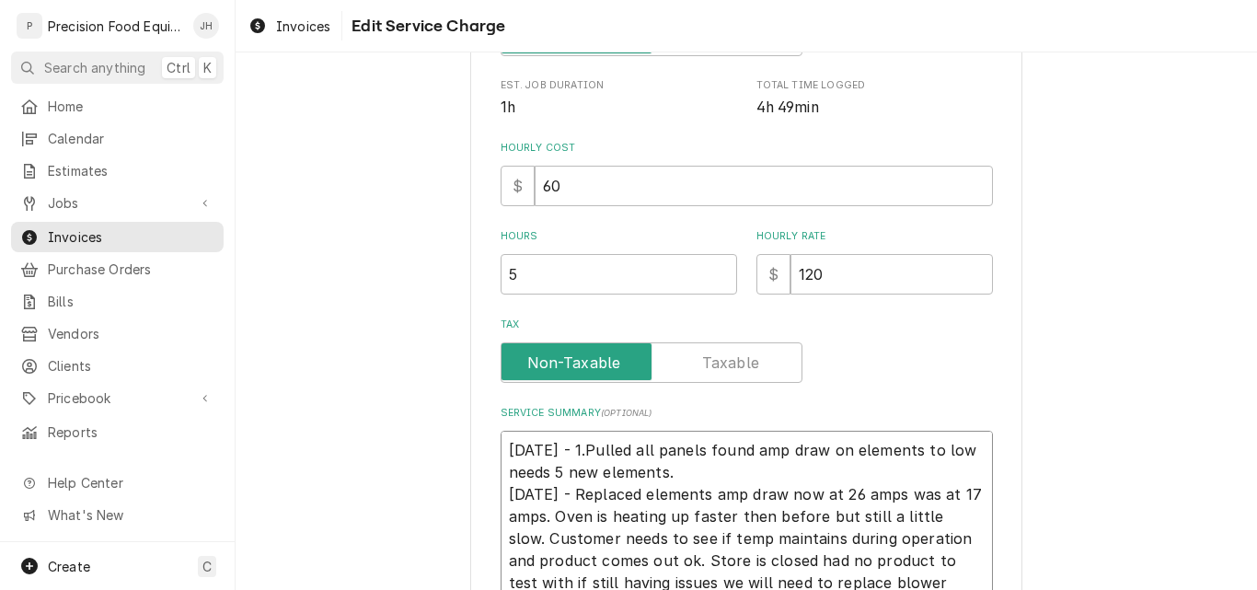
type textarea "09/02/25 - 1.7Pulled all panels found amp draw on elements to low needs 5 new e…"
type textarea "x"
type textarea "09/02/25 - 1.75Pulled all panels found amp draw on elements to low needs 5 new …"
type textarea "x"
type textarea "09/02/25 - 1.75 Pulled all panels found amp draw on elements to low needs 5 new…"
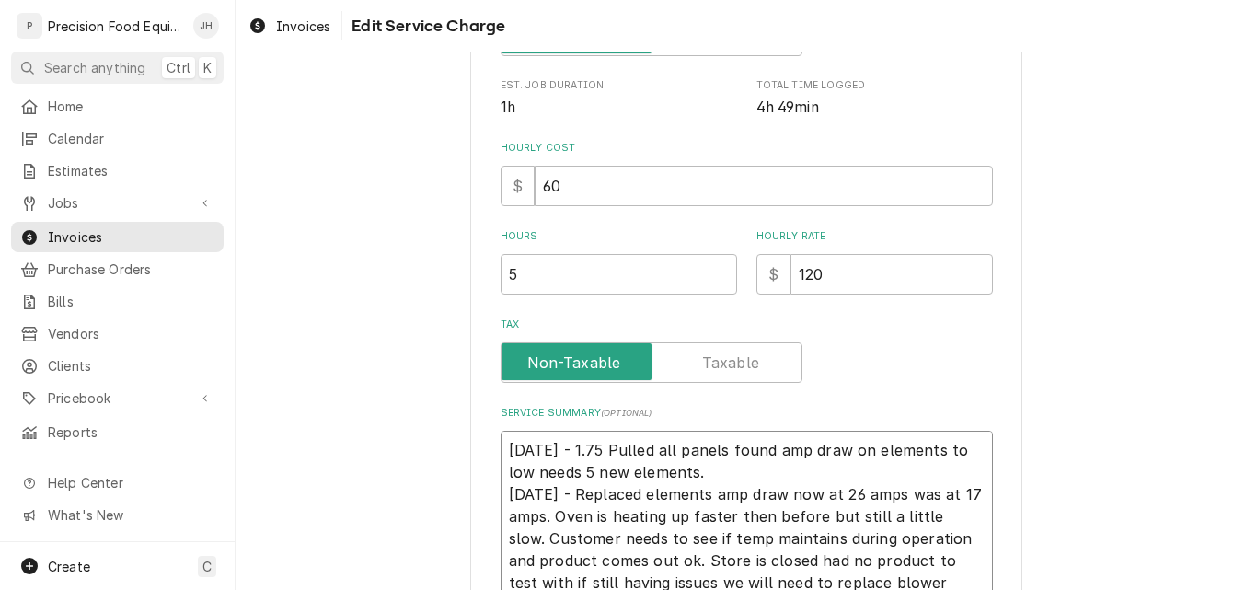
type textarea "x"
type textarea "09/02/25 - 1.75 hrPulled all panels found amp draw on elements to low needs 5 n…"
type textarea "x"
type textarea "09/02/25 - 1.75 hrsPulled all panels found amp draw on elements to low needs 5 …"
type textarea "x"
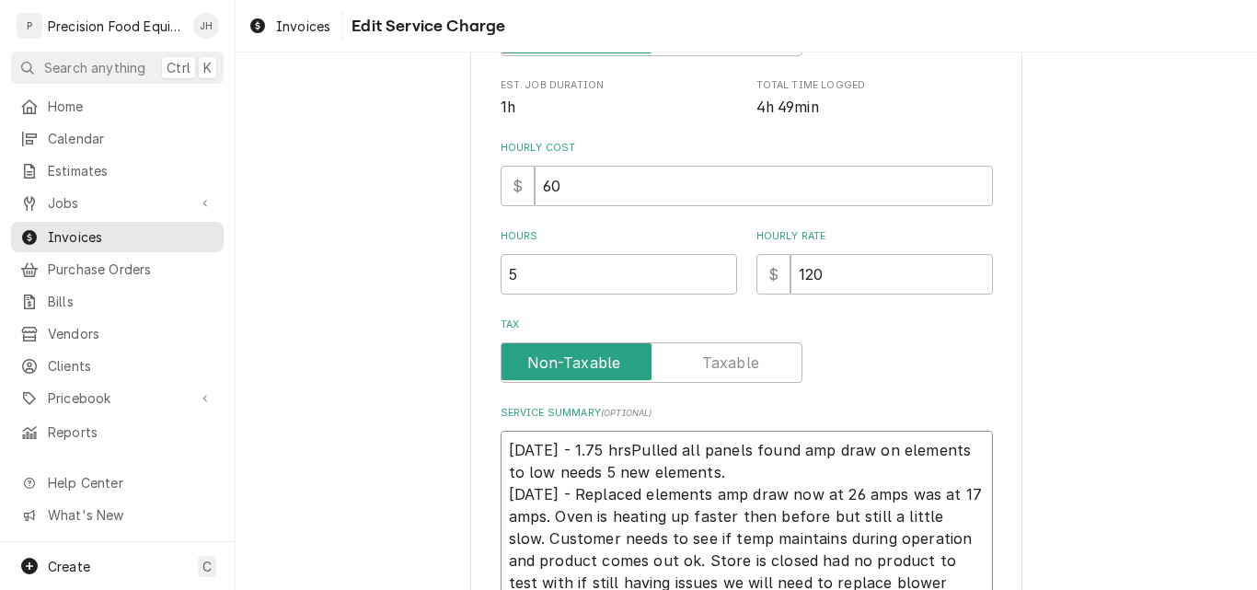
type textarea "09/02/25 - 1.75 hrs.Pulled all panels found amp draw on elements to low needs 5…"
type textarea "x"
type textarea "09/02/25 - 1.75 hrs. Pulled all panels found amp draw on elements to low needs …"
type textarea "x"
type textarea "09/02/25 - 1.75 hrs. -Pulled all panels found amp draw on elements to low needs…"
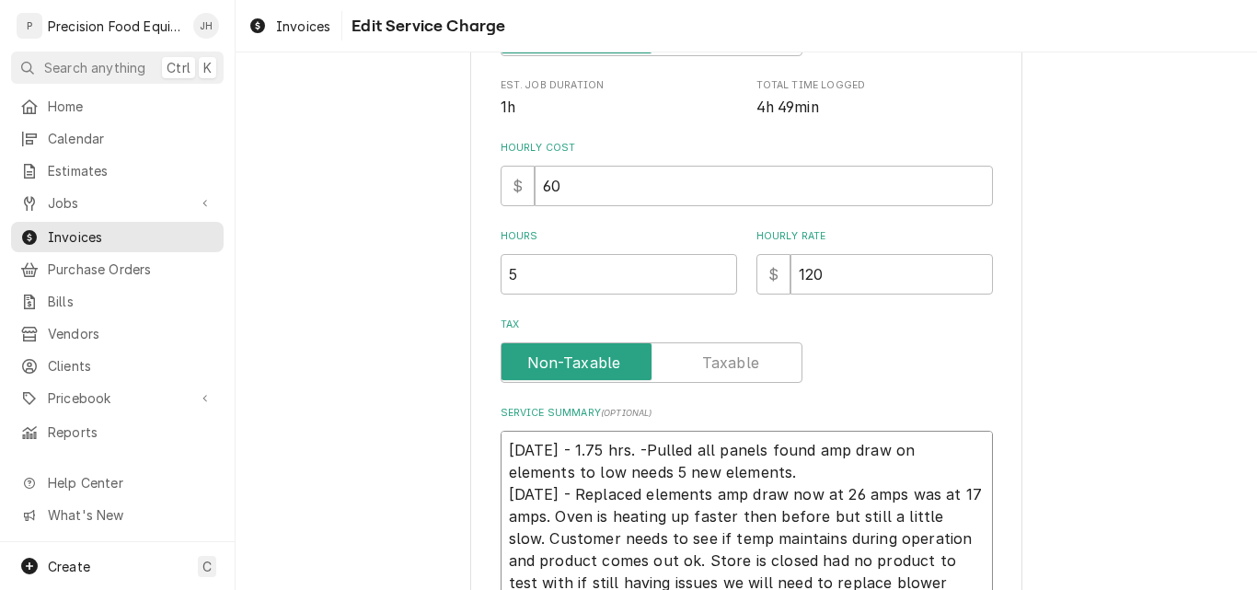
type textarea "x"
type textarea "09/02/25 - 1.75 hrs. - Pulled all panels found amp draw on elements to low need…"
type textarea "x"
type textarea "09/02/25 - 1.75 hrs. -Pulled all panels found amp draw on elements to low needs…"
type textarea "x"
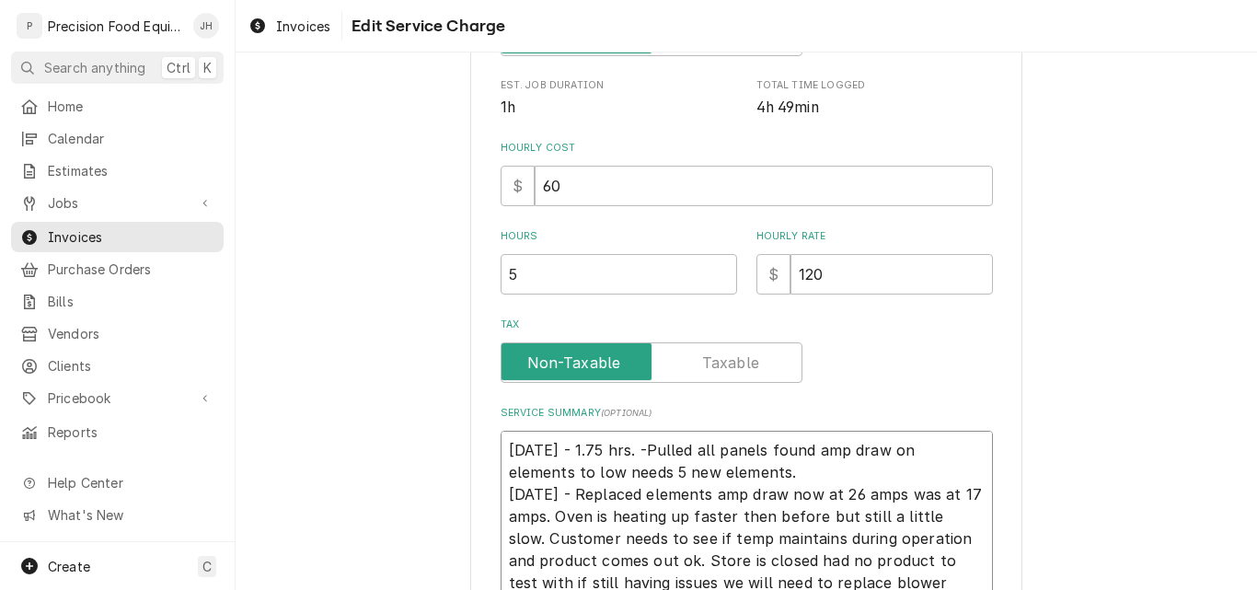
type textarea "09/02/25 - 1.75 hrs. Pulled all panels found amp draw on elements to low needs …"
type textarea "x"
type textarea "09/02/25 - 1.75 hrs. )Pulled all panels found amp draw on elements to low needs…"
type textarea "x"
type textarea "09/02/25 - (1.75 hrs. )Pulled all panels found amp draw on elements to low need…"
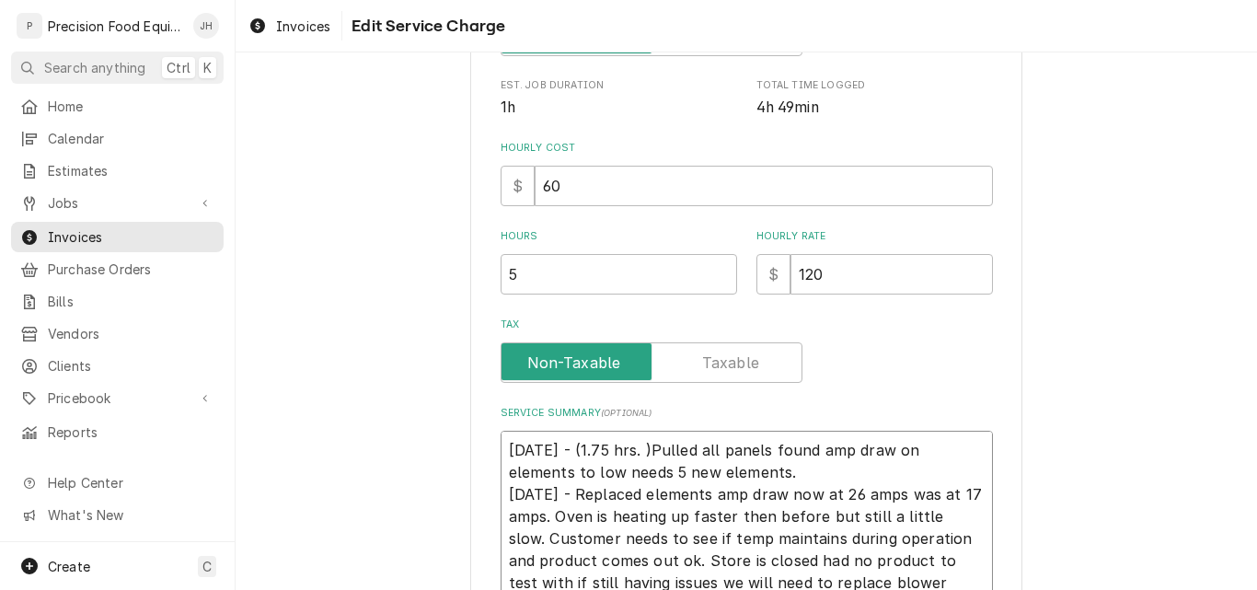
type textarea "x"
type textarea "09/02/25 - (1.75 hrs )Pulled all panels found amp draw on elements to low needs…"
type textarea "x"
type textarea "09/02/25 - (1.75 hrs)Pulled all panels found amp draw on elements to low needs …"
type textarea "x"
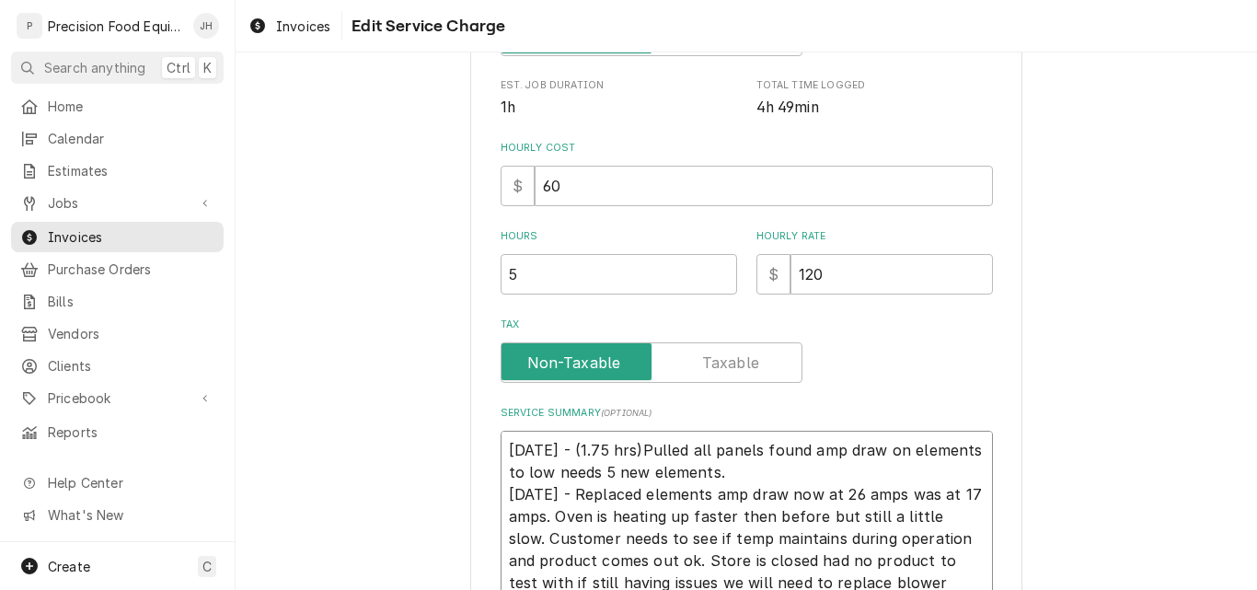
type textarea "09/02/25 - (1.75 hrs) Pulled all panels found amp draw on elements to low needs…"
click at [582, 454] on textarea "09/02/25 - (1.75 hrs) Pulled all panels found amp draw on elements to low needs…" at bounding box center [747, 516] width 492 height 171
type textarea "x"
type textarea "09/02/25 - P(1.75 hrs) Pulled all panels found amp draw on elements to low need…"
type textarea "x"
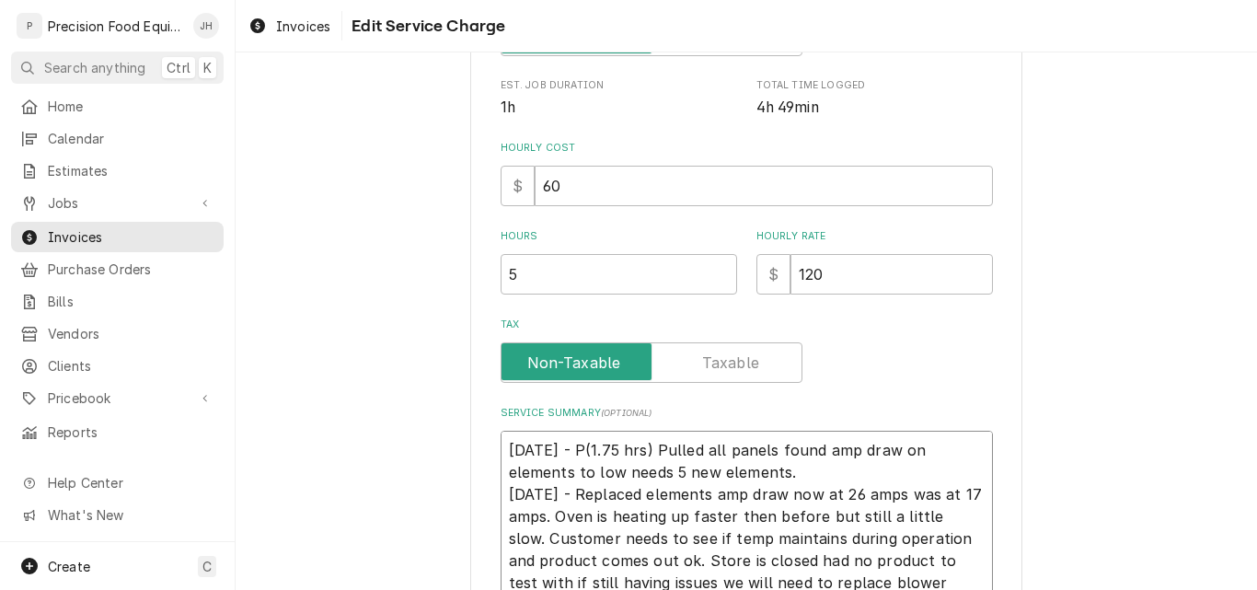
type textarea "09/02/25 - PN(1.75 hrs) Pulled all panels found amp draw on elements to low nee…"
click at [674, 453] on textarea "09/02/25 - PN(1.75 hrs) Pulled all panels found amp draw on elements to low nee…" at bounding box center [747, 516] width 492 height 171
type textarea "x"
type textarea "09/02/25 - PN(1.75 hrs) Pulled all panels found amp draw on elements to low nee…"
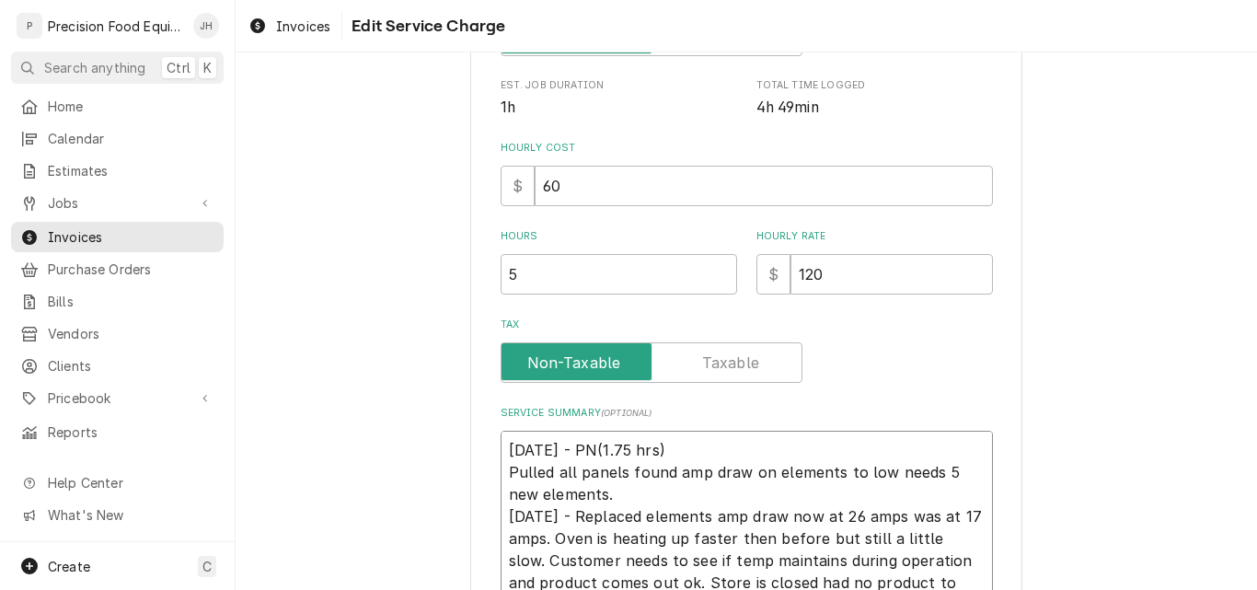
type textarea "x"
type textarea "09/02/25 - PN(1.75 hrs) - Pulled all panels found amp draw on elements to low n…"
click at [580, 519] on textarea "09/02/25 - PN(1.75 hrs) - Pulled all panels found amp draw on elements to low n…" at bounding box center [747, 527] width 492 height 193
type textarea "x"
type textarea "09/02/25 - PN(1.75 hrs) - Pulled all panels found amp draw on elements to low n…"
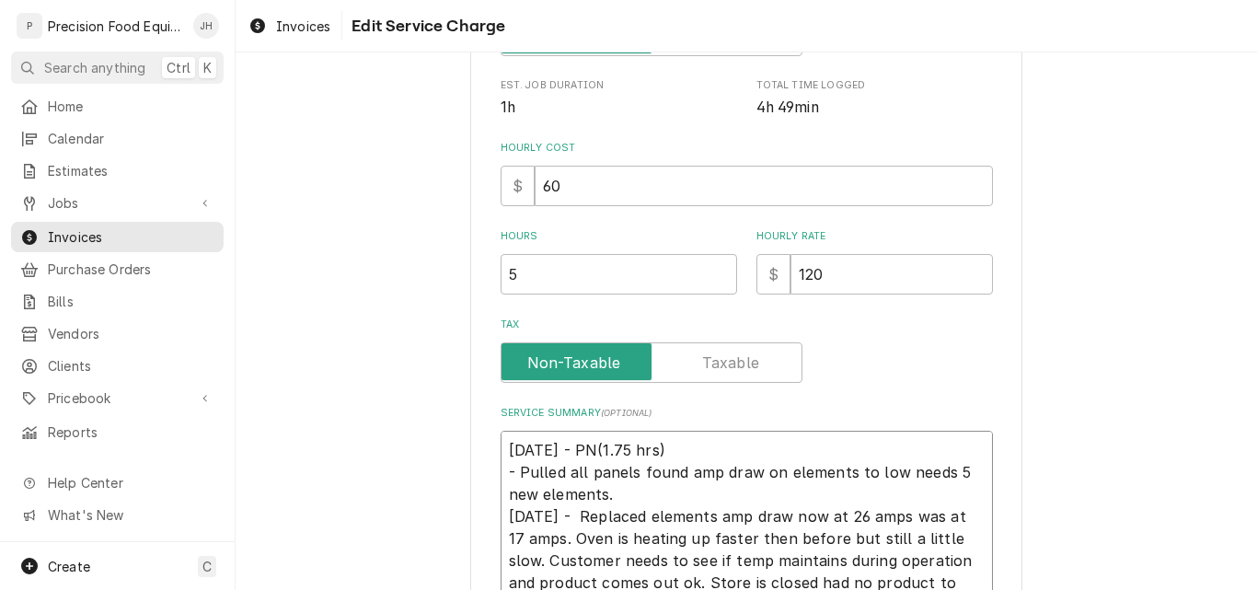
type textarea "x"
type textarea "09/02/25 - PN(1.75 hrs) - Pulled all panels found amp draw on elements to low n…"
type textarea "x"
type textarea "09/02/25 - PN(1.75 hrs) - Pulled all panels found amp draw on elements to low n…"
type textarea "x"
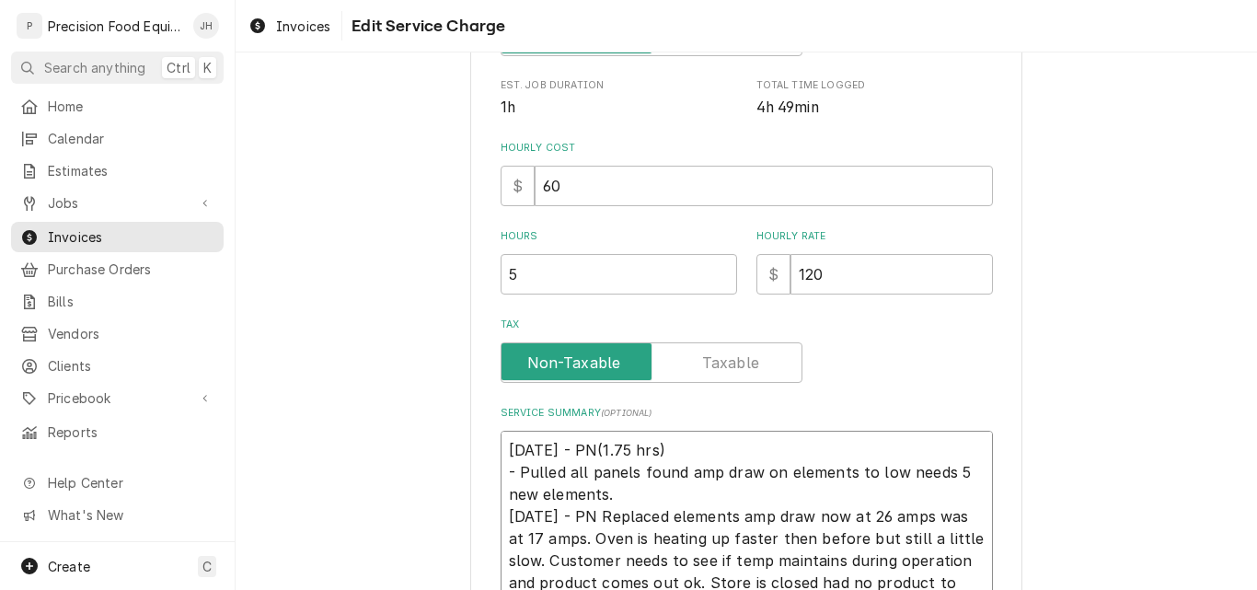
type textarea "09/02/25 - PN(1.75 hrs) - Pulled all panels found amp draw on elements to low n…"
type textarea "x"
type textarea "09/02/25 - PN(1.75 hrs) - Pulled all panels found amp draw on elements to low n…"
type textarea "x"
type textarea "09/02/25 - PN(1.75 hrs) - Pulled all panels found amp draw on elements to low n…"
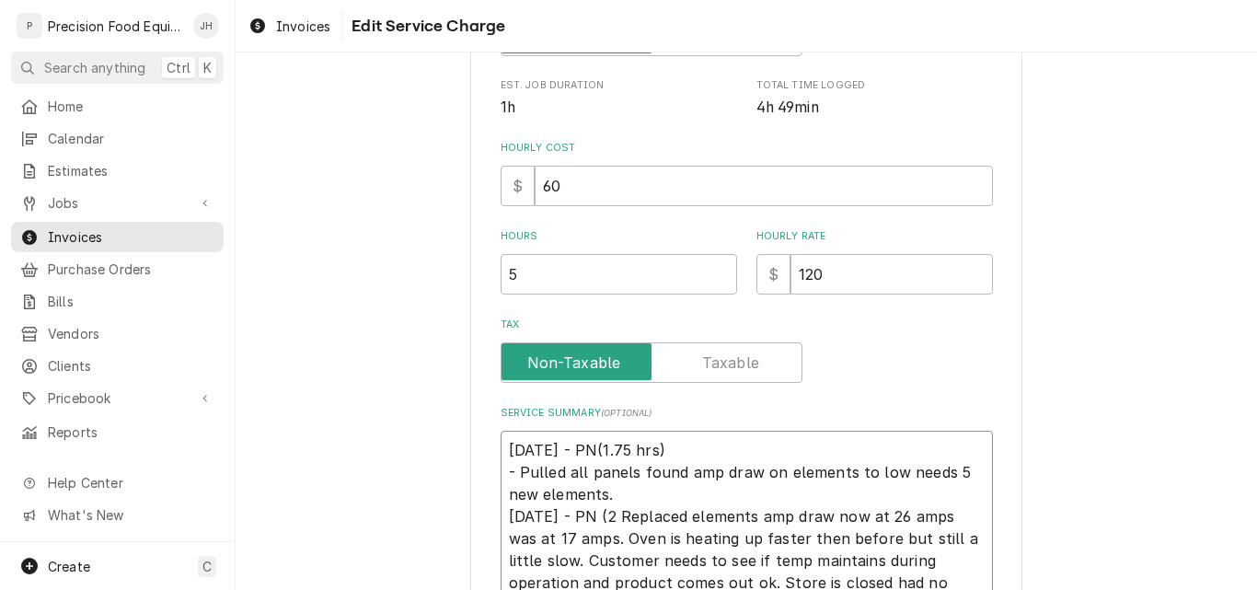
type textarea "x"
type textarea "09/02/25 - PN(1.75 hrs) - Pulled all panels found amp draw on elements to low n…"
type textarea "x"
type textarea "09/02/25 - PN(1.75 hrs) - Pulled all panels found amp draw on elements to low n…"
type textarea "x"
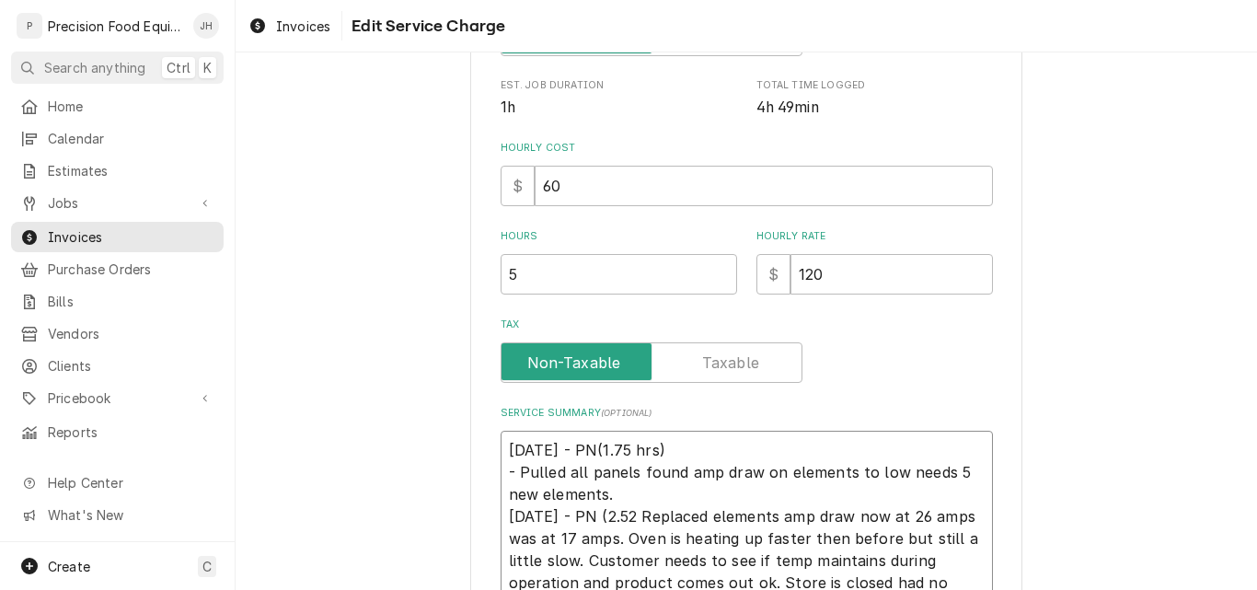
type textarea "09/02/25 - PN(1.75 hrs) - Pulled all panels found amp draw on elements to low n…"
type textarea "x"
type textarea "09/02/25 - PN(1.75 hrs) - Pulled all panels found amp draw on elements to low n…"
type textarea "x"
type textarea "09/02/25 - PN(1.75 hrs) - Pulled all panels found amp draw on elements to low n…"
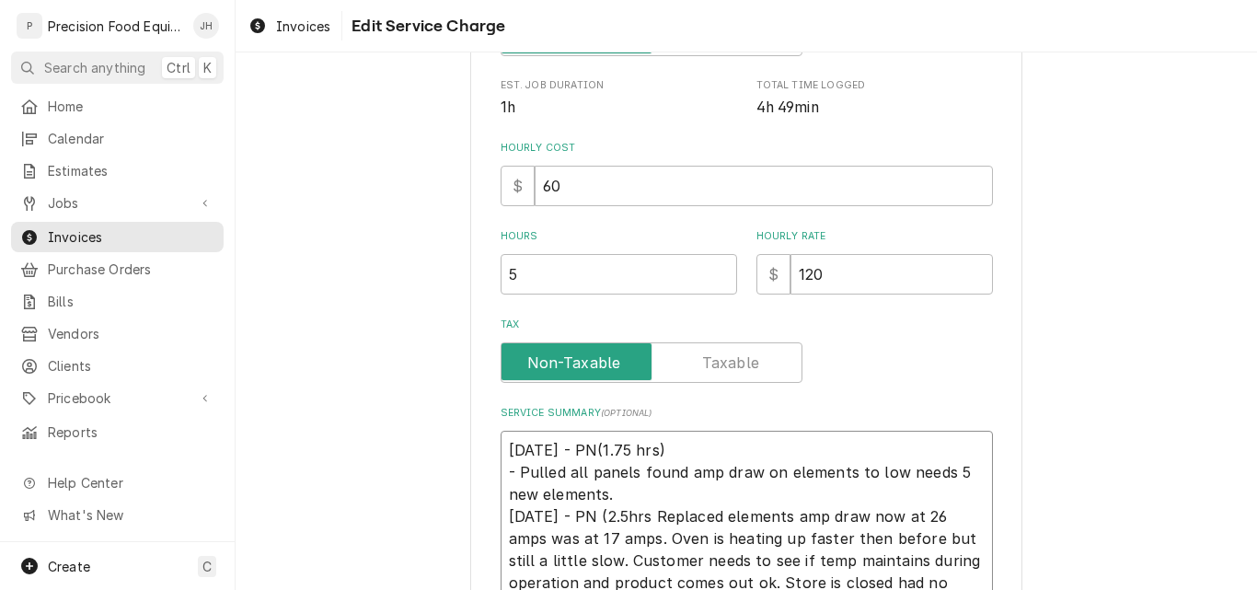
type textarea "x"
type textarea "09/02/25 - PN(1.75 hrs) - Pulled all panels found amp draw on elements to low n…"
type textarea "x"
type textarea "09/02/25 - PN(1.75 hrs) - Pulled all panels found amp draw on elements to low n…"
type textarea "x"
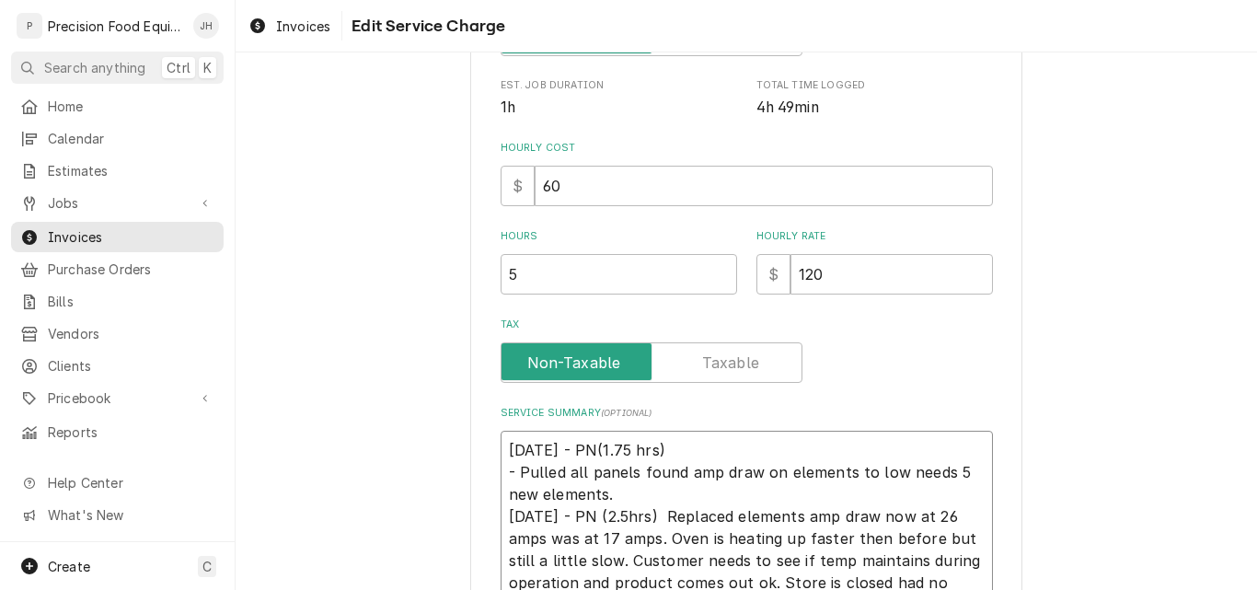
type textarea "09/02/25 - PN(1.75 hrs) - Pulled all panels found amp draw on elements to low n…"
type textarea "x"
type textarea "09/02/25 - PN(1.75 hrs) - Pulled all panels found amp draw on elements to low n…"
type textarea "x"
type textarea "09/02/25 - PN(1.75 hrs) - Pulled all panels found amp draw on elements to low n…"
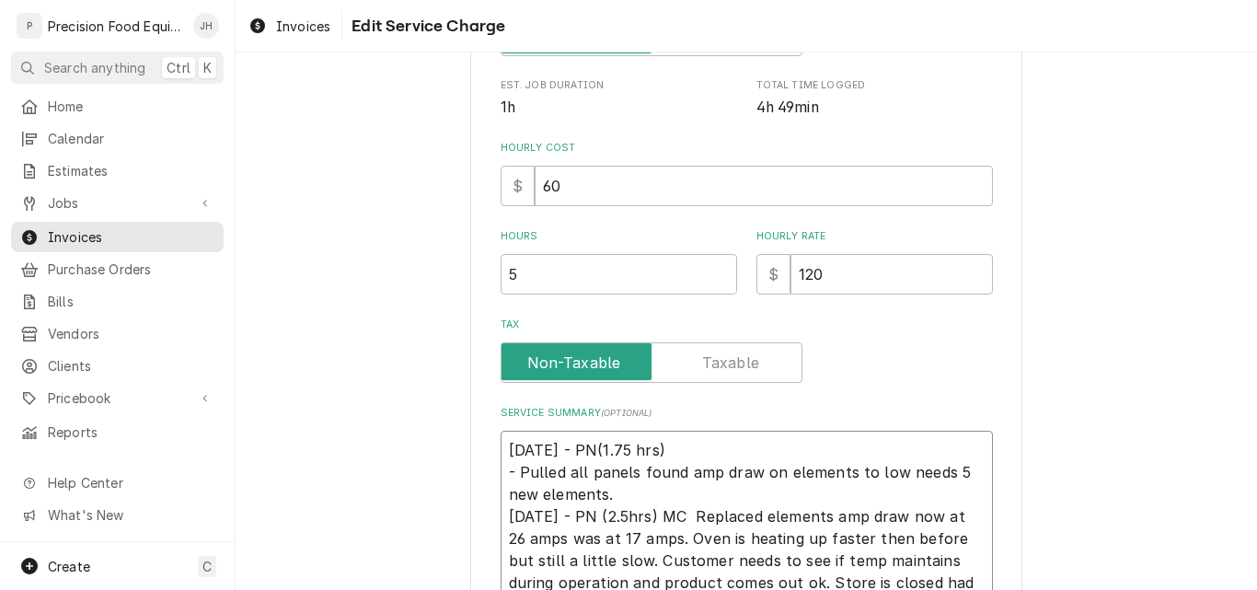
type textarea "x"
type textarea "09/02/25 - PN(1.75 hrs) - Pulled all panels found amp draw on elements to low n…"
type textarea "x"
type textarea "09/02/25 - PN(1.75 hrs) - Pulled all panels found amp draw on elements to low n…"
type textarea "x"
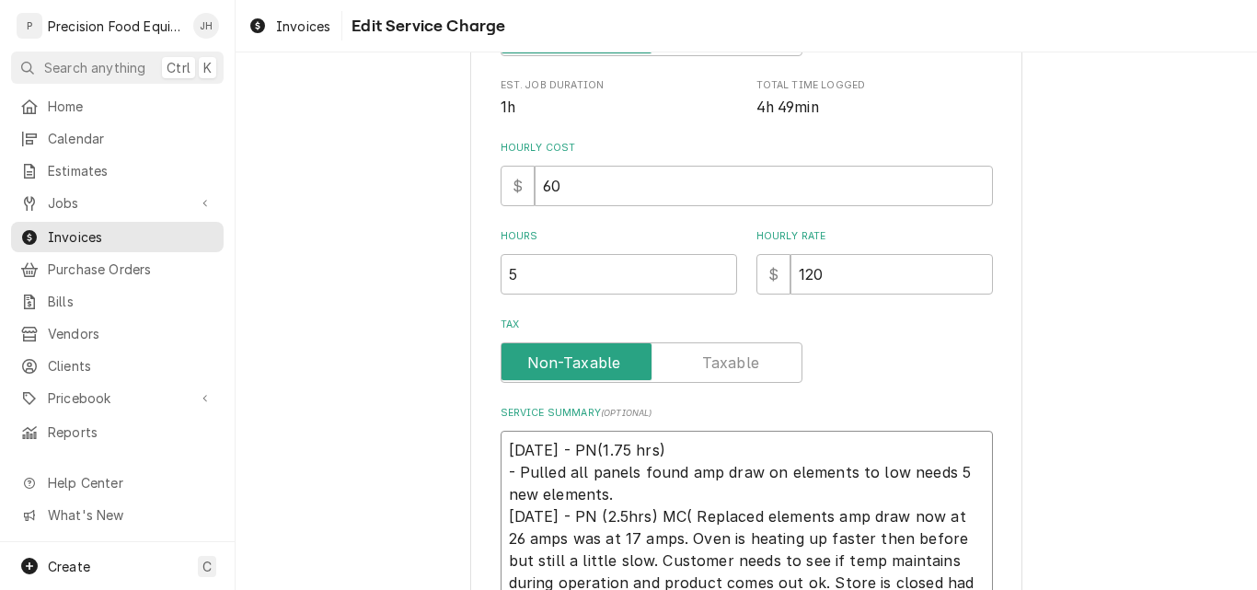
type textarea "09/02/25 - PN(1.75 hrs) - Pulled all panels found amp draw on elements to low n…"
type textarea "x"
type textarea "09/02/25 - PN(1.75 hrs) - Pulled all panels found amp draw on elements to low n…"
type textarea "x"
type textarea "09/02/25 - PN(1.75 hrs) - Pulled all panels found amp draw on elements to low n…"
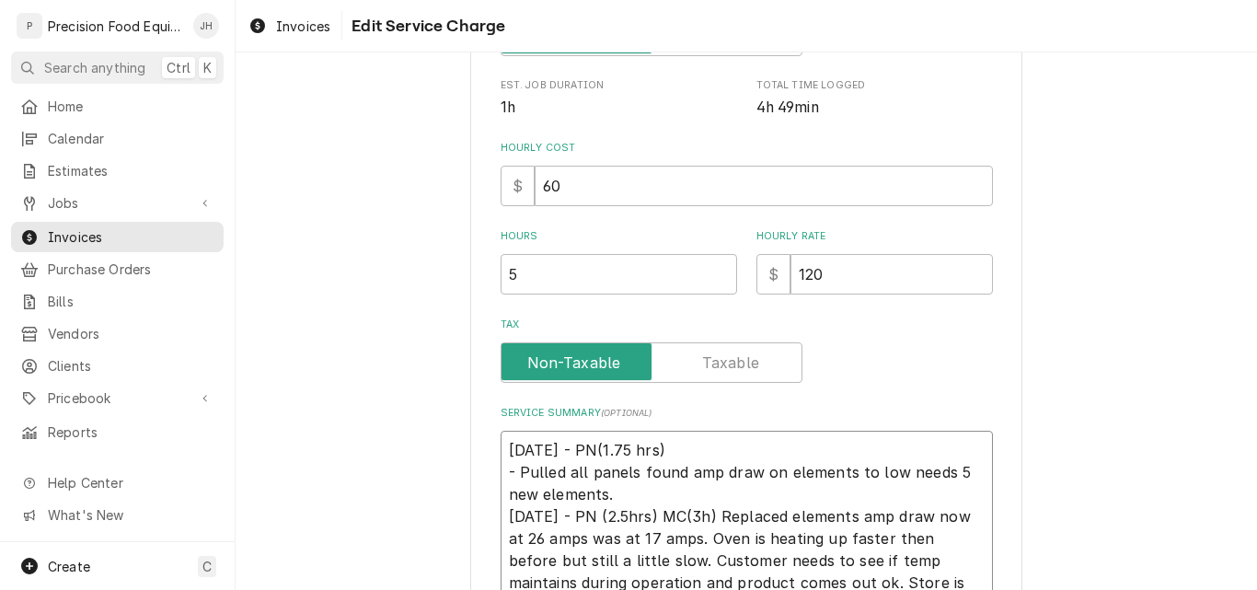
type textarea "x"
type textarea "09/02/25 - PN(1.75 hrs) - Pulled all panels found amp draw on elements to low n…"
type textarea "x"
type textarea "09/02/25 - PN(1.75 hrs) - Pulled all panels found amp draw on elements to low n…"
type textarea "x"
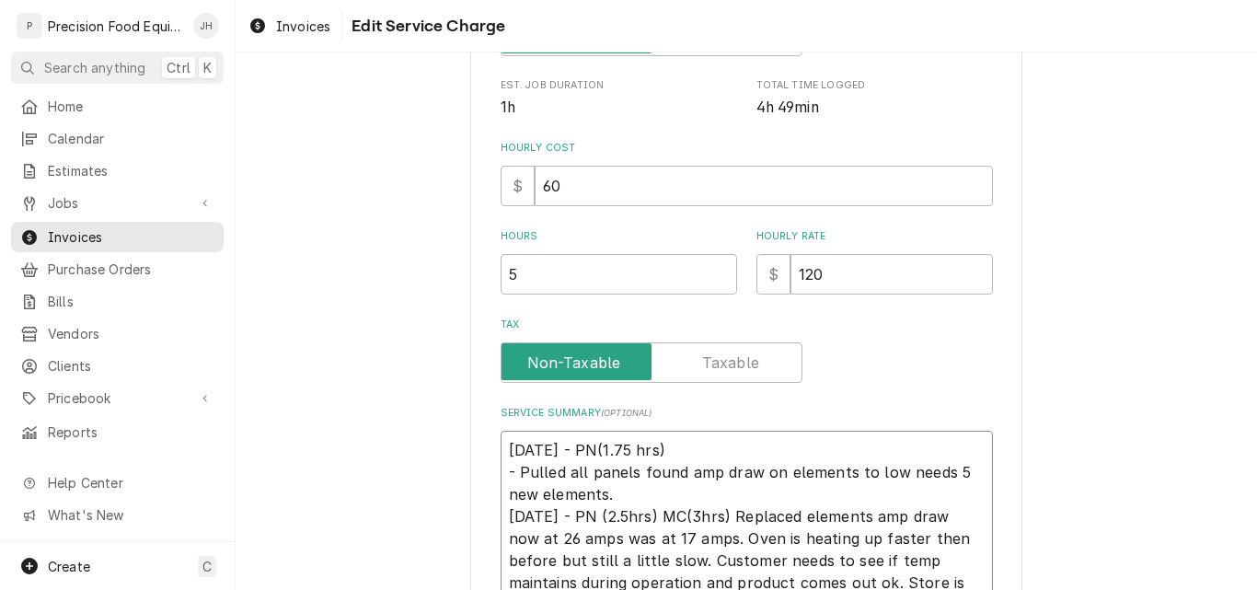
type textarea "09/02/25 - PN(1.75 hrs) - Pulled all panels found amp draw on elements to low n…"
type textarea "x"
type textarea "09/02/25 - PN(1.75 hrs) - Pulled all panels found amp draw on elements to low n…"
type textarea "x"
type textarea "09/02/25 - PN(1.75 hrs) - Pulled all panels found amp draw on elements to low n…"
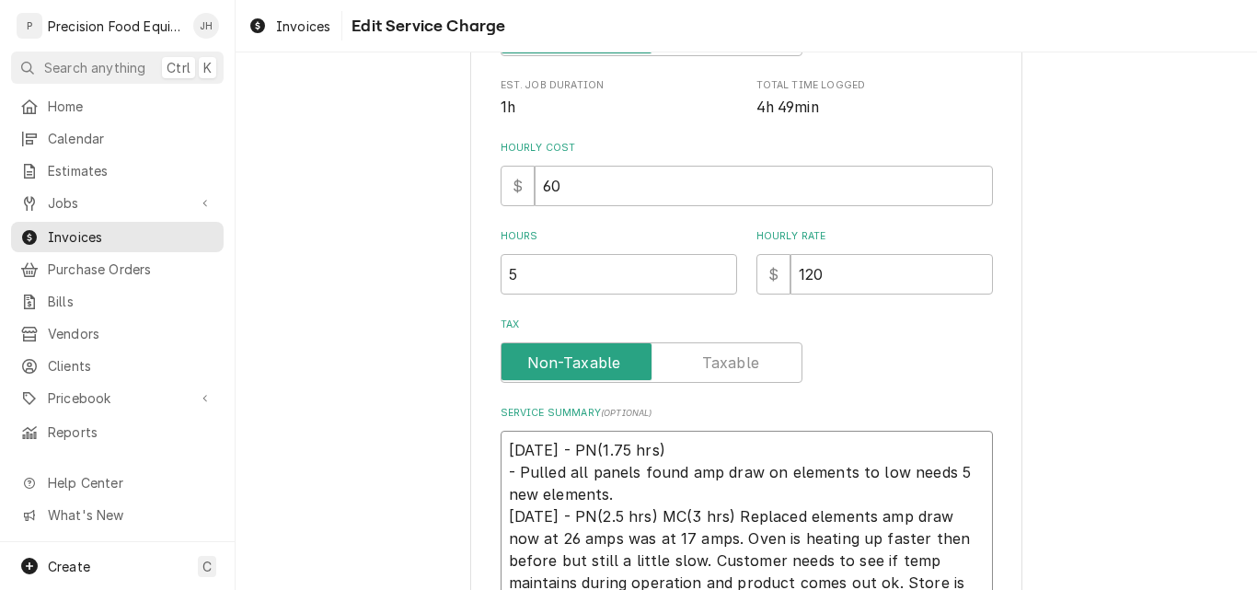
type textarea "x"
type textarea "09/02/25 - PN(1.75 hrs) - Pulled all panels found amp draw on elements to low n…"
type textarea "x"
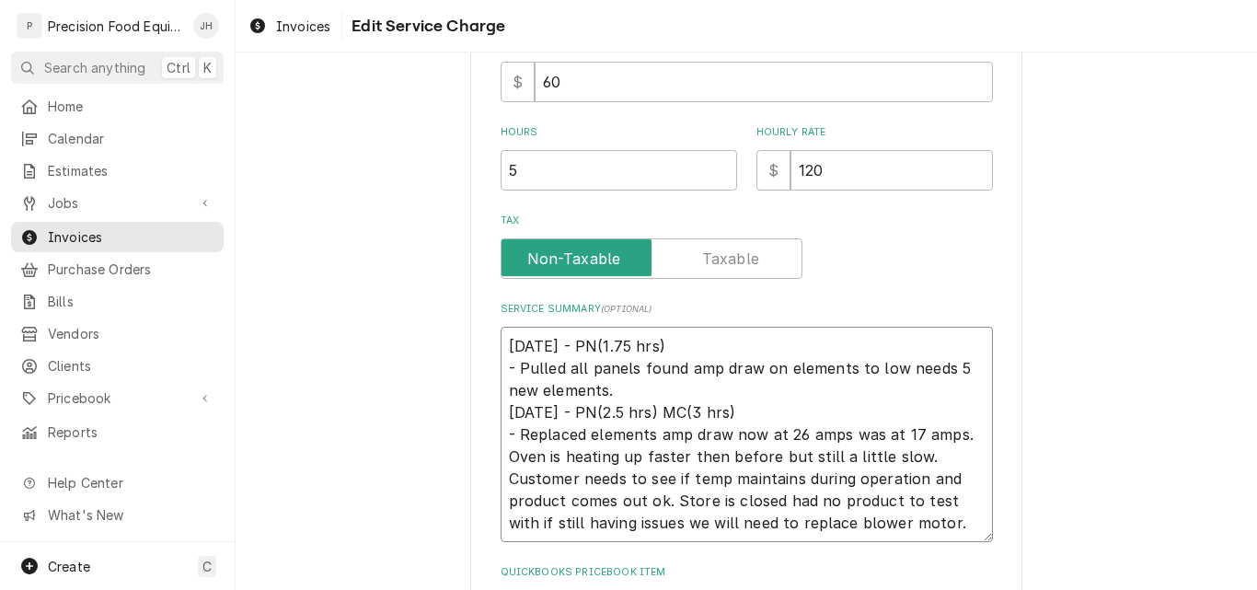
scroll to position [460, 0]
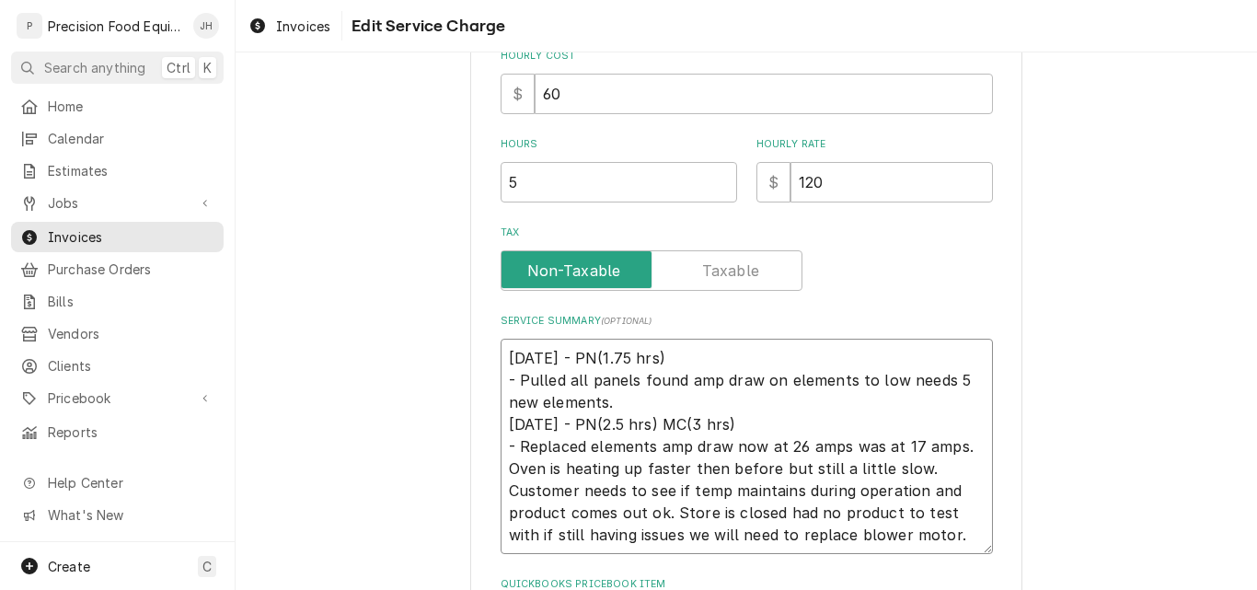
type textarea "09/02/25 - PN(1.75 hrs) - Pulled all panels found amp draw on elements to low n…"
drag, startPoint x: 546, startPoint y: 188, endPoint x: 508, endPoint y: 188, distance: 37.7
click at [508, 188] on input "5" at bounding box center [619, 182] width 236 height 40
type textarea "x"
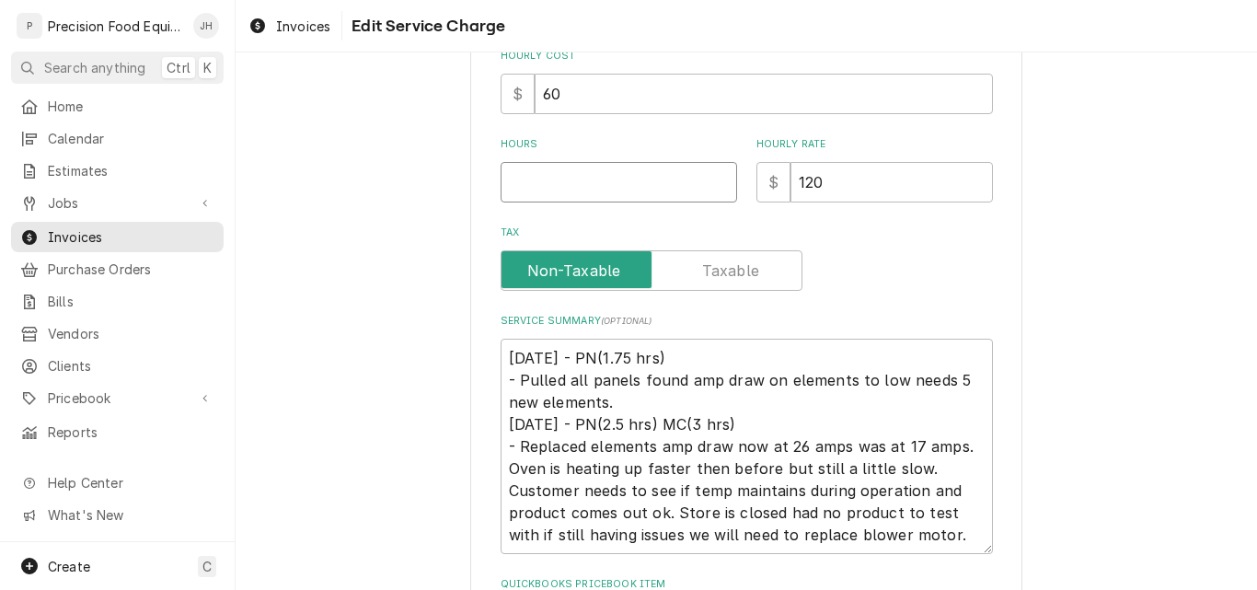
type input "7"
type textarea "x"
type input "7.2"
type textarea "x"
type input "7.25"
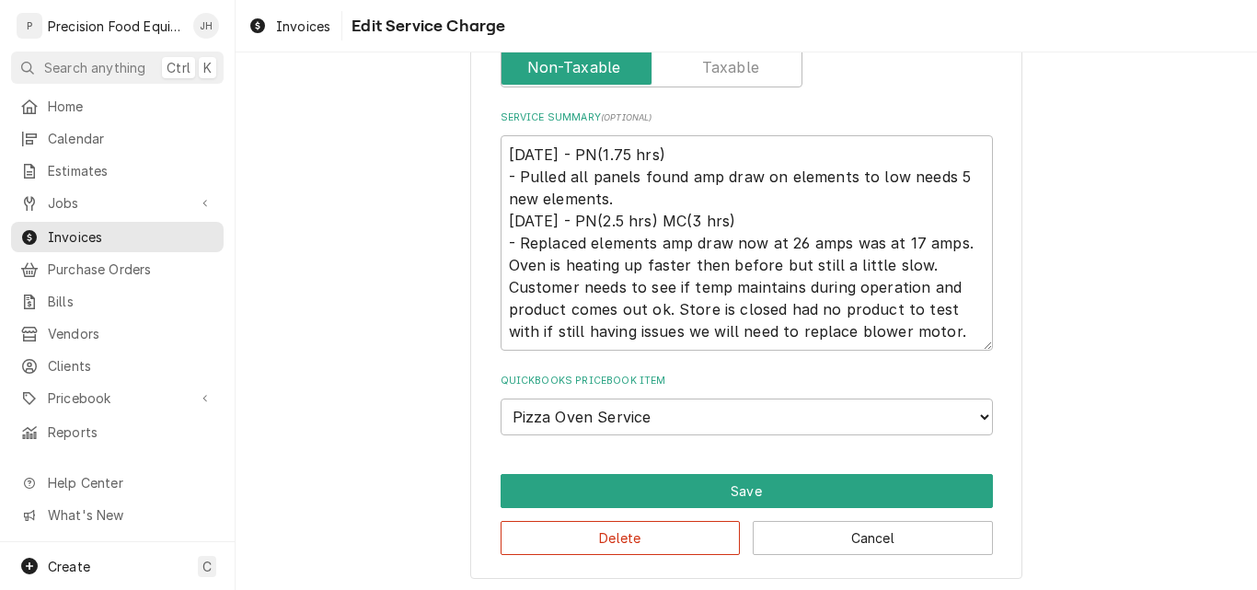
scroll to position [668, 0]
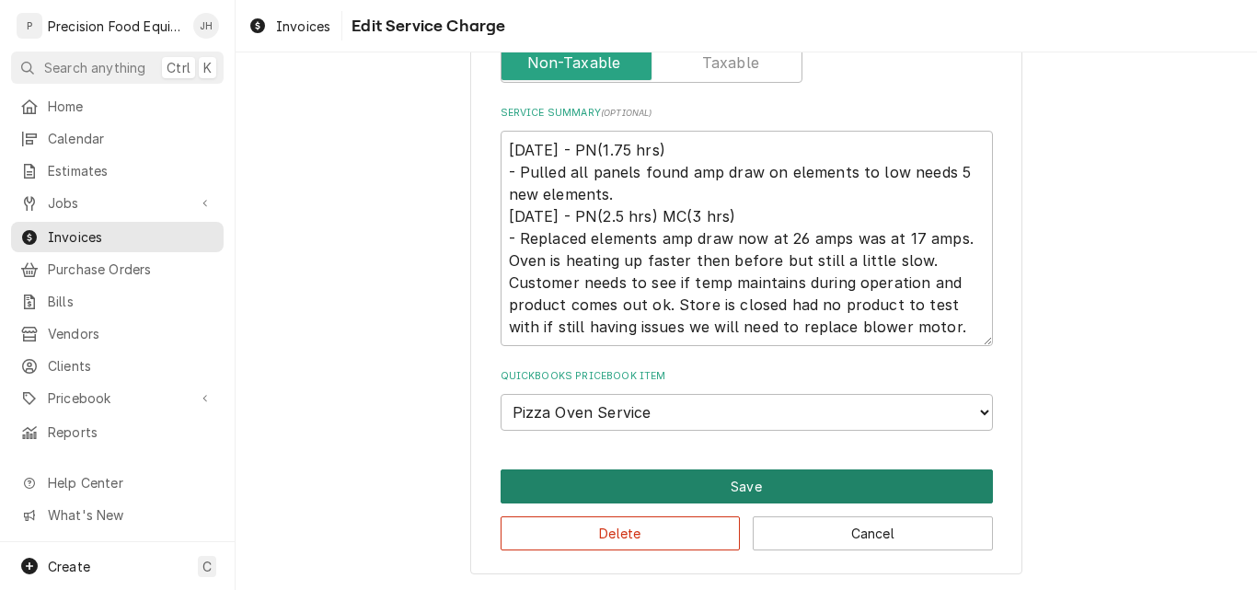
click at [770, 482] on button "Save" at bounding box center [747, 486] width 492 height 34
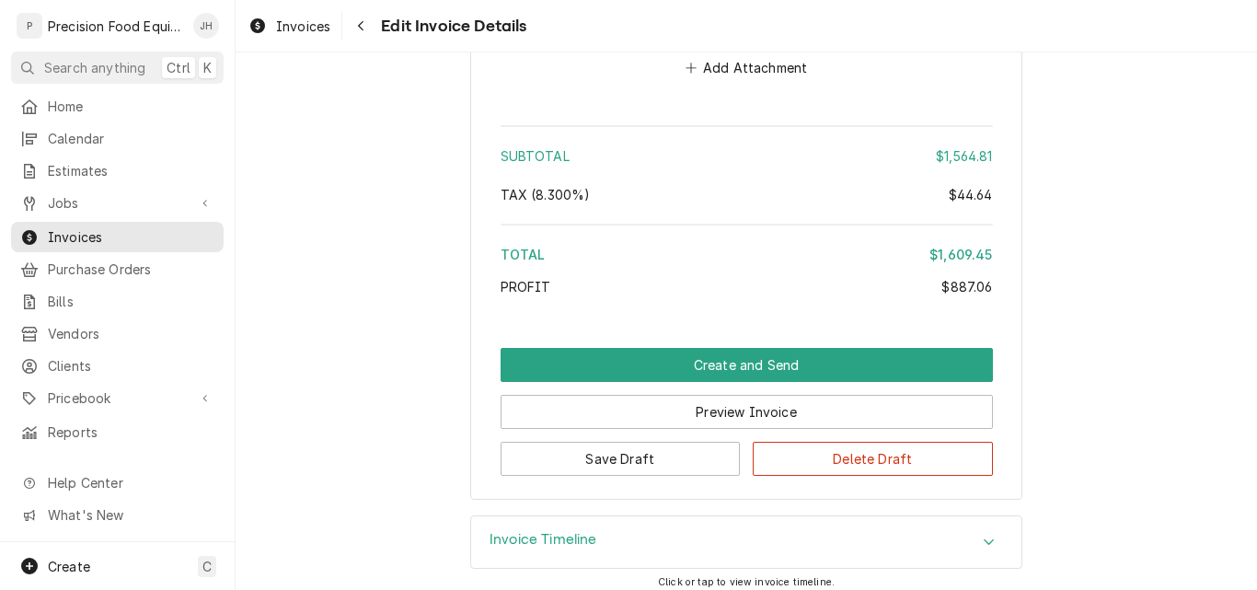
scroll to position [3394, 0]
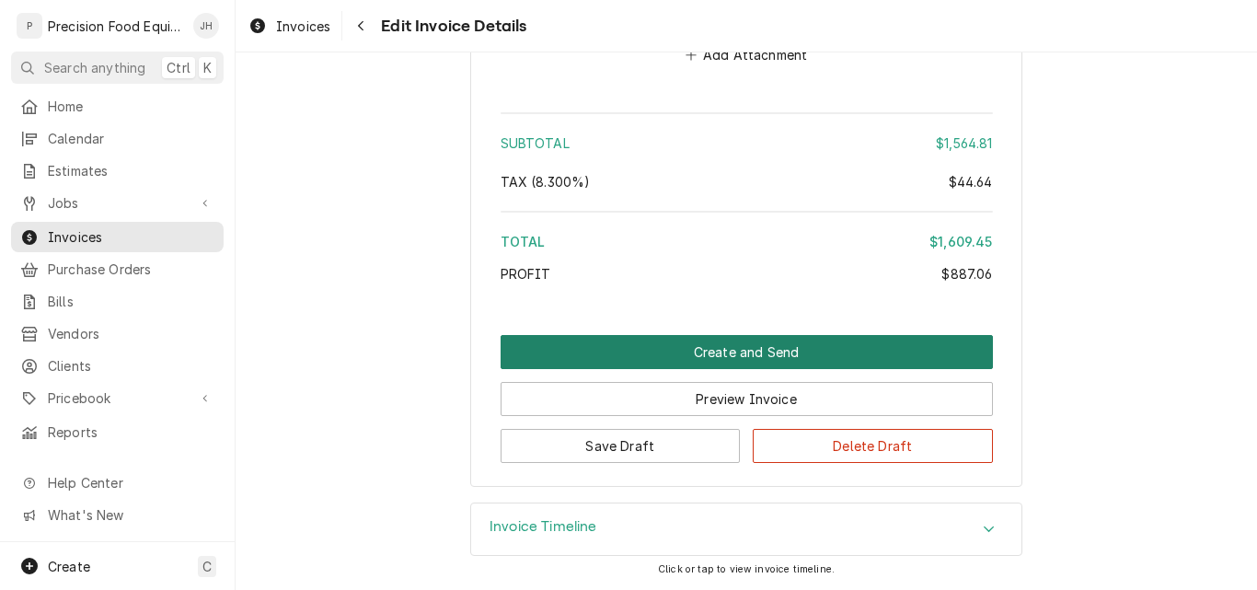
click at [739, 354] on button "Create and Send" at bounding box center [747, 352] width 492 height 34
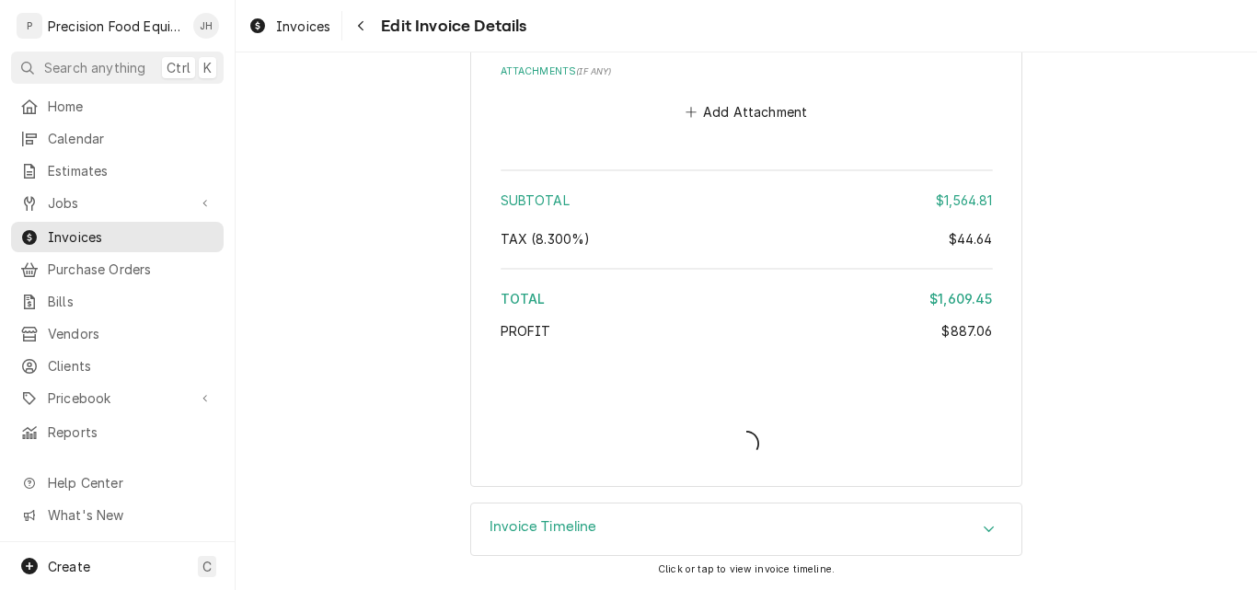
type textarea "x"
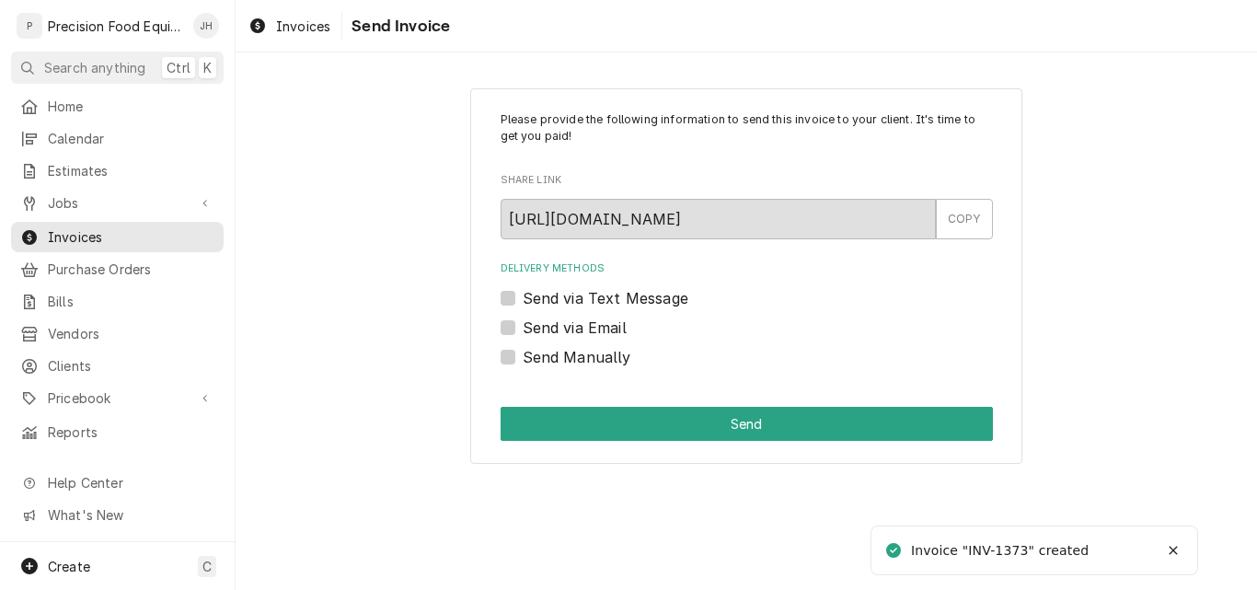
click at [587, 328] on label "Send via Email" at bounding box center [575, 328] width 104 height 22
click at [587, 328] on input "Send via Email" at bounding box center [769, 337] width 492 height 40
checkbox input "true"
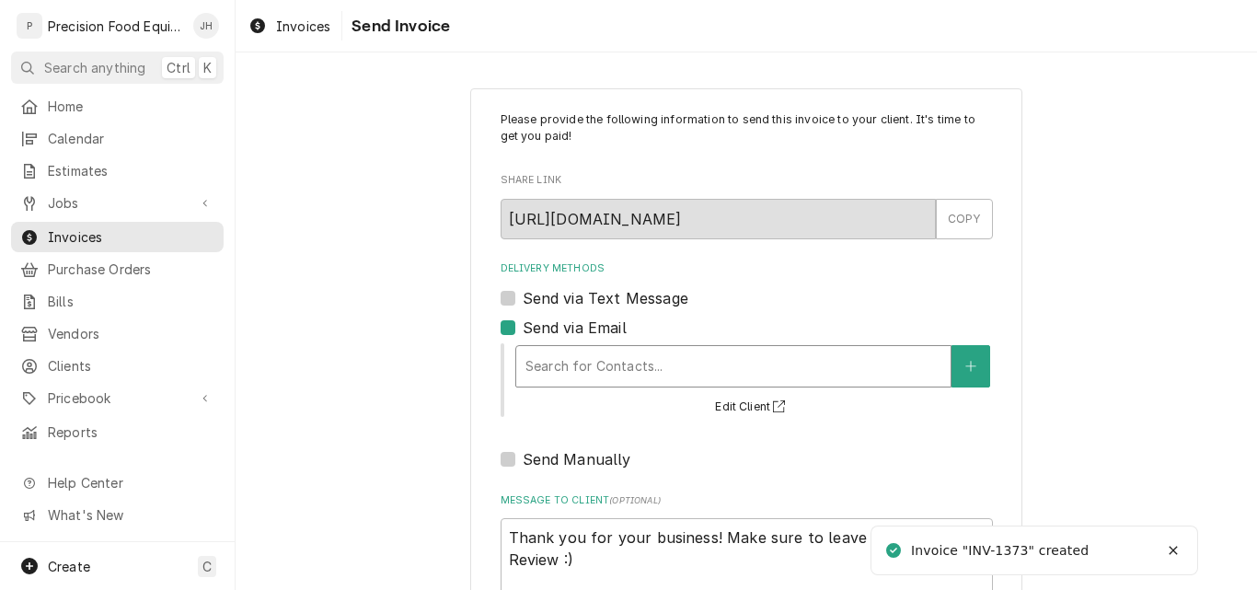
click at [559, 364] on div "Delivery Methods" at bounding box center [733, 366] width 416 height 33
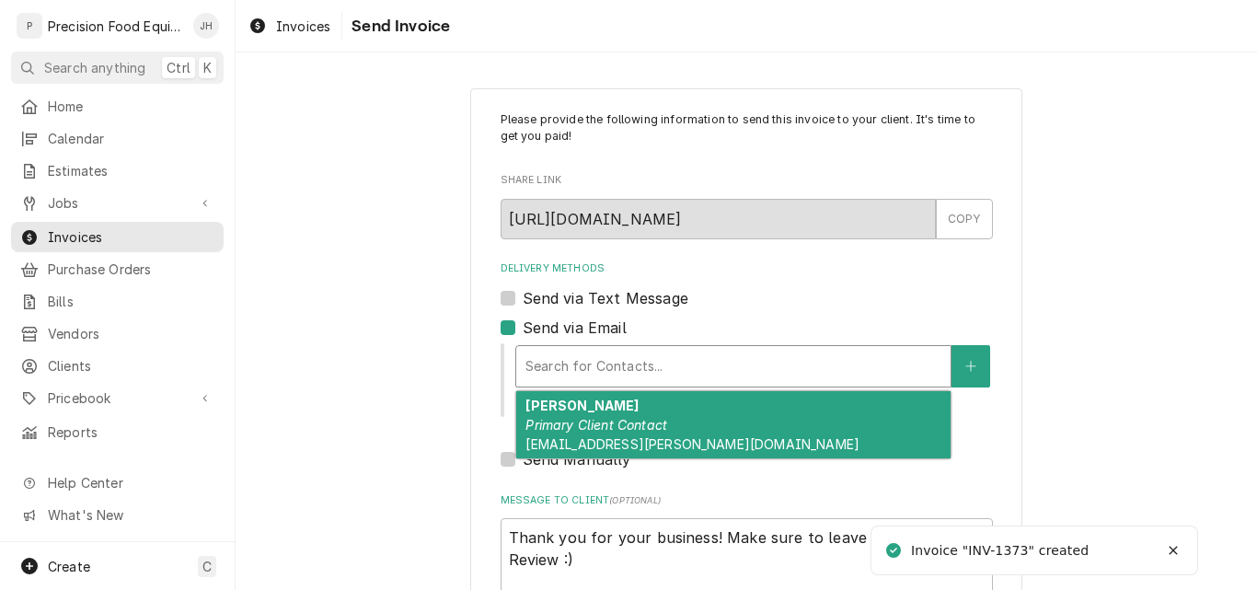
click at [556, 415] on div "Matt Thiara Primary Client Contact matt.thiara@gmail.com" at bounding box center [733, 424] width 434 height 67
type textarea "x"
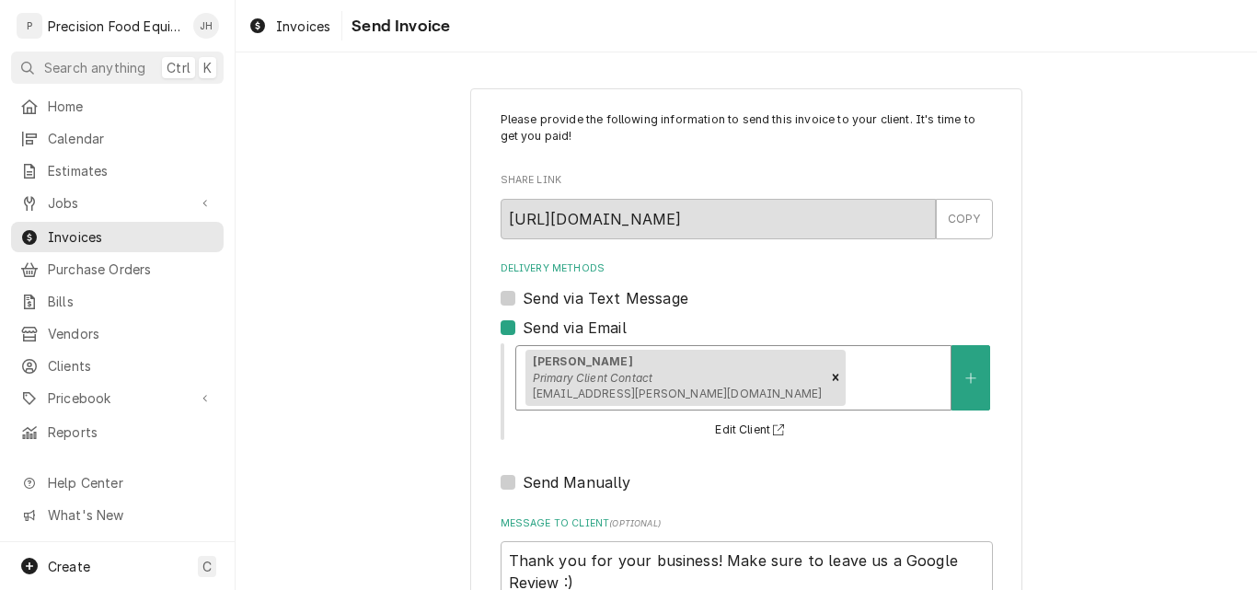
click at [587, 301] on label "Send via Text Message" at bounding box center [606, 298] width 166 height 22
click at [587, 301] on input "Send via Text Message" at bounding box center [769, 307] width 492 height 40
checkbox input "true"
type textarea "x"
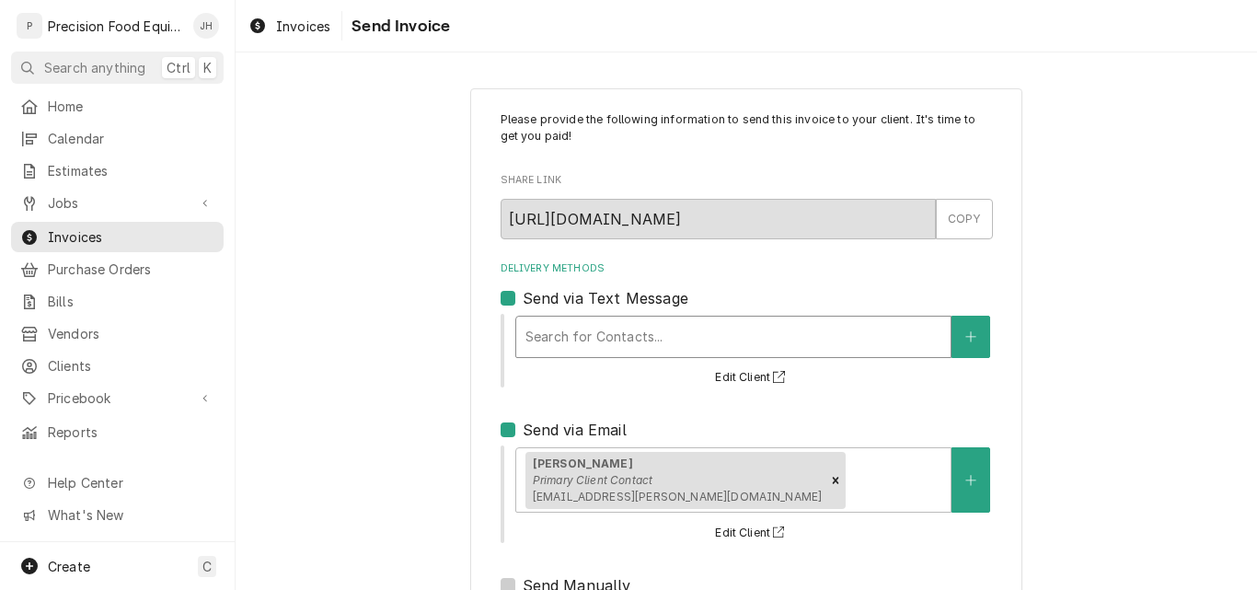
click at [586, 340] on div "Delivery Methods" at bounding box center [733, 336] width 416 height 33
click at [523, 296] on label "Send via Text Message" at bounding box center [606, 298] width 166 height 22
click at [523, 296] on input "Send via Text Message" at bounding box center [769, 307] width 492 height 40
checkbox input "false"
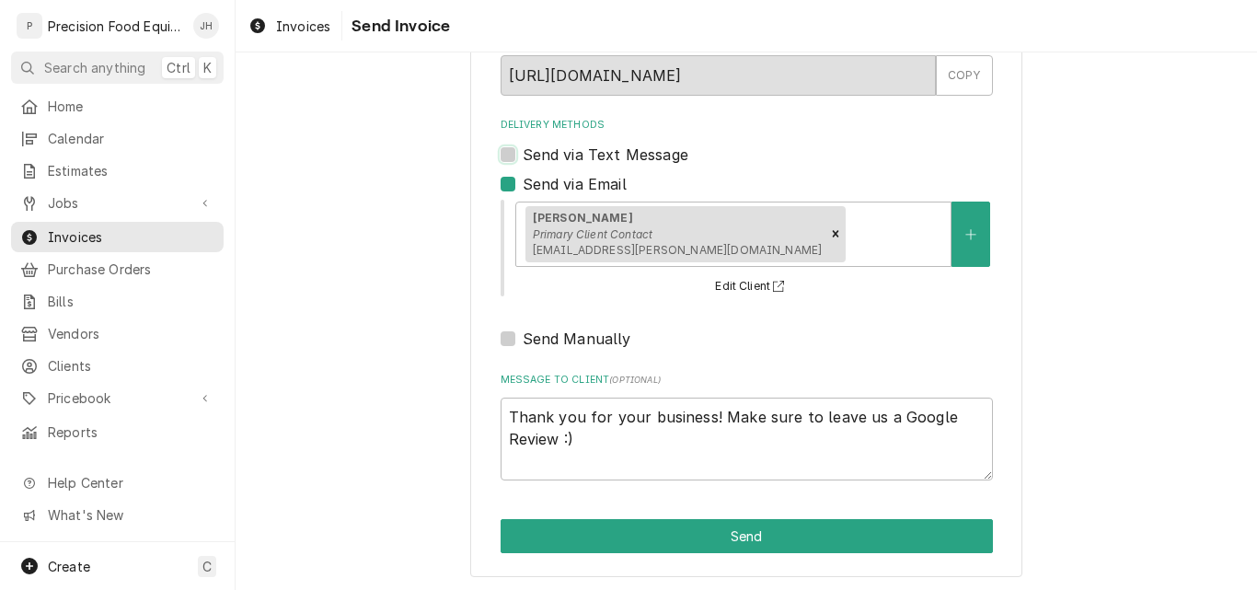
scroll to position [146, 0]
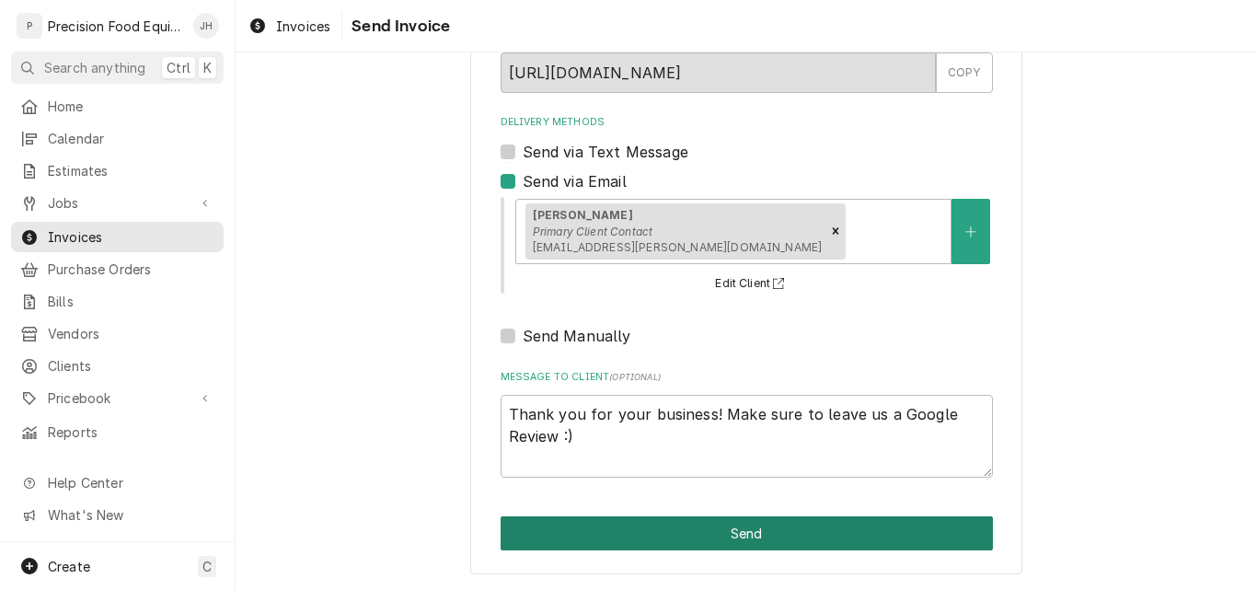
click at [705, 539] on button "Send" at bounding box center [747, 533] width 492 height 34
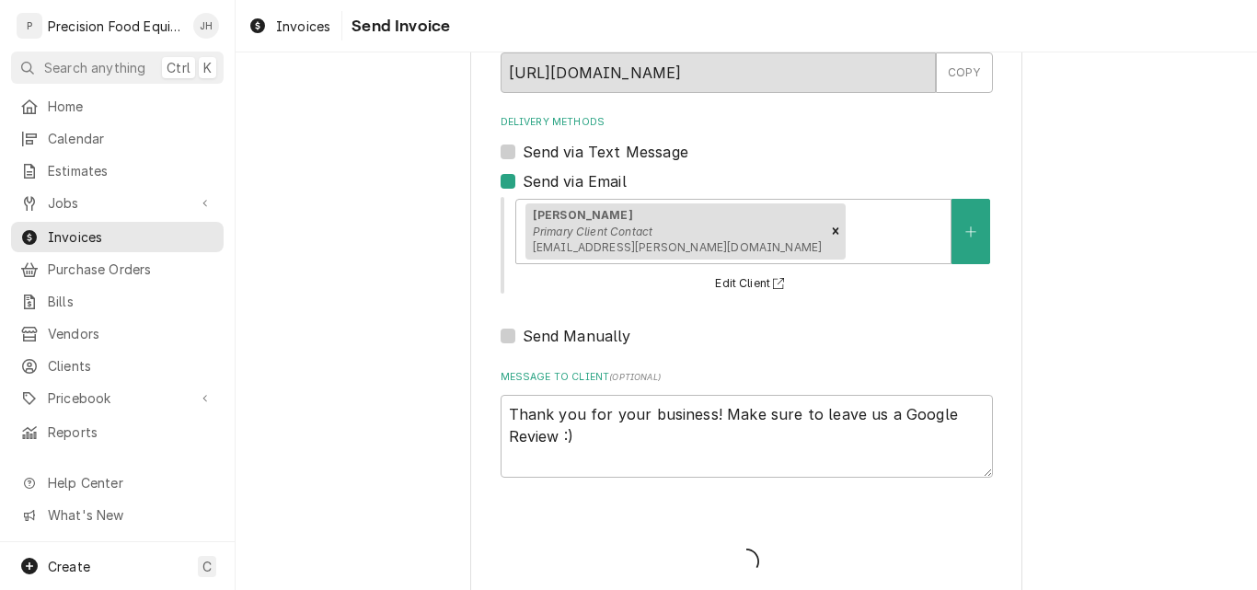
type textarea "x"
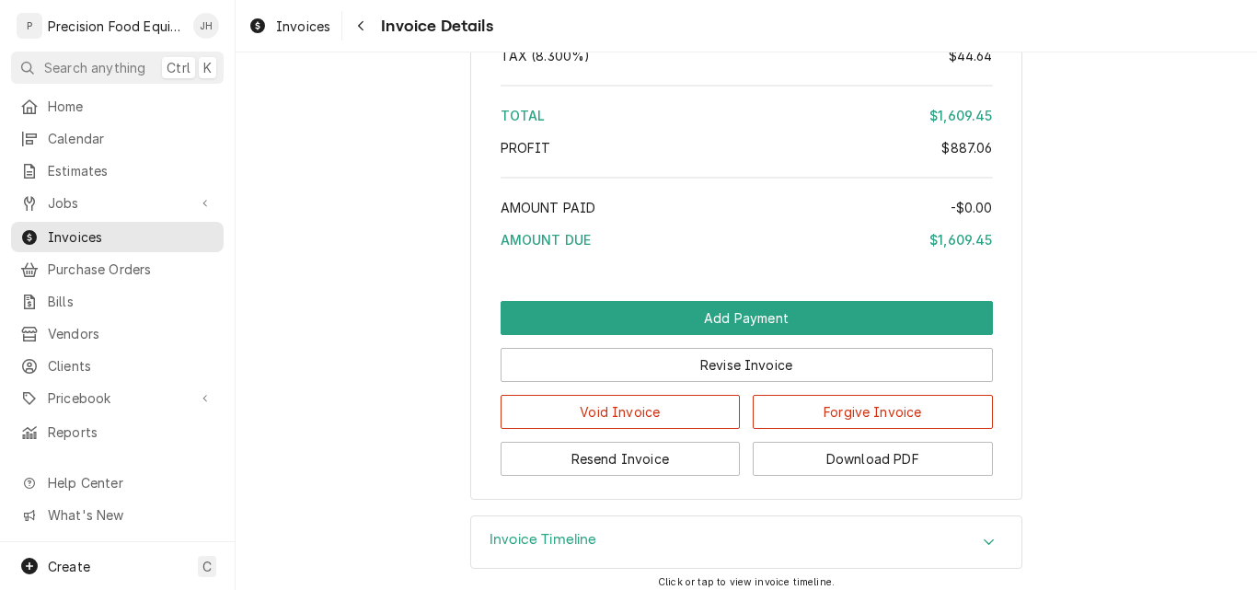
scroll to position [2760, 0]
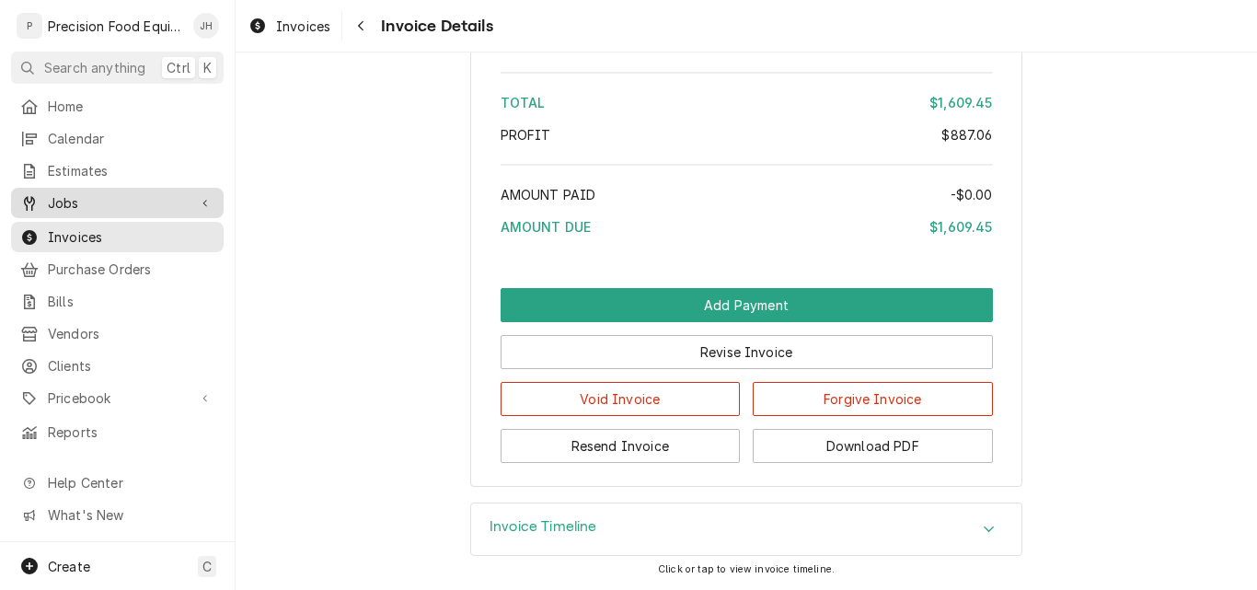
click at [68, 198] on span "Jobs" at bounding box center [117, 202] width 139 height 19
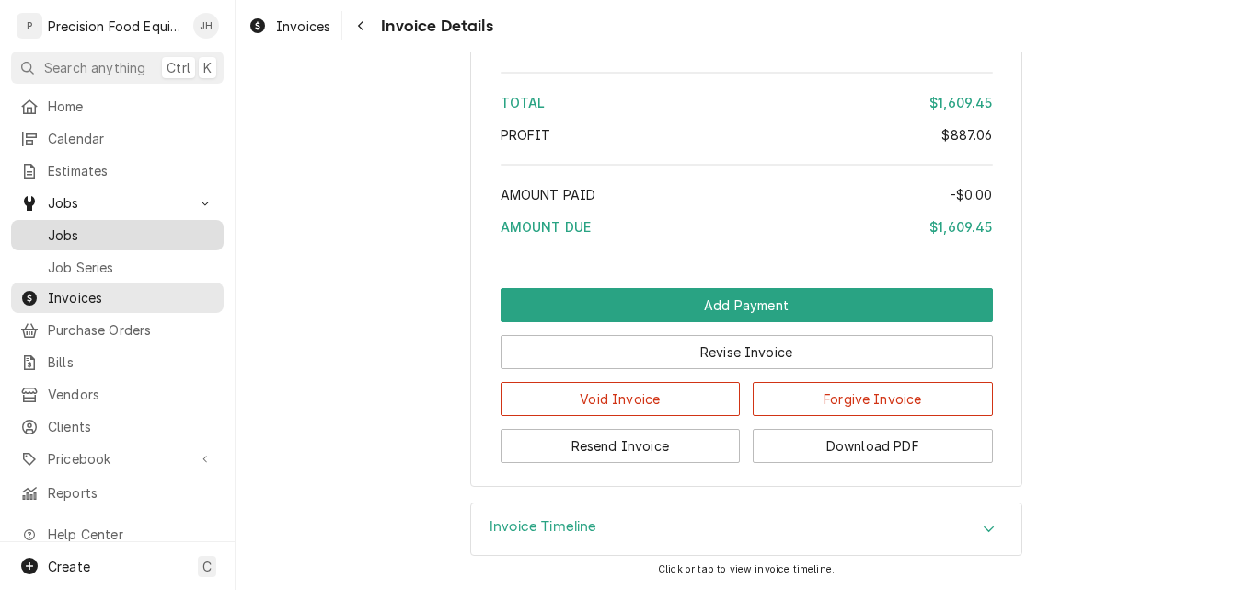
click at [119, 228] on span "Jobs" at bounding box center [131, 234] width 167 height 19
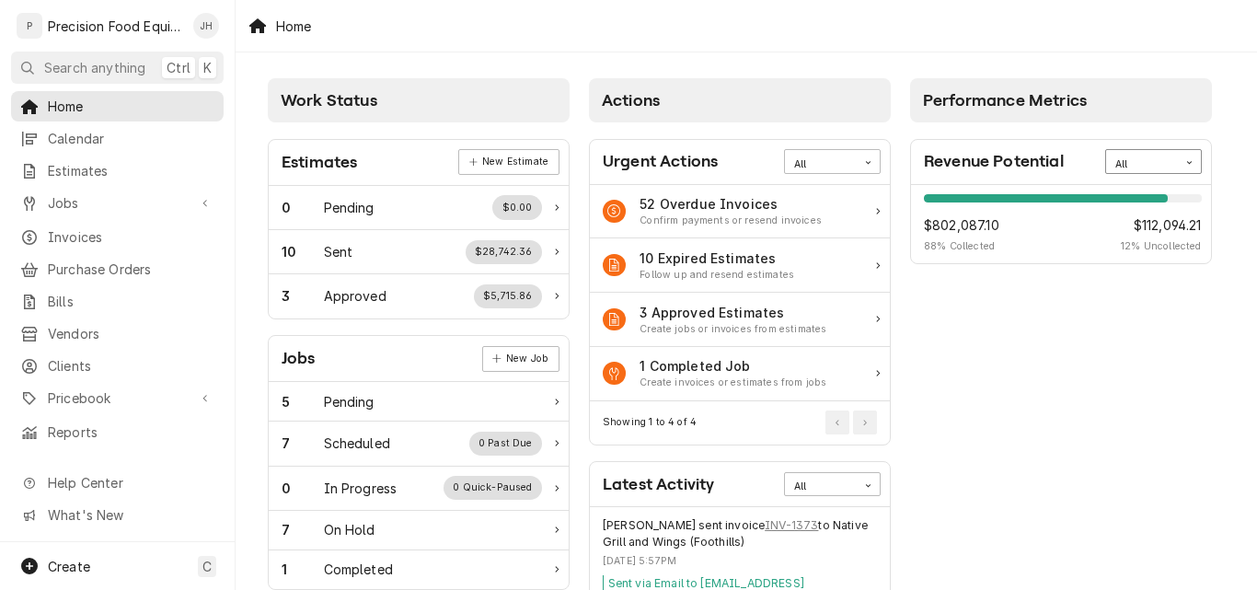
click at [1194, 164] on div "Card Data Filter Control" at bounding box center [1189, 162] width 23 height 23
click at [1158, 289] on div "This Year" at bounding box center [1153, 292] width 95 height 21
click at [89, 228] on span "Invoices" at bounding box center [131, 236] width 167 height 19
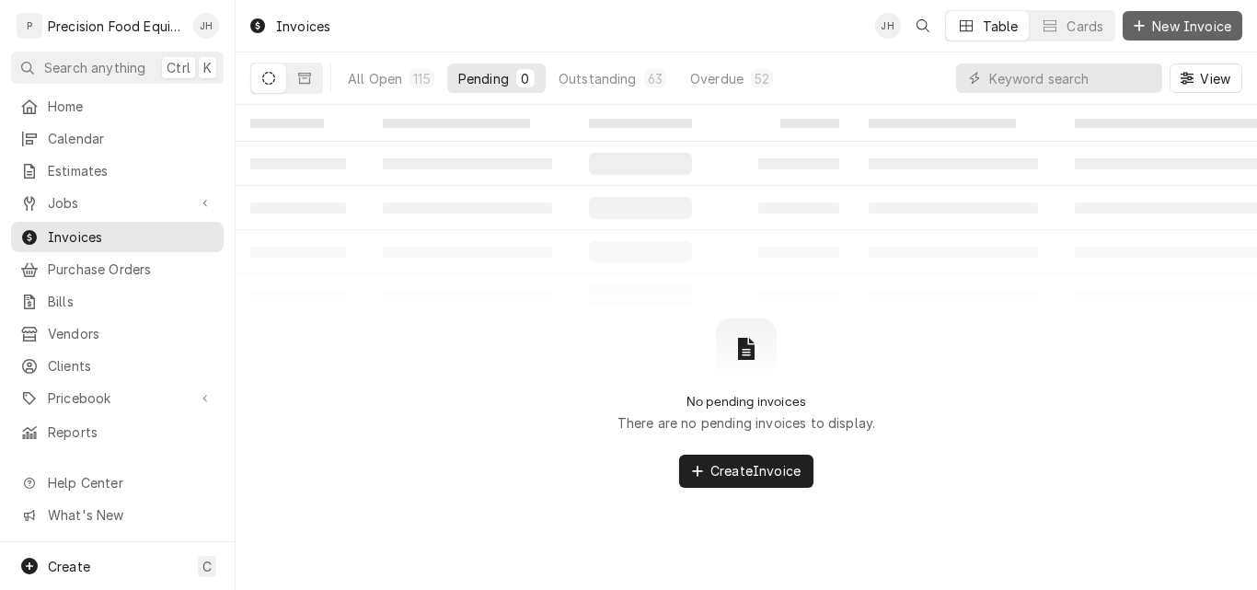
click at [1172, 29] on span "New Invoice" at bounding box center [1191, 26] width 86 height 19
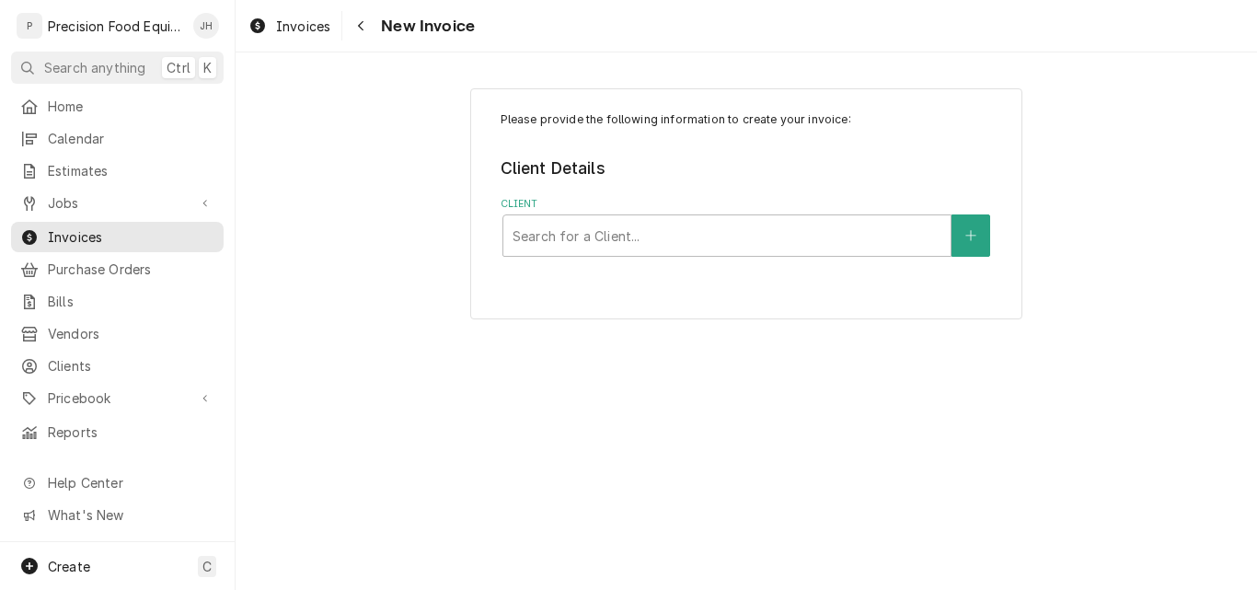
drag, startPoint x: 1166, startPoint y: 29, endPoint x: 706, endPoint y: 359, distance: 566.4
click at [706, 359] on div "Please provide the following information to create your invoice: Client Details…" at bounding box center [746, 320] width 1021 height 537
click at [672, 244] on div "Client" at bounding box center [727, 235] width 429 height 33
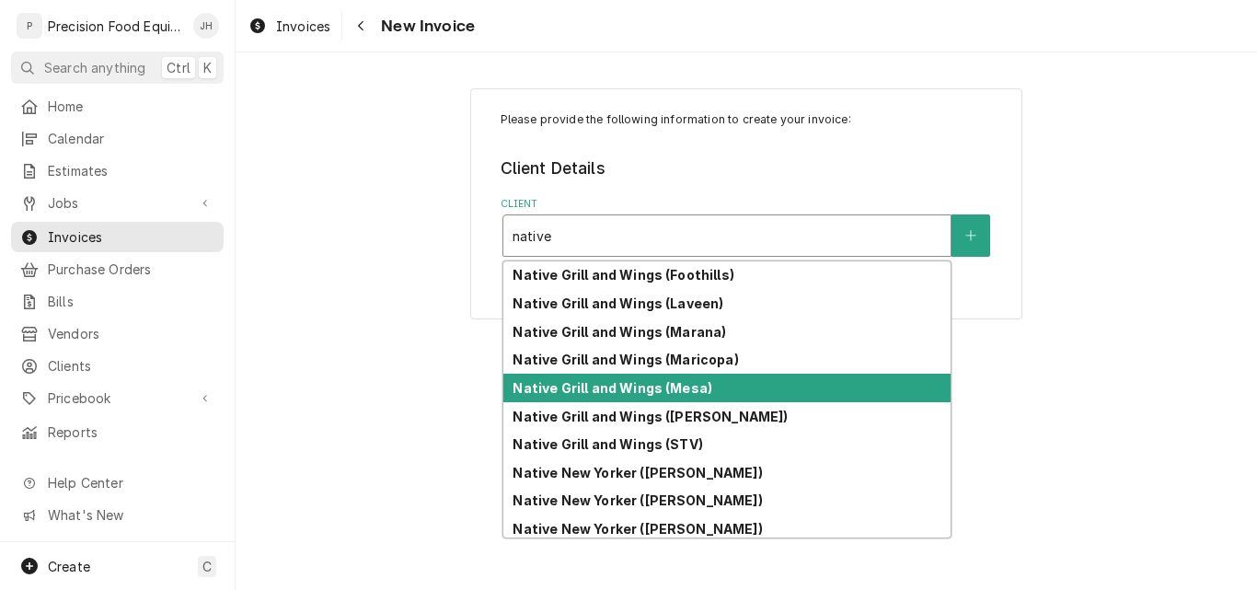
scroll to position [34, 0]
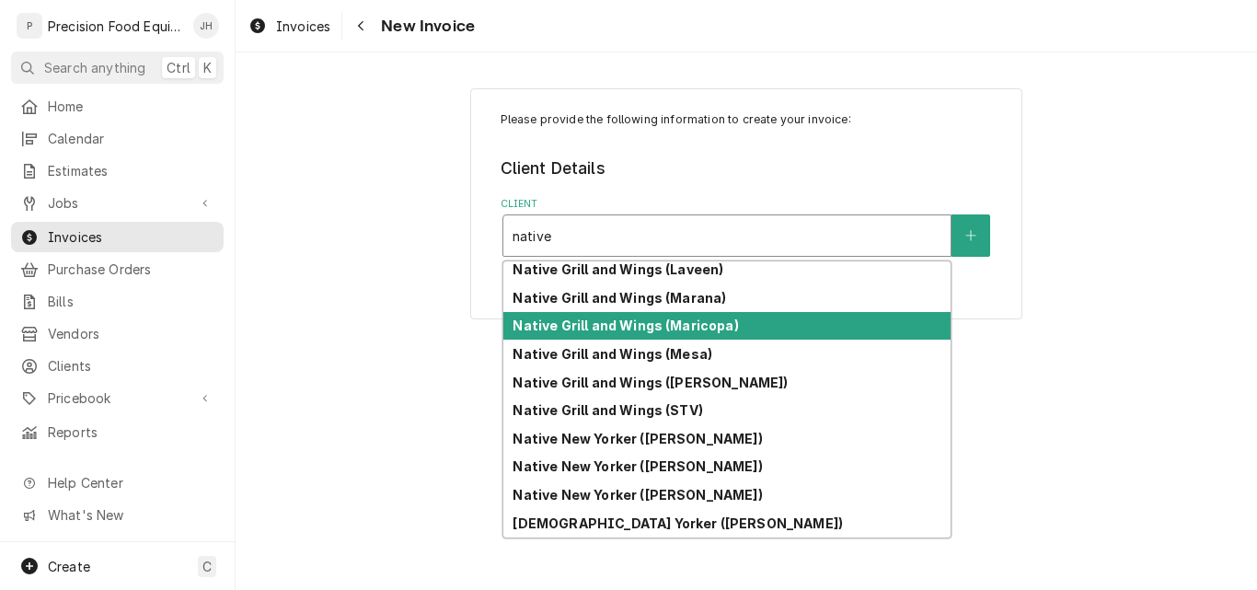
type input "native"
